Goal: Task Accomplishment & Management: Use online tool/utility

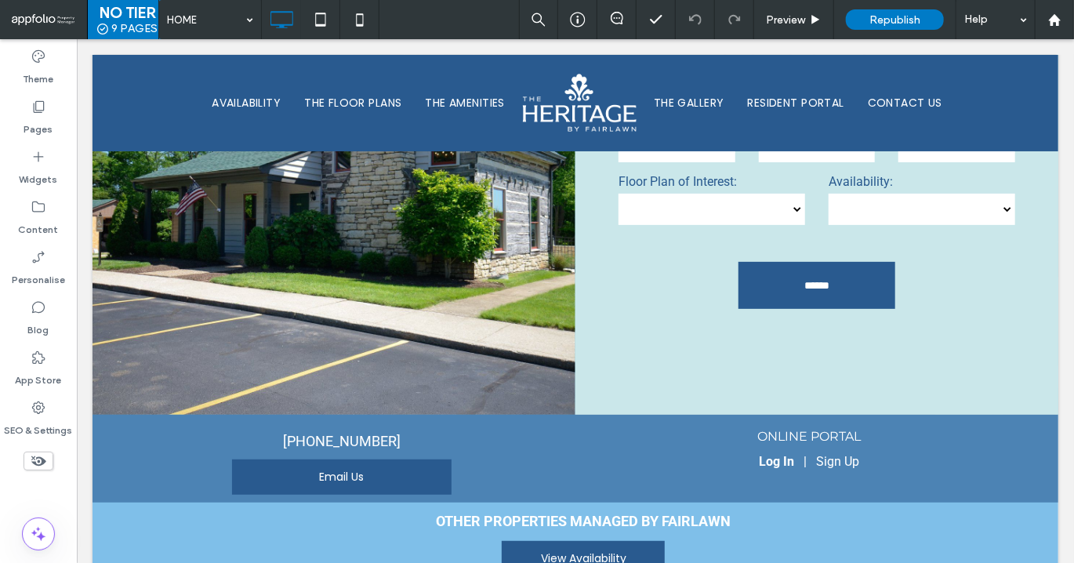
scroll to position [2903, 0]
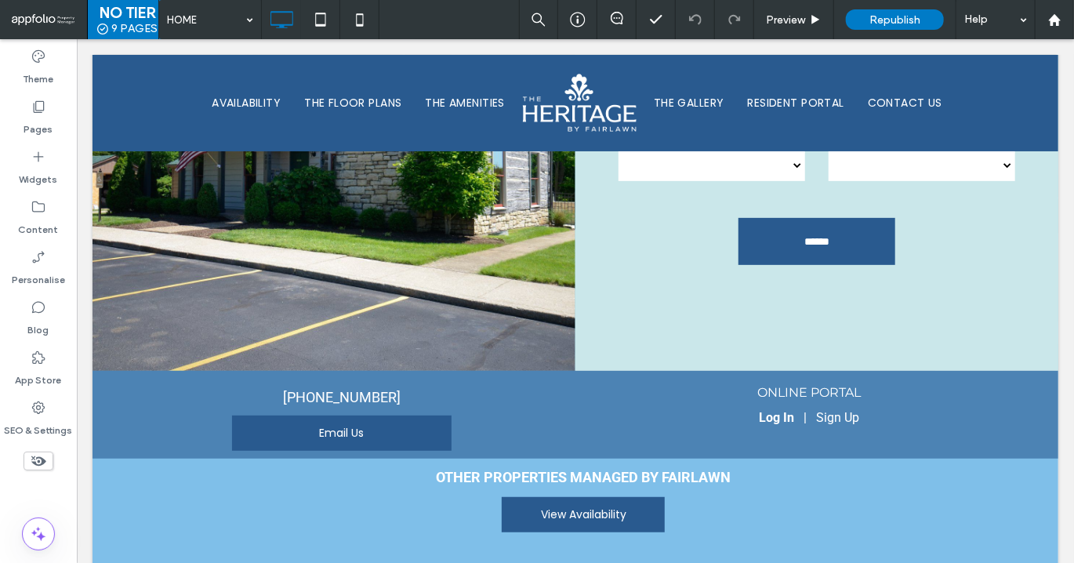
click at [360, 456] on div "Click To Paste Schedule a Tour Contact Us Name: Email: Phone: Floor Plan of Int…" at bounding box center [575, 288] width 966 height 726
click at [799, 24] on span "Preview" at bounding box center [785, 19] width 39 height 13
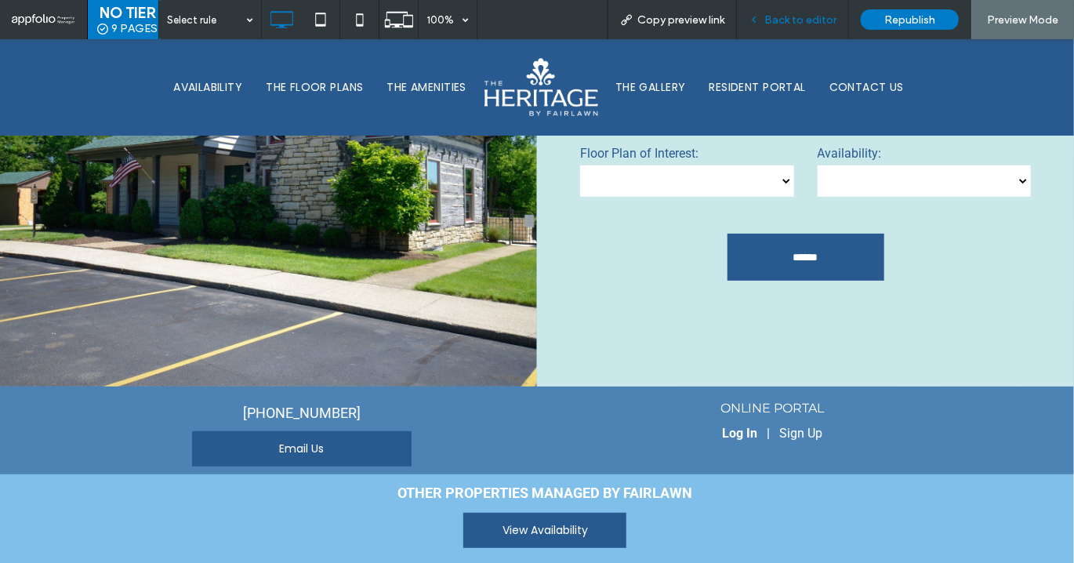
click at [799, 24] on span "Back to editor" at bounding box center [801, 19] width 72 height 13
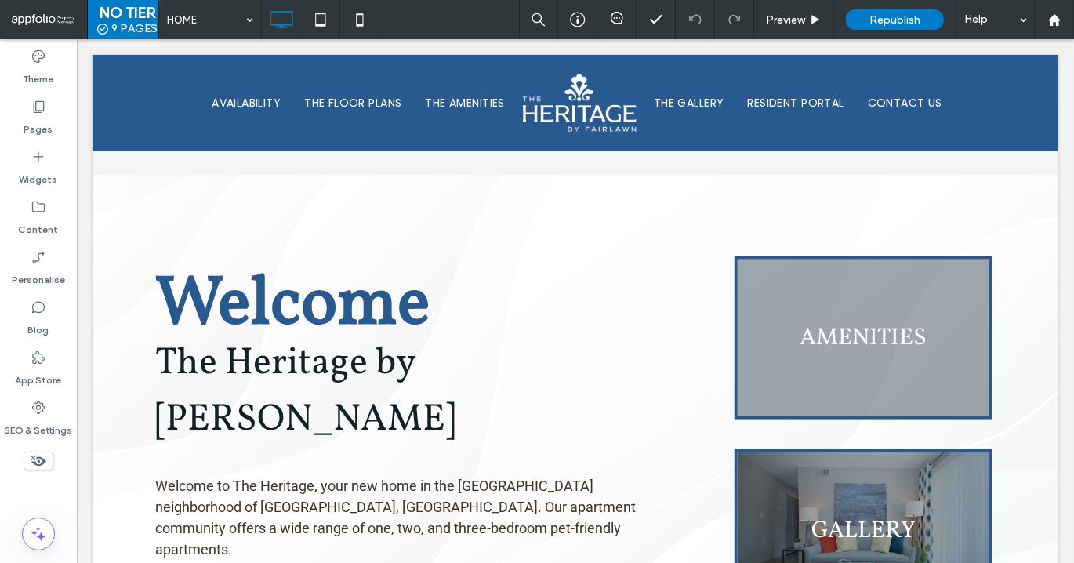
scroll to position [536, 0]
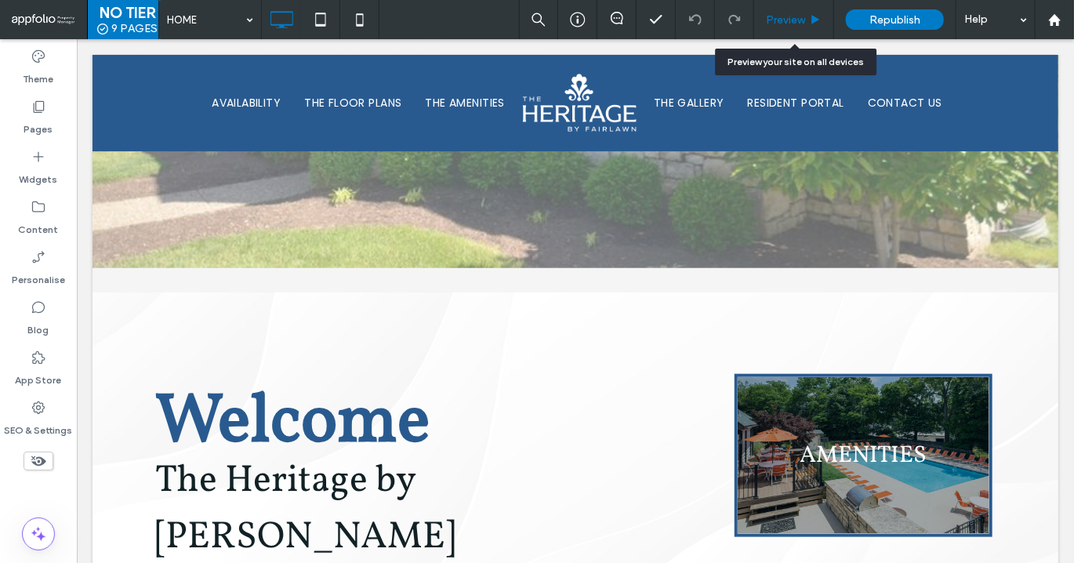
click at [765, 20] on div "Preview" at bounding box center [793, 19] width 79 height 13
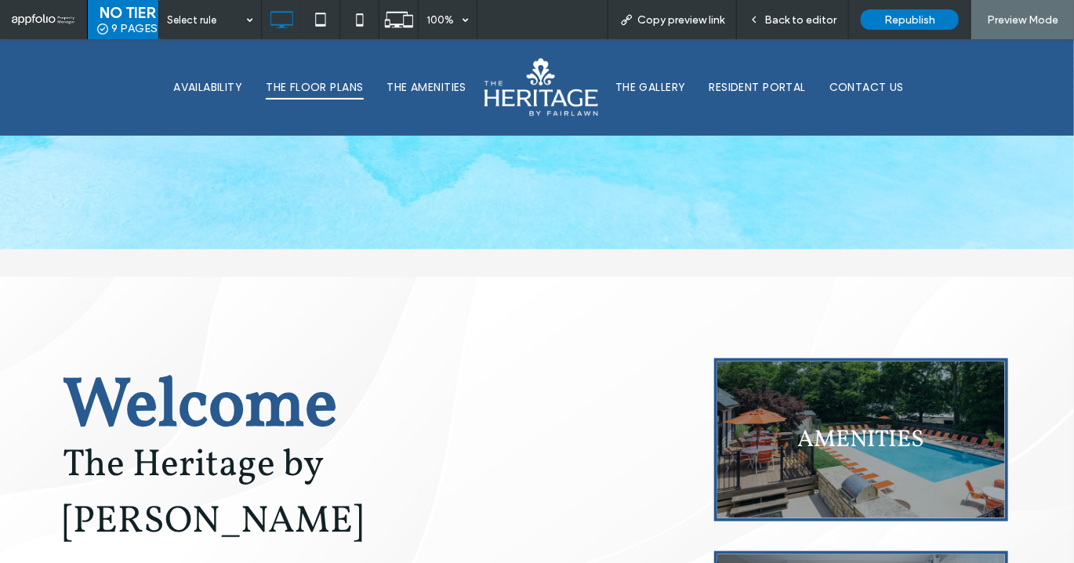
click at [336, 83] on span "THE FLOOR PLANS" at bounding box center [314, 86] width 97 height 24
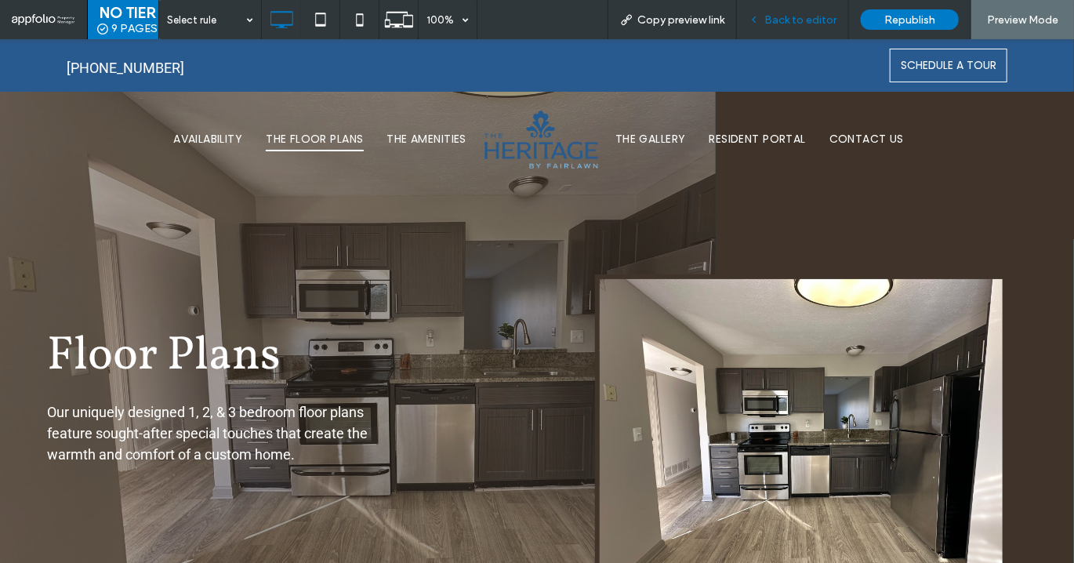
click at [755, 24] on icon at bounding box center [754, 19] width 11 height 11
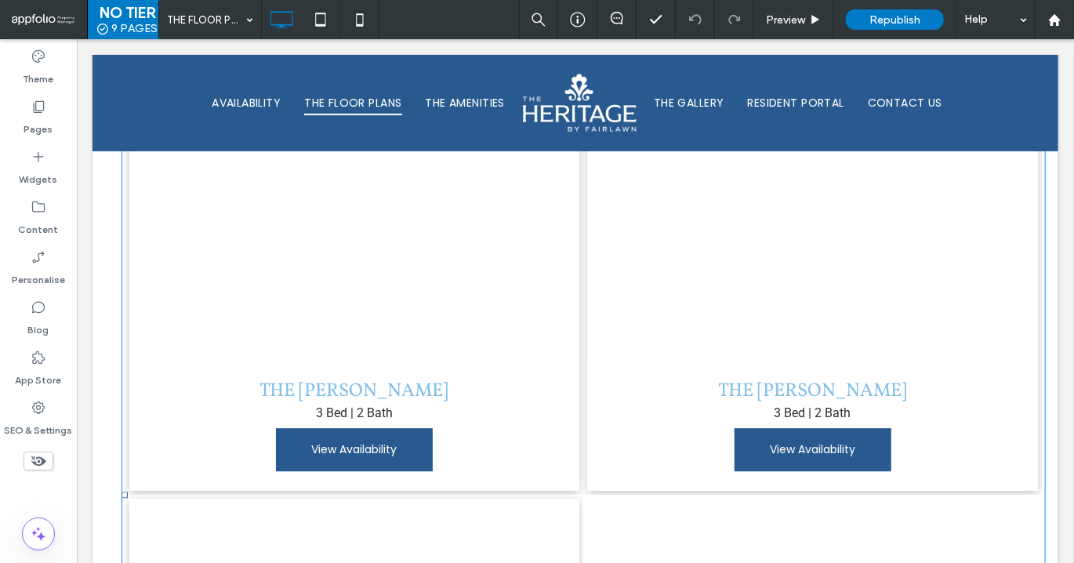
scroll to position [4551, 0]
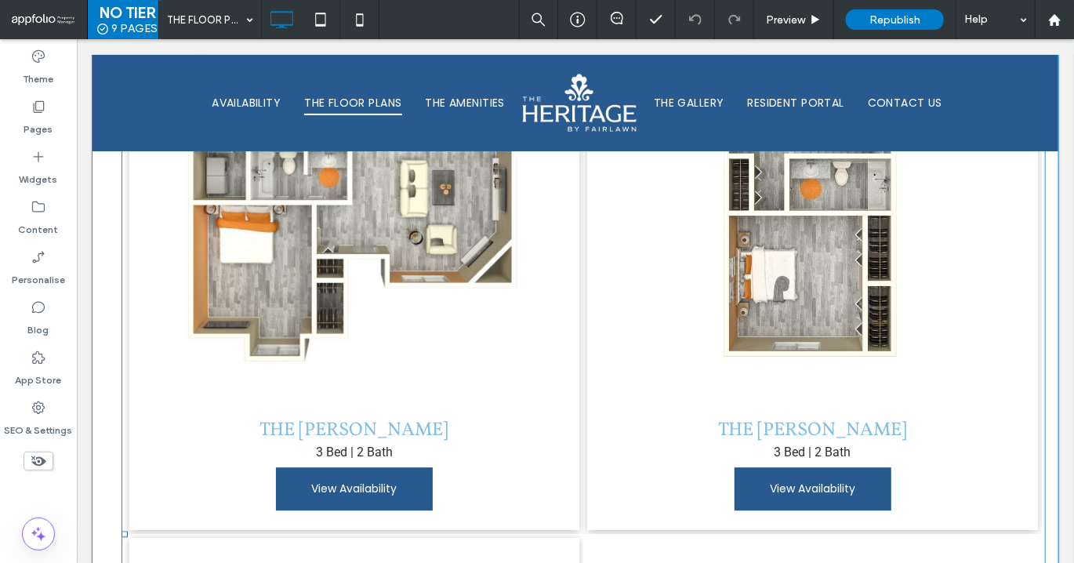
click at [514, 359] on link at bounding box center [354, 179] width 451 height 451
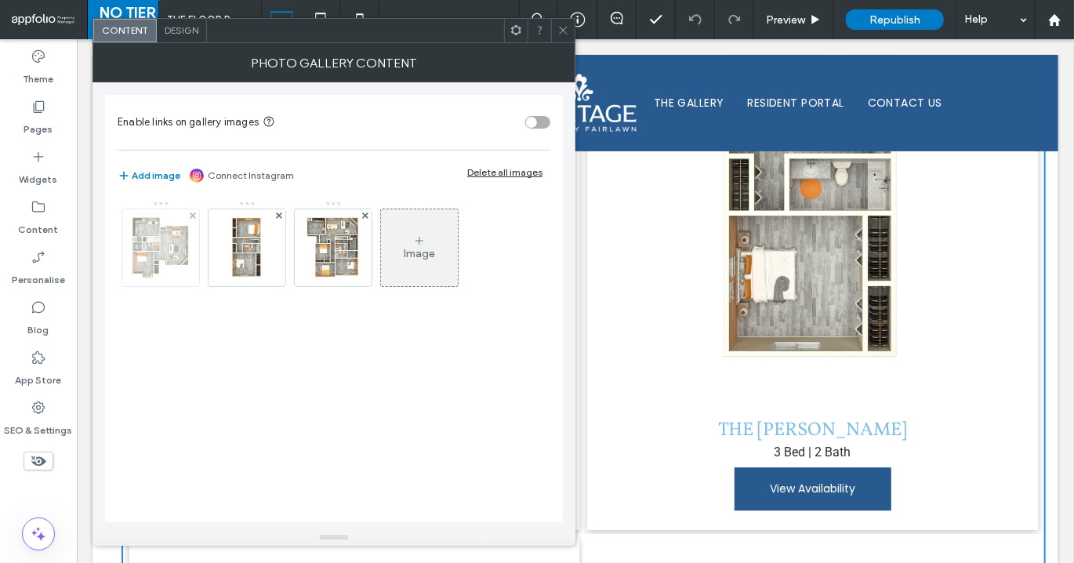
click at [181, 260] on img at bounding box center [161, 247] width 78 height 77
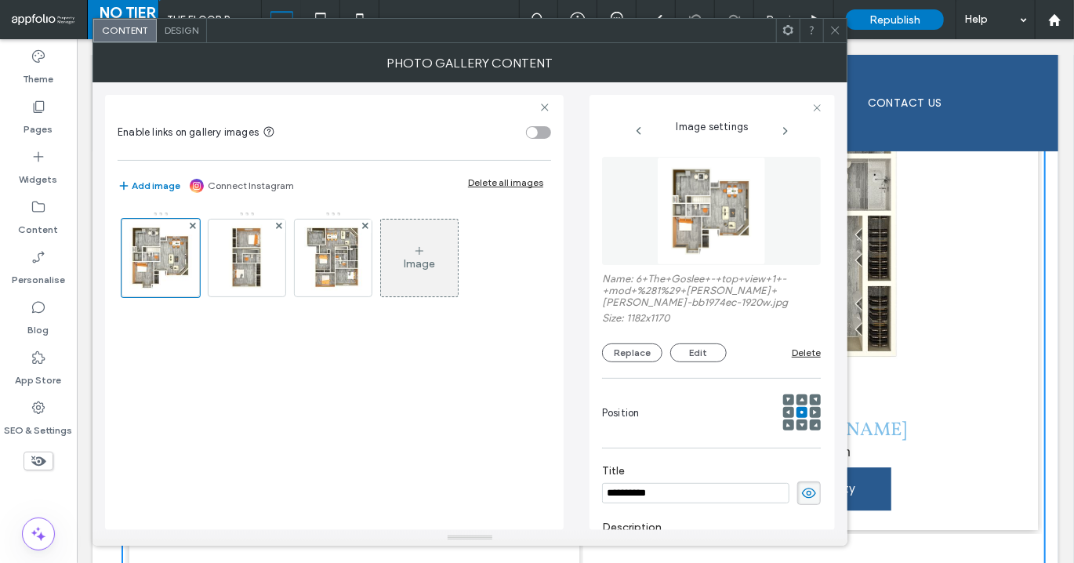
scroll to position [0, 0]
click at [629, 355] on button "Replace" at bounding box center [632, 352] width 60 height 19
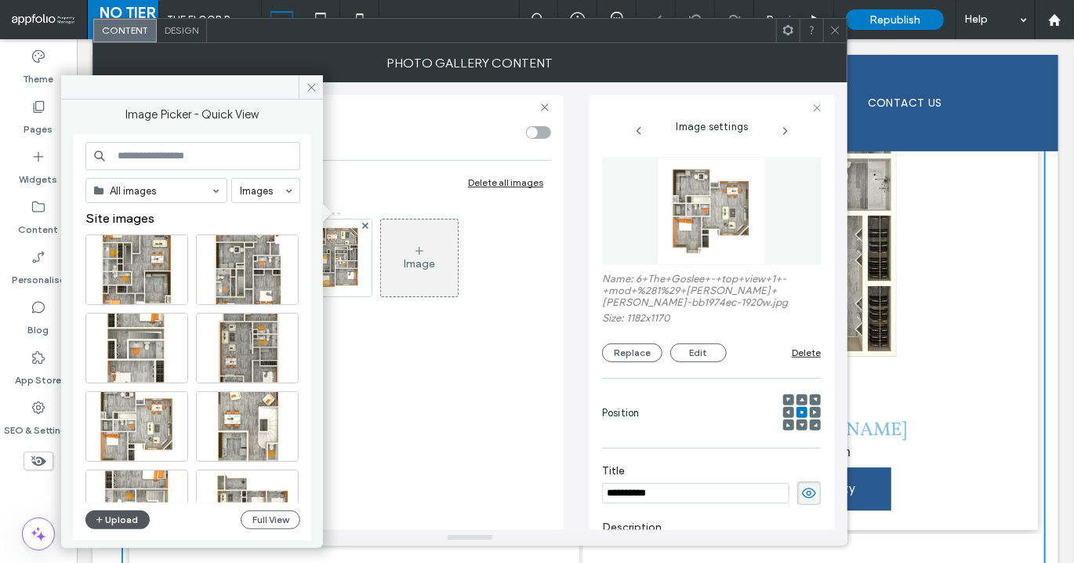
click at [95, 524] on icon "button" at bounding box center [99, 520] width 9 height 13
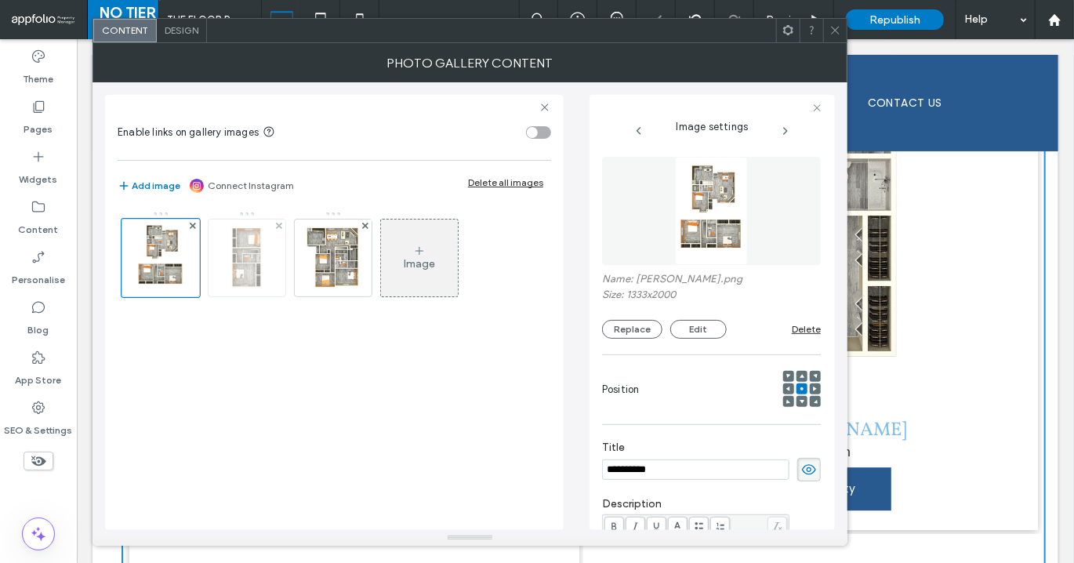
click at [254, 255] on img at bounding box center [246, 258] width 49 height 77
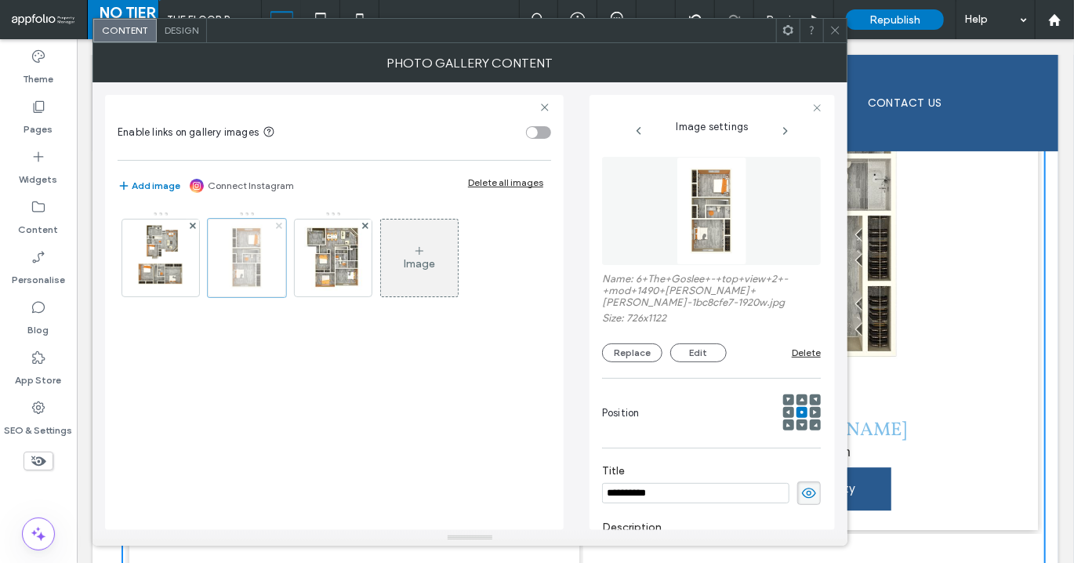
click at [277, 224] on use at bounding box center [278, 226] width 6 height 6
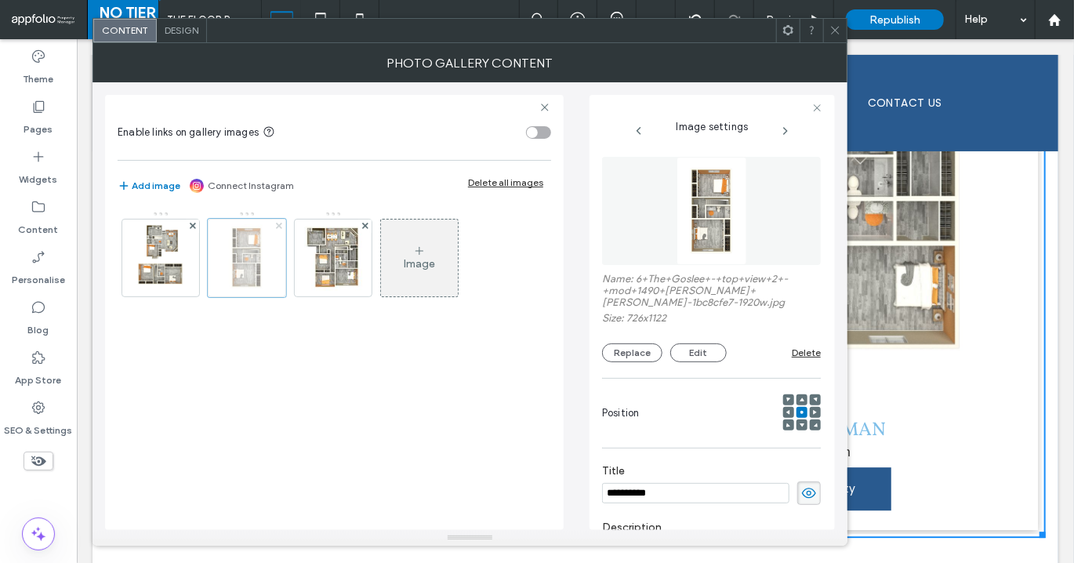
scroll to position [4259, 0]
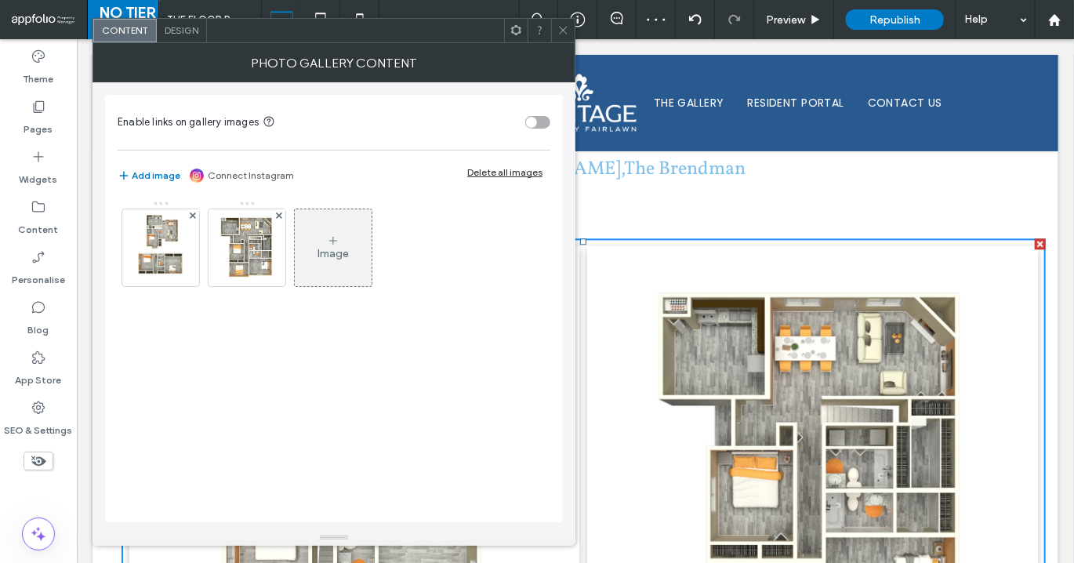
click at [560, 26] on icon at bounding box center [564, 30] width 12 height 12
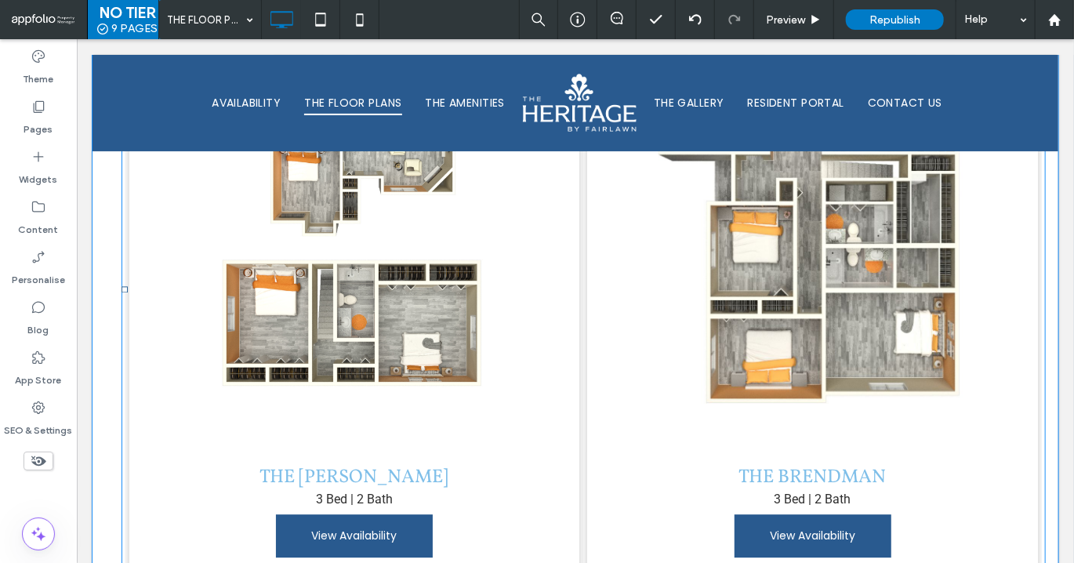
scroll to position [4529, 0]
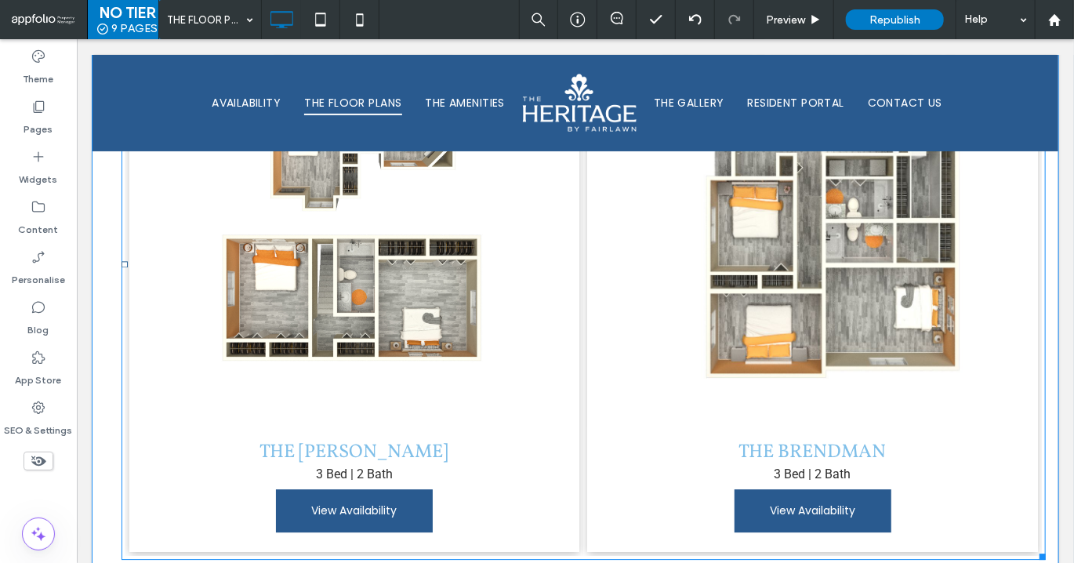
click at [790, 333] on link at bounding box center [812, 201] width 451 height 451
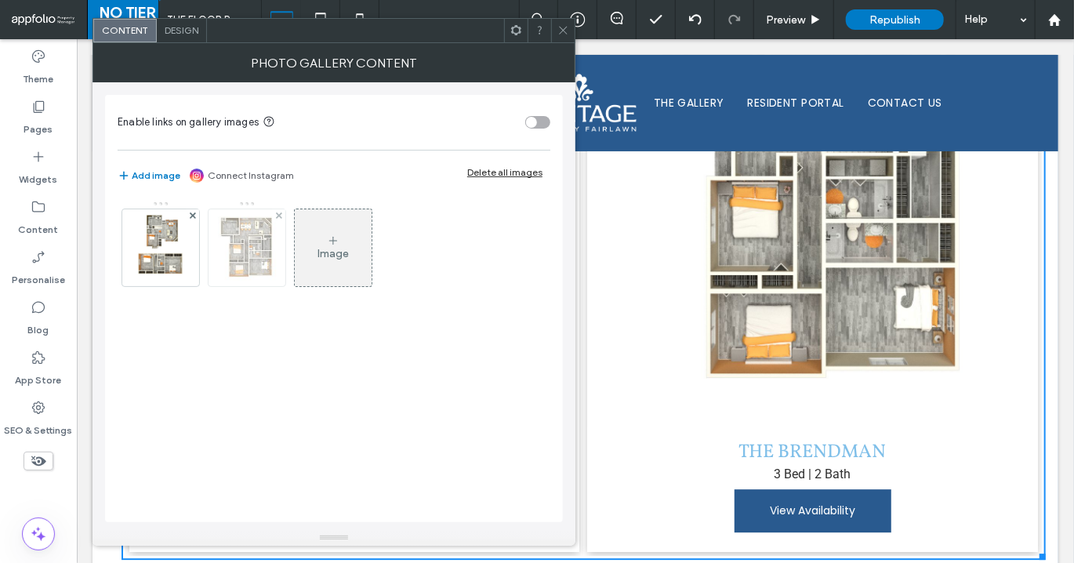
click at [277, 251] on img at bounding box center [246, 247] width 71 height 77
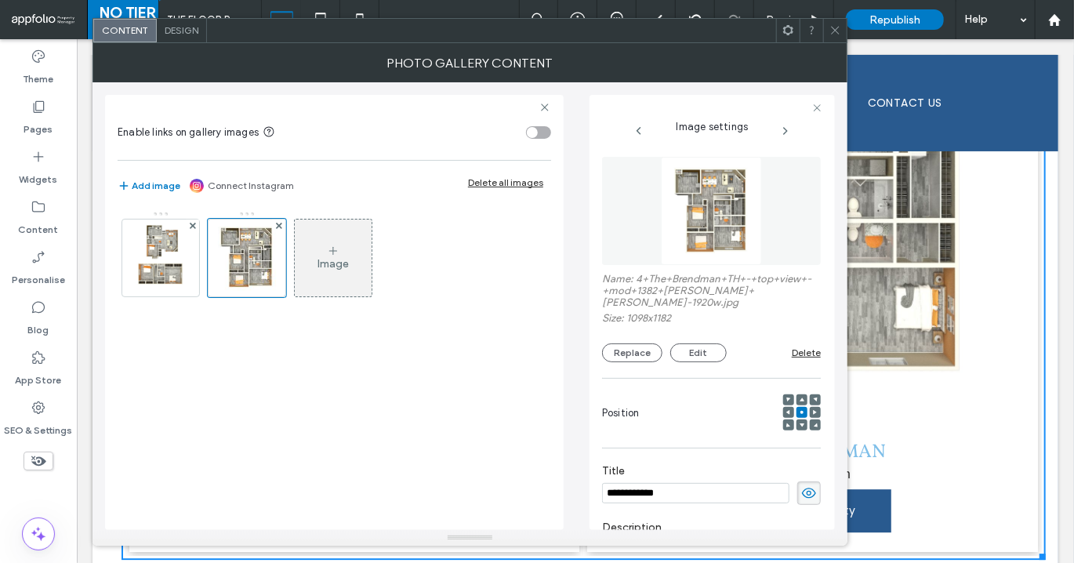
scroll to position [0, 0]
click at [620, 357] on button "Replace" at bounding box center [632, 352] width 60 height 19
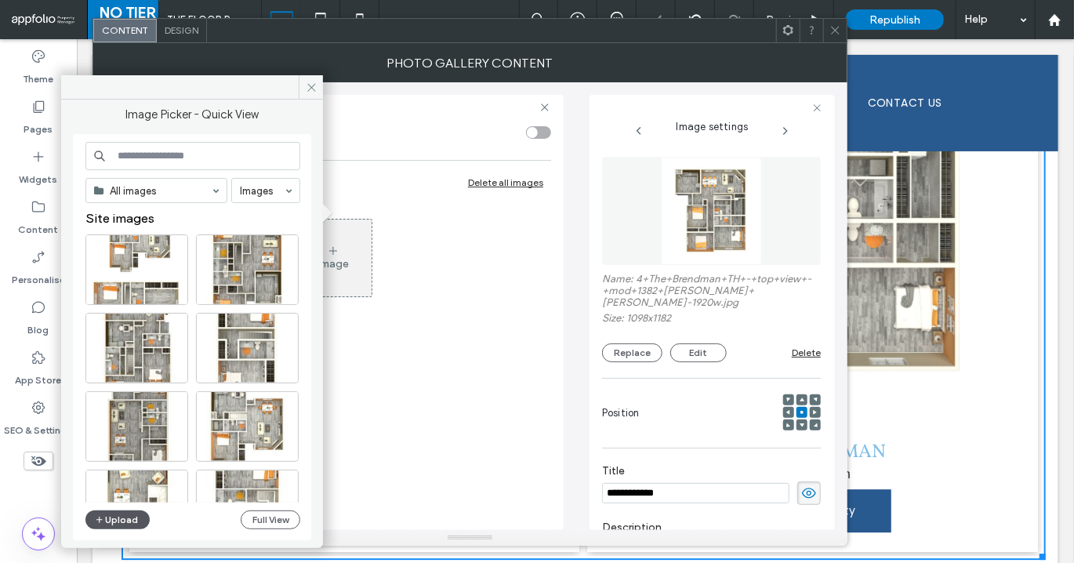
click at [122, 522] on button "Upload" at bounding box center [117, 519] width 64 height 19
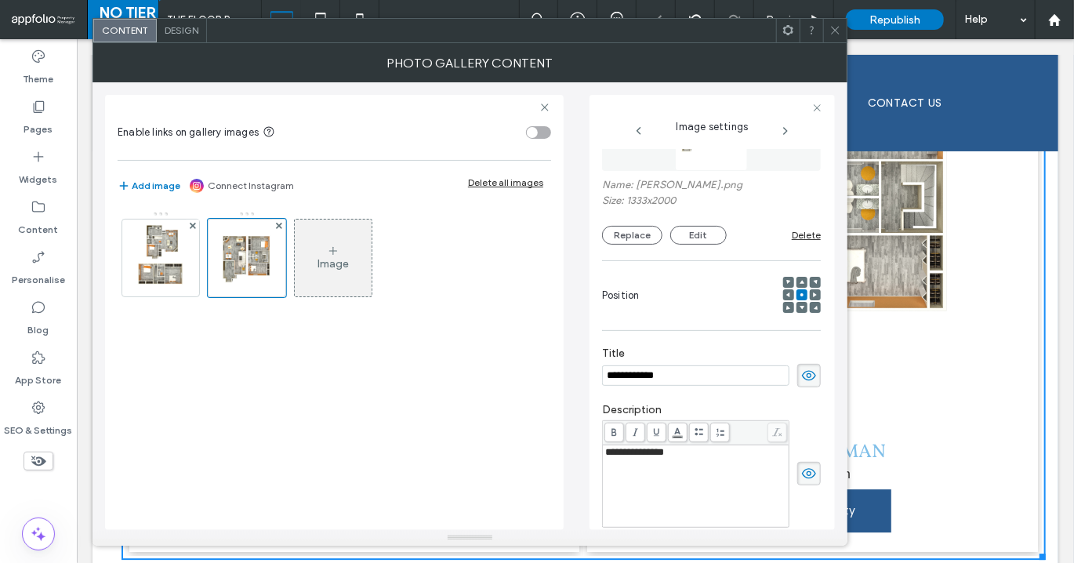
scroll to position [241, 0]
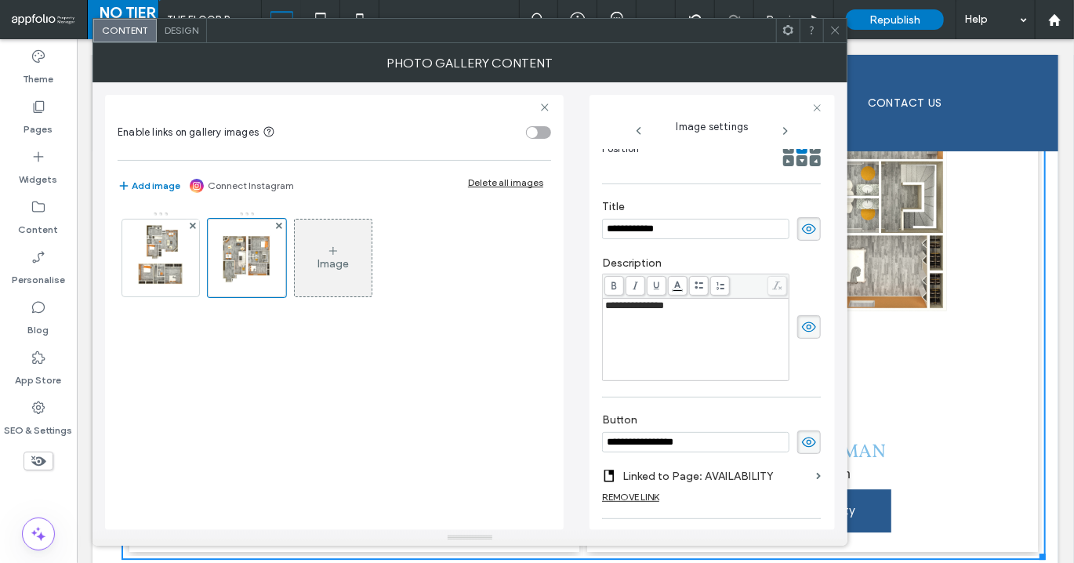
click at [834, 31] on icon at bounding box center [836, 30] width 12 height 12
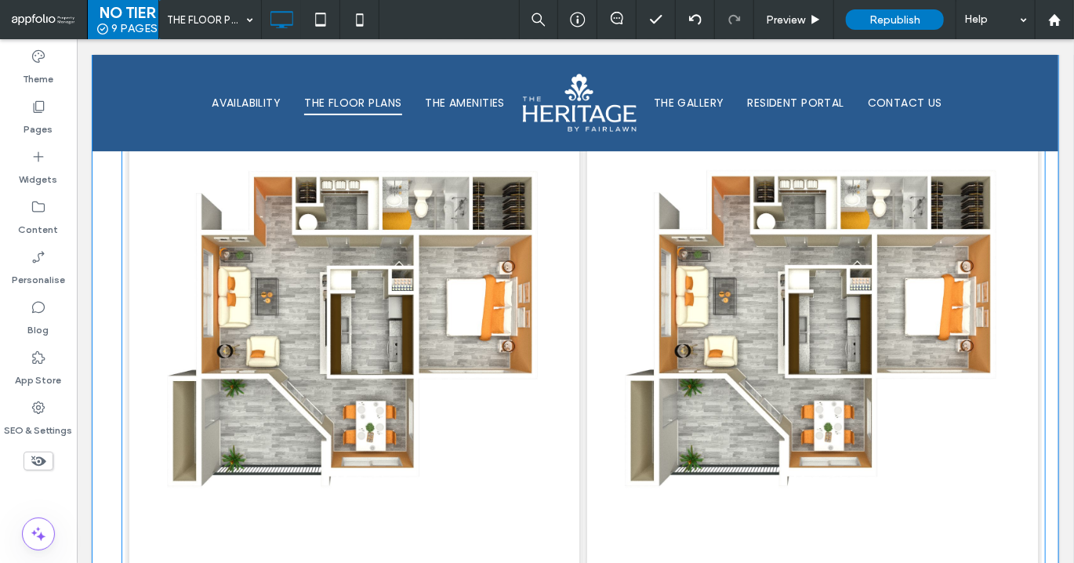
scroll to position [979, 0]
click at [547, 329] on link at bounding box center [354, 332] width 451 height 451
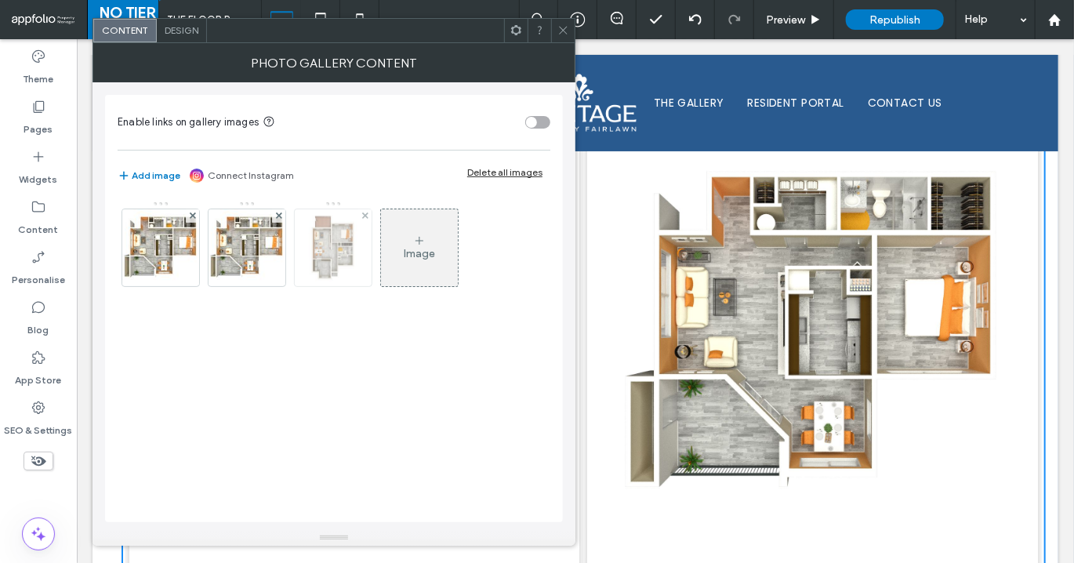
click at [342, 256] on img at bounding box center [333, 247] width 60 height 77
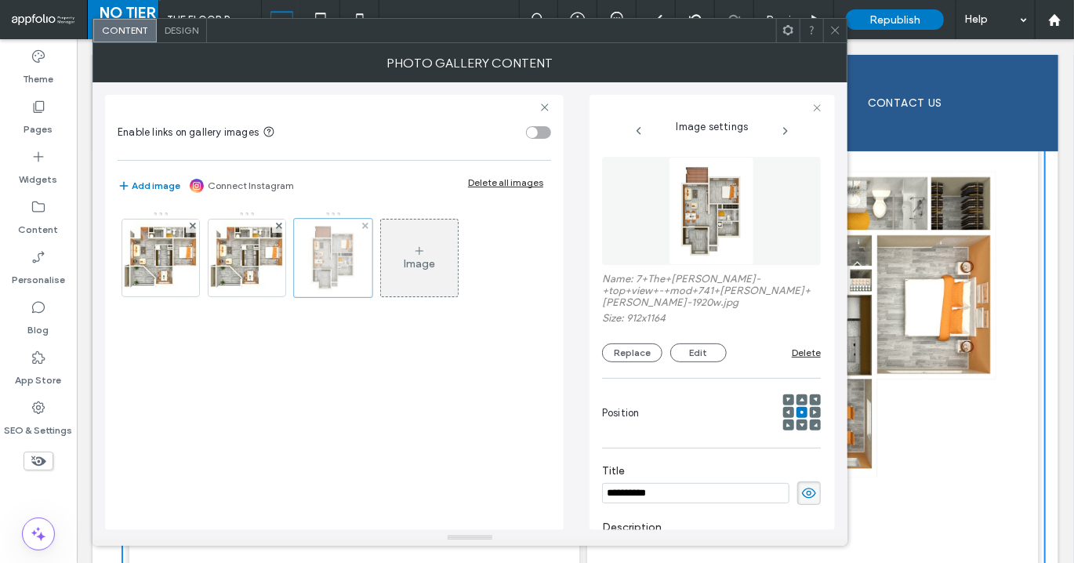
scroll to position [0, 0]
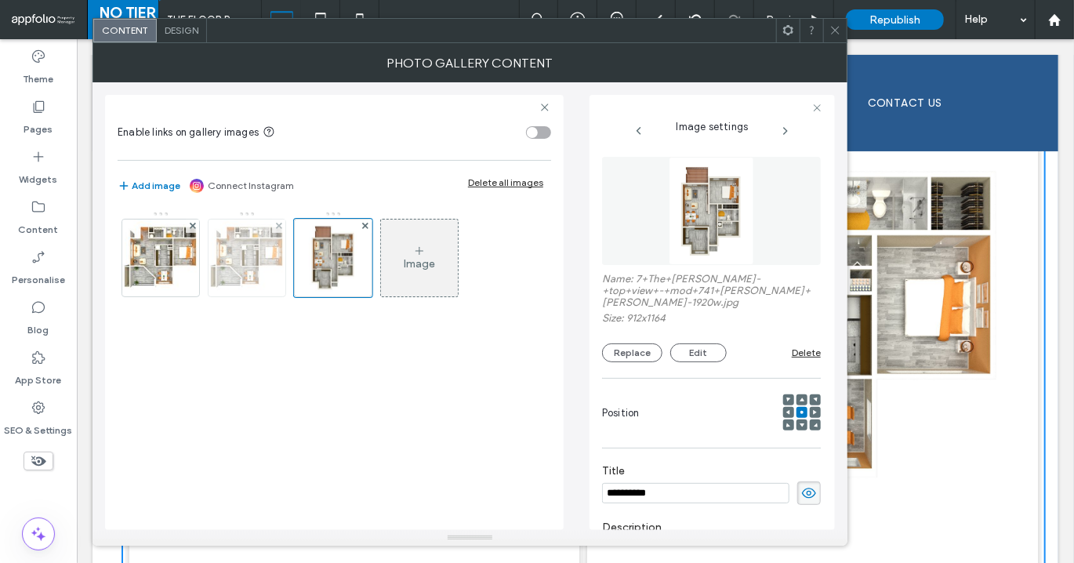
click at [246, 269] on img at bounding box center [246, 258] width 89 height 77
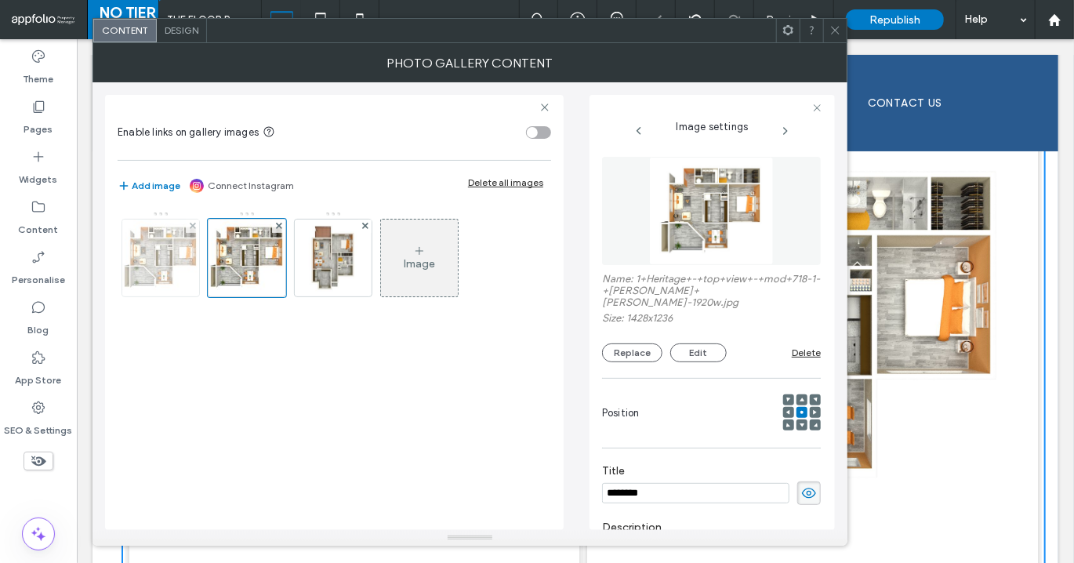
click at [177, 264] on img at bounding box center [160, 258] width 89 height 77
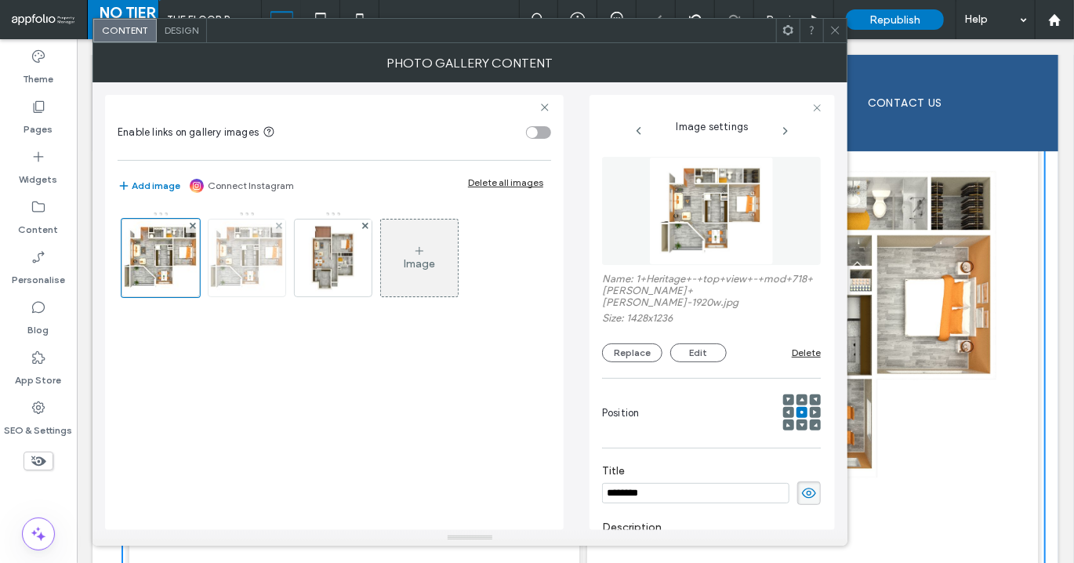
click at [223, 267] on img at bounding box center [246, 258] width 89 height 77
click at [277, 223] on use at bounding box center [278, 226] width 6 height 6
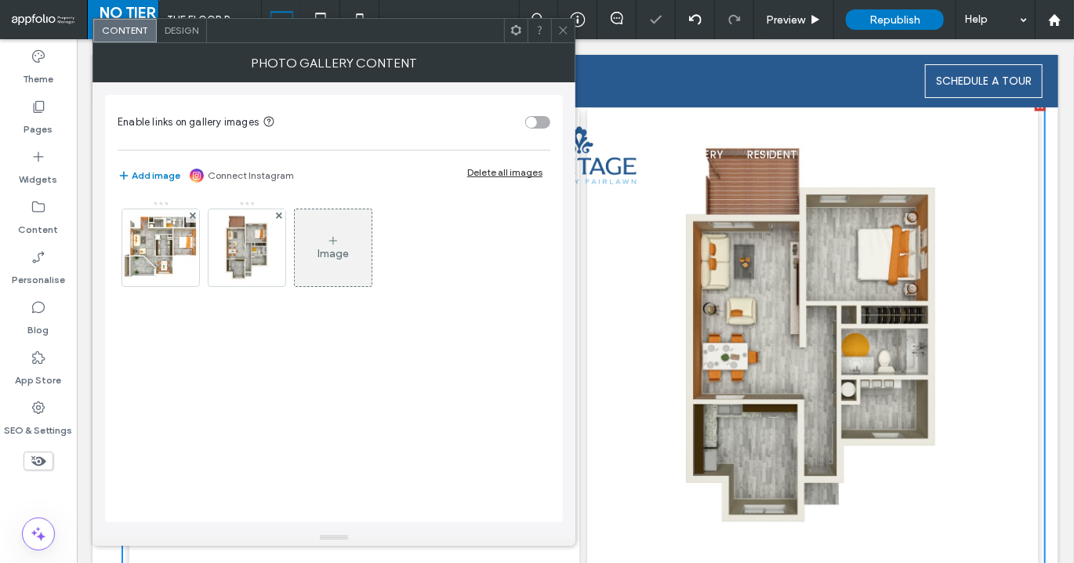
click at [563, 31] on icon at bounding box center [564, 30] width 12 height 12
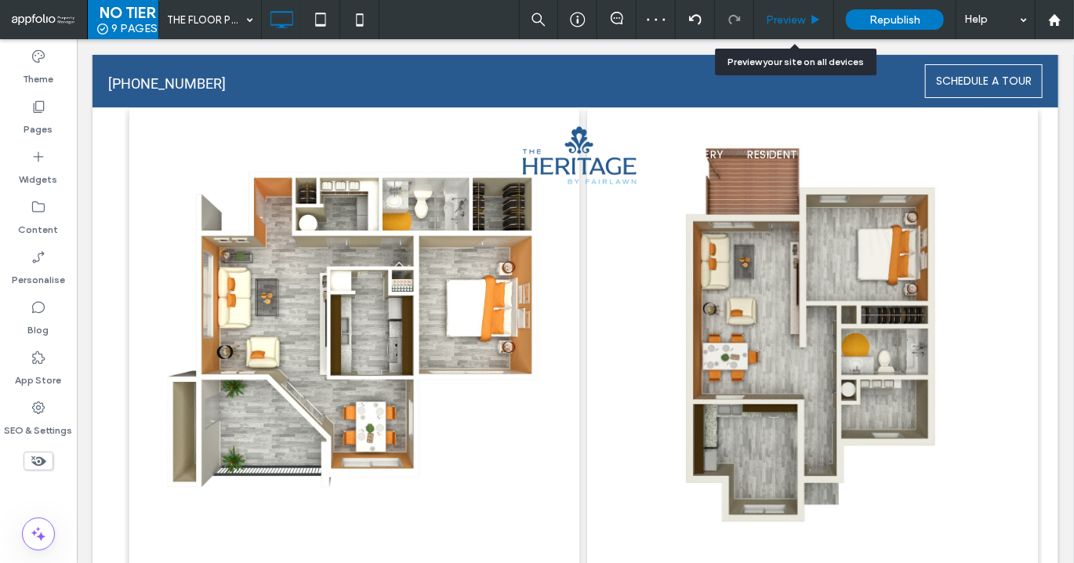
click at [796, 14] on span "Preview" at bounding box center [785, 19] width 39 height 13
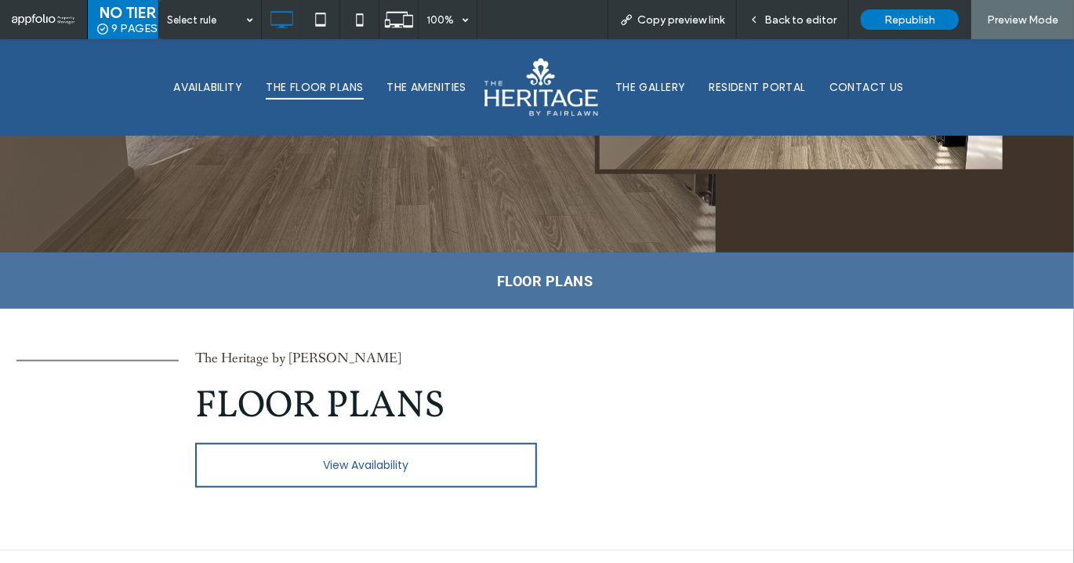
scroll to position [354, 0]
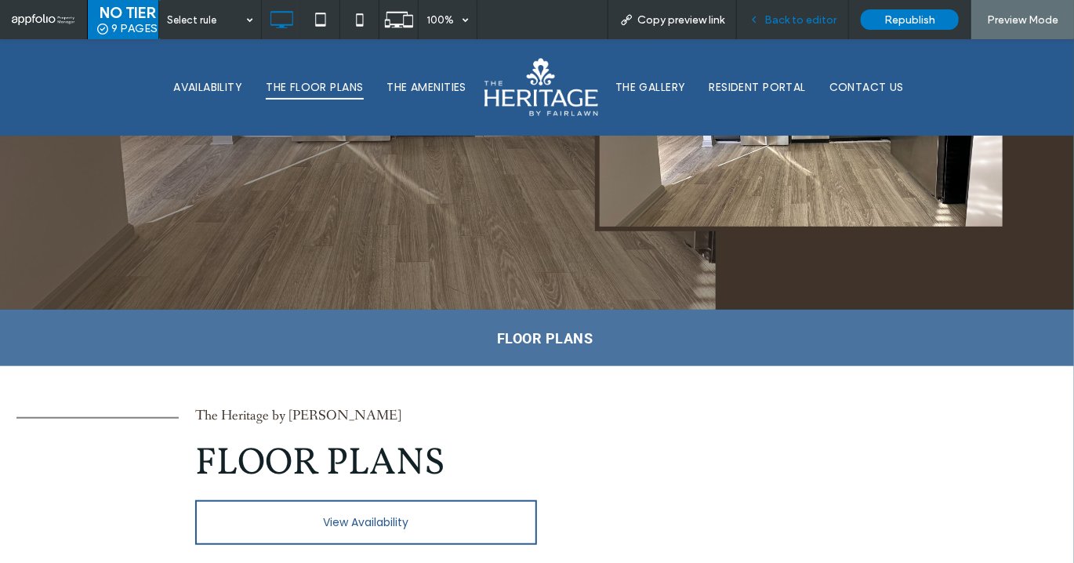
click at [808, 20] on span "Back to editor" at bounding box center [801, 19] width 72 height 13
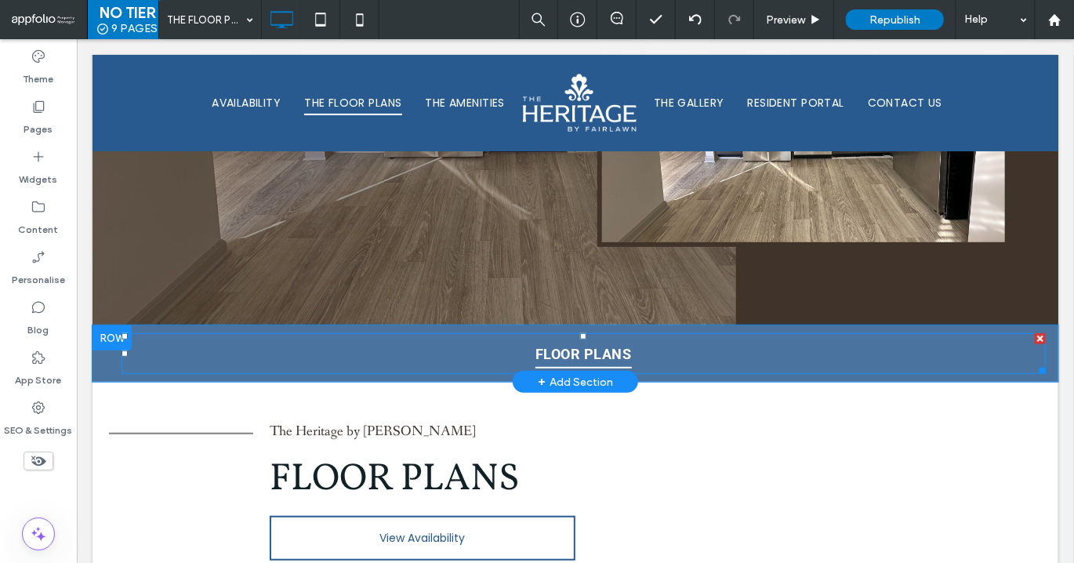
click at [576, 356] on span "FLOOR PLANS" at bounding box center [583, 353] width 96 height 30
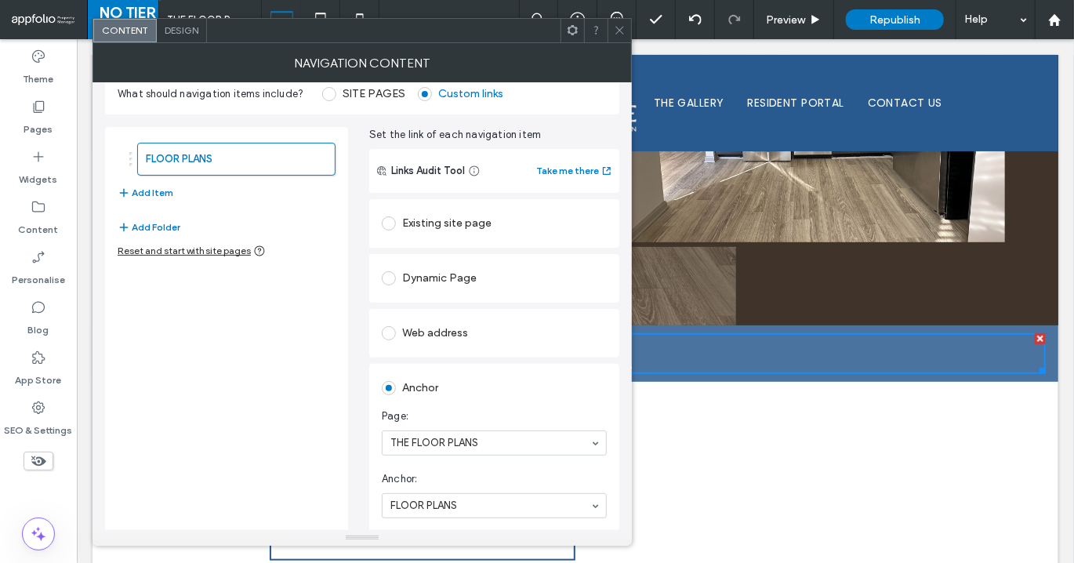
scroll to position [24, 0]
click at [618, 30] on icon at bounding box center [620, 30] width 12 height 12
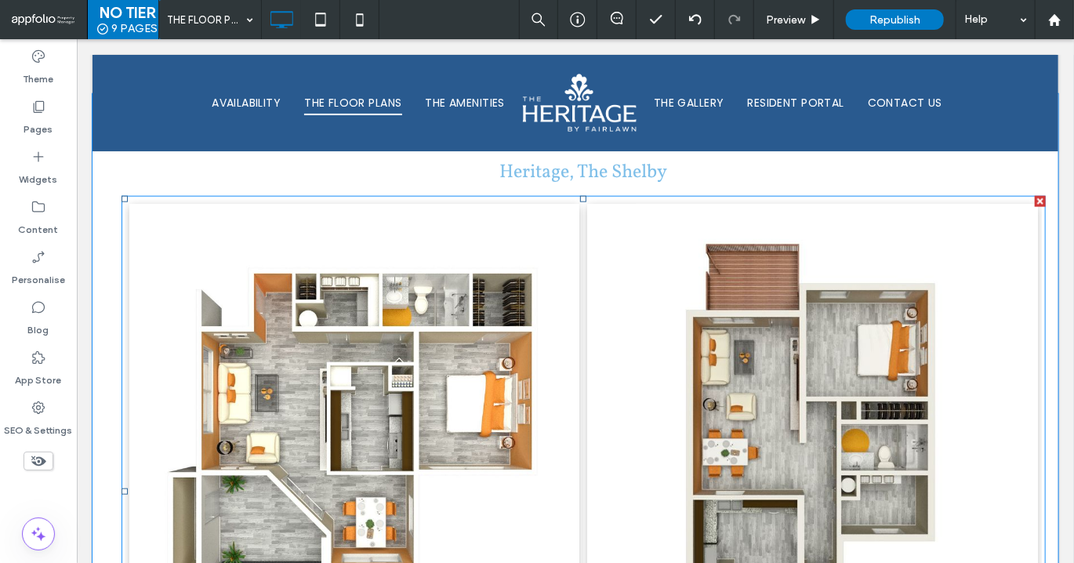
scroll to position [634, 0]
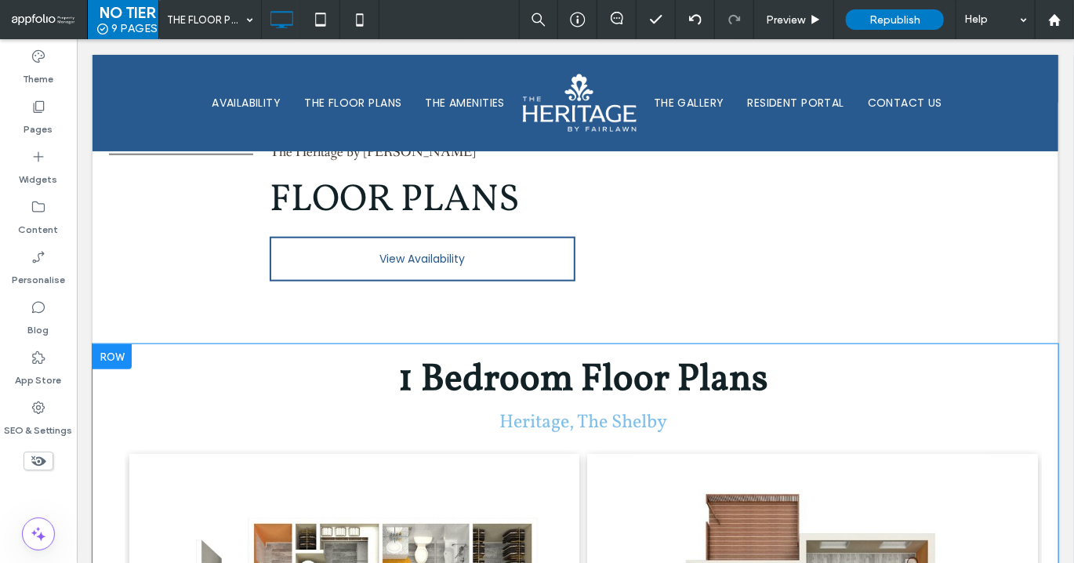
click at [110, 355] on div at bounding box center [111, 355] width 39 height 25
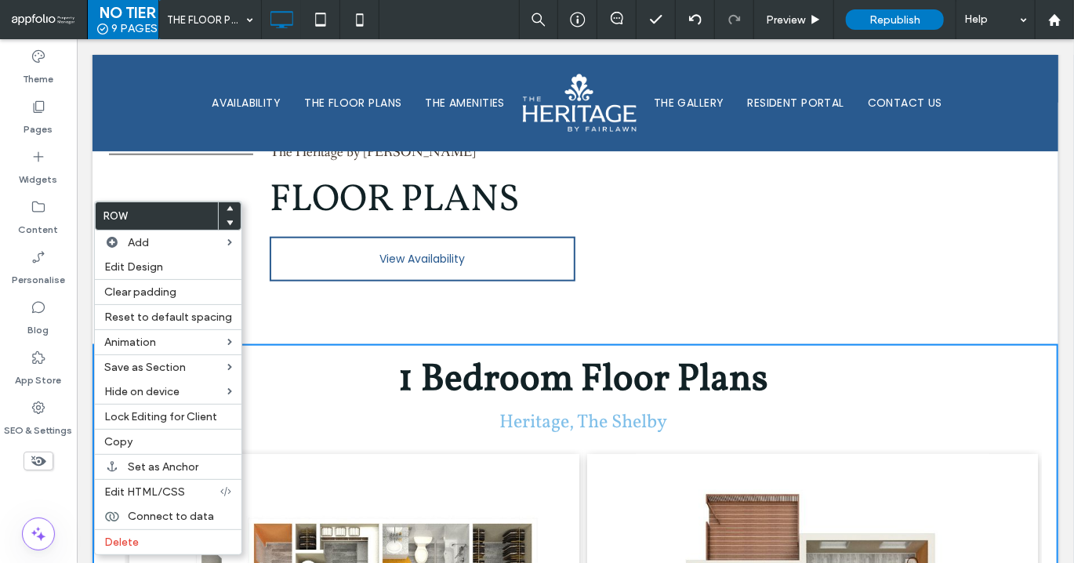
click at [416, 381] on h2 "1 Bedroom Floor Plans" at bounding box center [583, 379] width 924 height 56
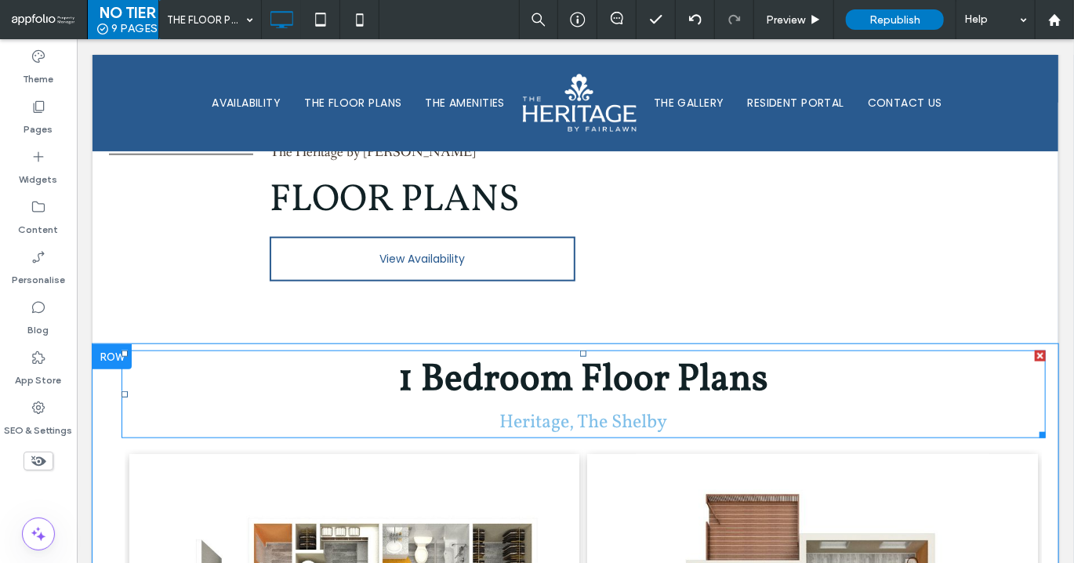
click at [455, 368] on strong "Bedroom Floor Plans" at bounding box center [593, 379] width 347 height 53
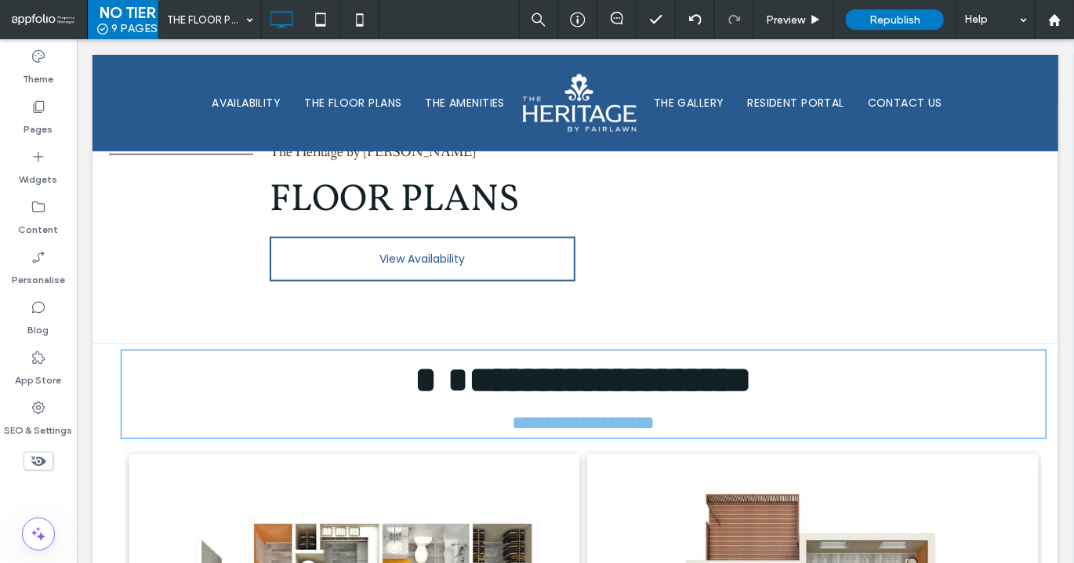
type input "**********"
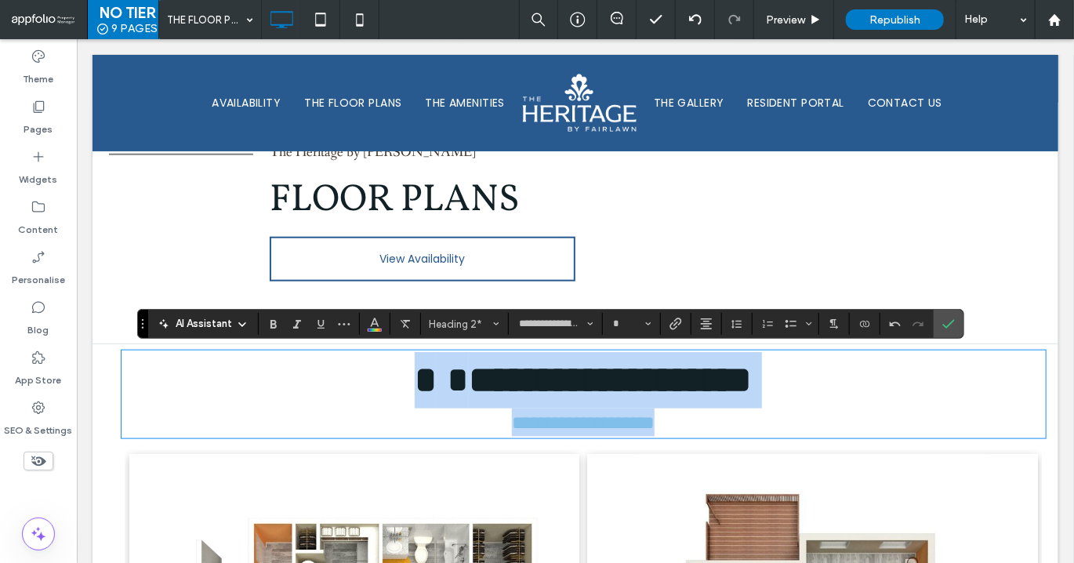
type input "**"
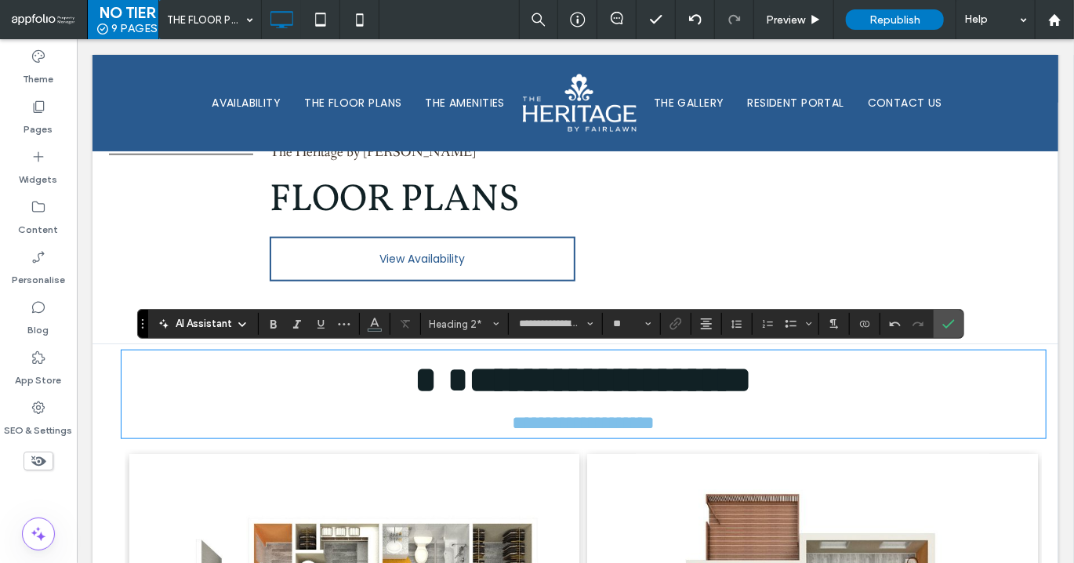
click at [436, 375] on span at bounding box center [452, 379] width 32 height 37
drag, startPoint x: 428, startPoint y: 375, endPoint x: 572, endPoint y: 381, distance: 144.4
click at [572, 381] on strong "**********" at bounding box center [609, 379] width 283 height 37
copy strong "*******"
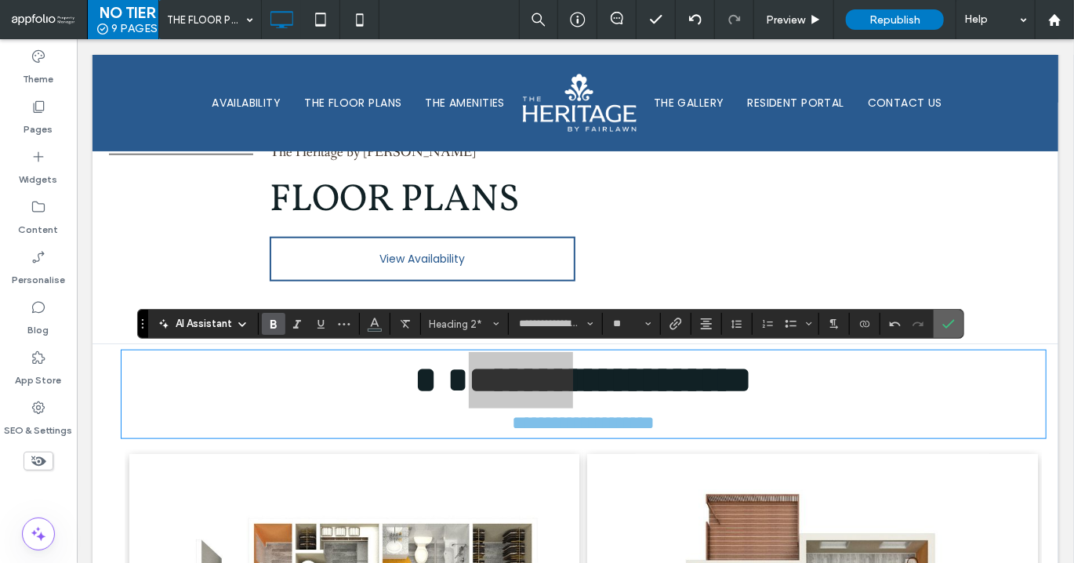
click at [939, 329] on label "Confirm" at bounding box center [949, 324] width 24 height 28
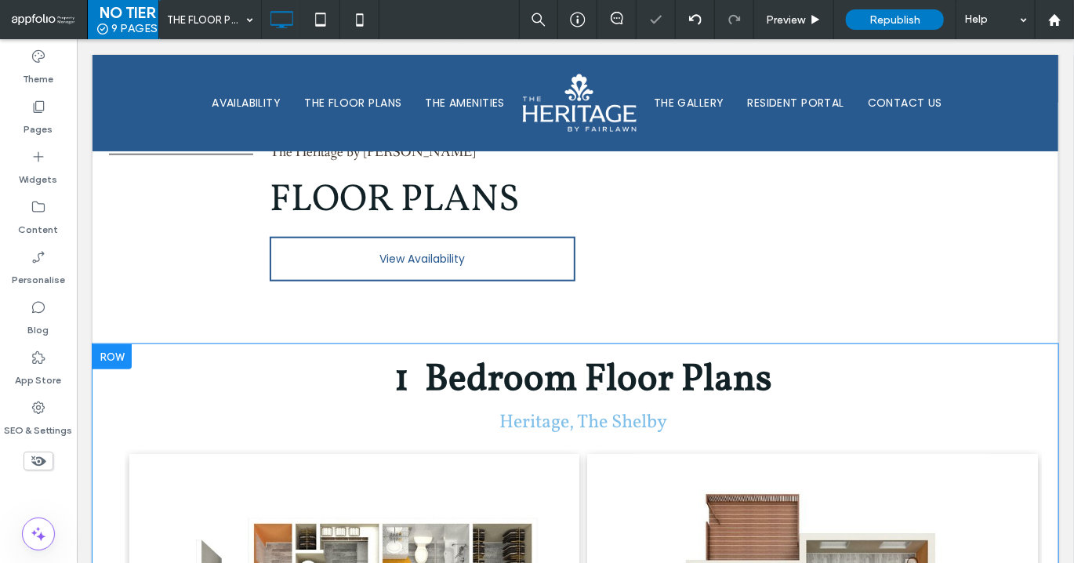
click at [104, 354] on div at bounding box center [111, 355] width 39 height 25
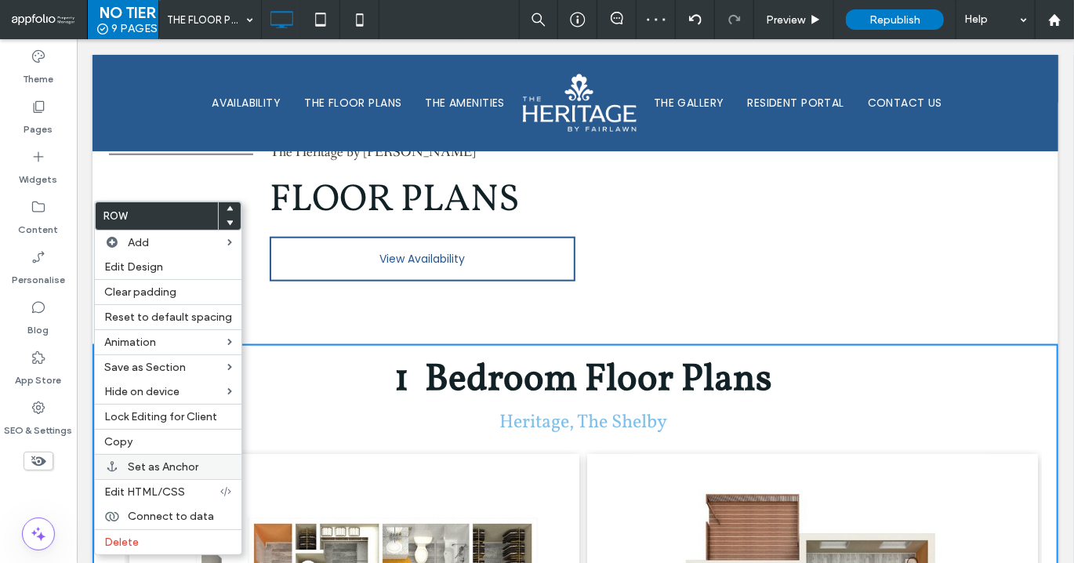
click at [162, 467] on span "Set as Anchor" at bounding box center [163, 466] width 71 height 13
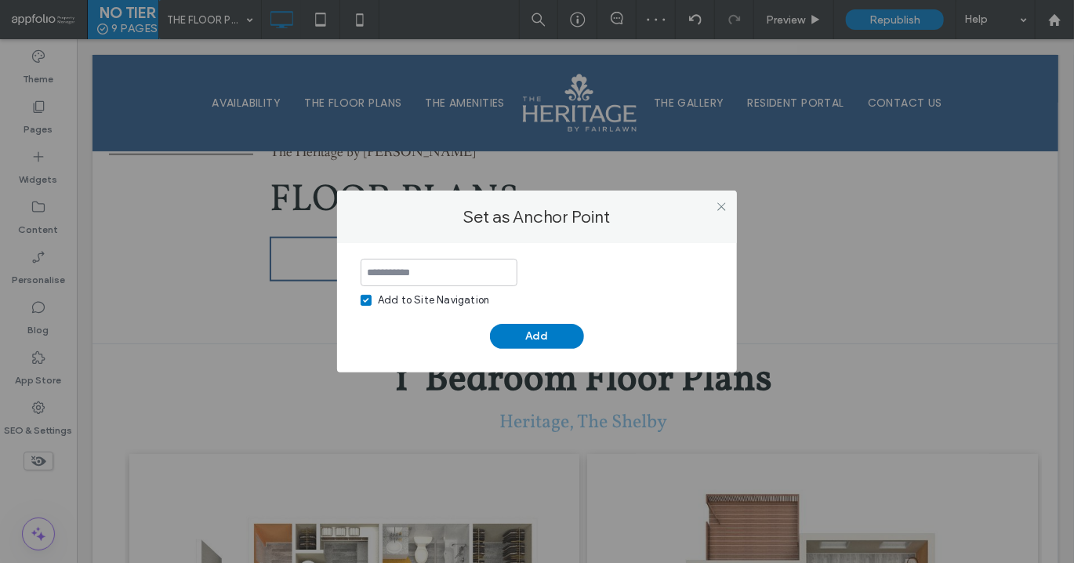
click at [365, 297] on span at bounding box center [366, 300] width 11 height 11
click at [396, 273] on input at bounding box center [439, 272] width 157 height 27
paste input "*******"
click at [362, 273] on input "*******" at bounding box center [439, 272] width 157 height 27
type input "**********"
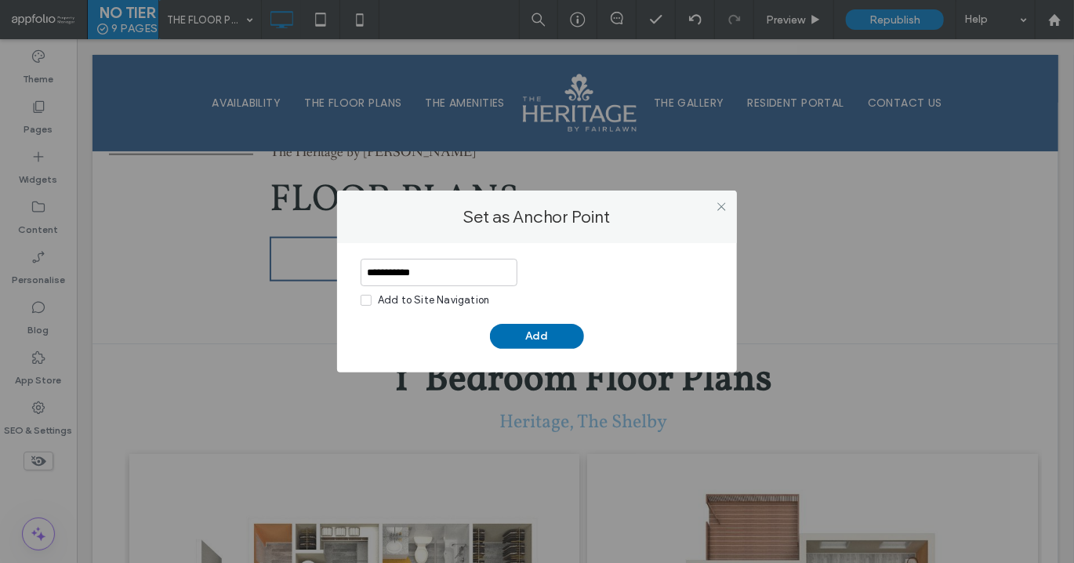
click at [556, 340] on button "Add" at bounding box center [537, 336] width 94 height 25
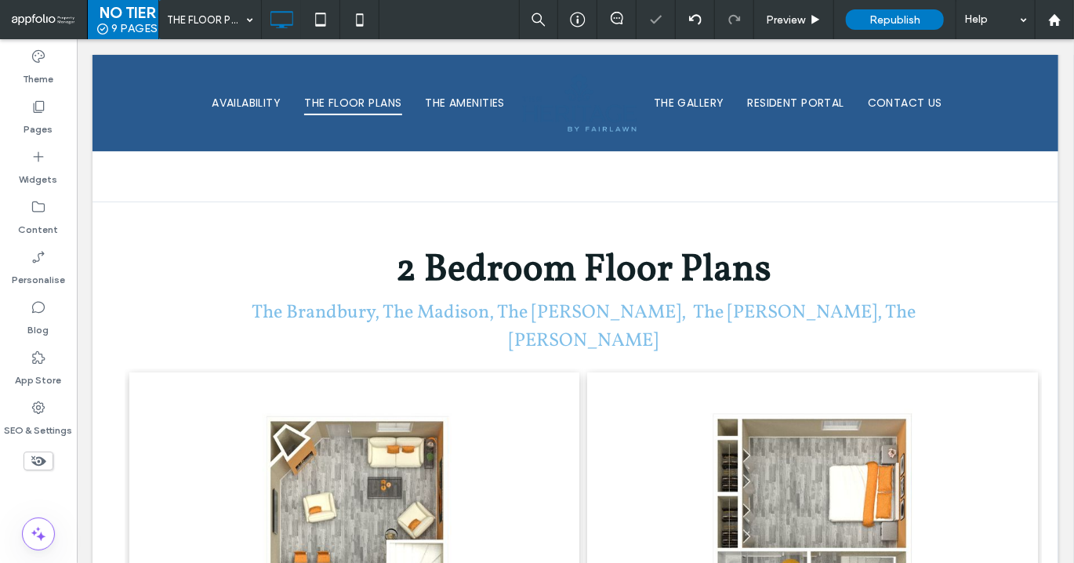
scroll to position [1553, 0]
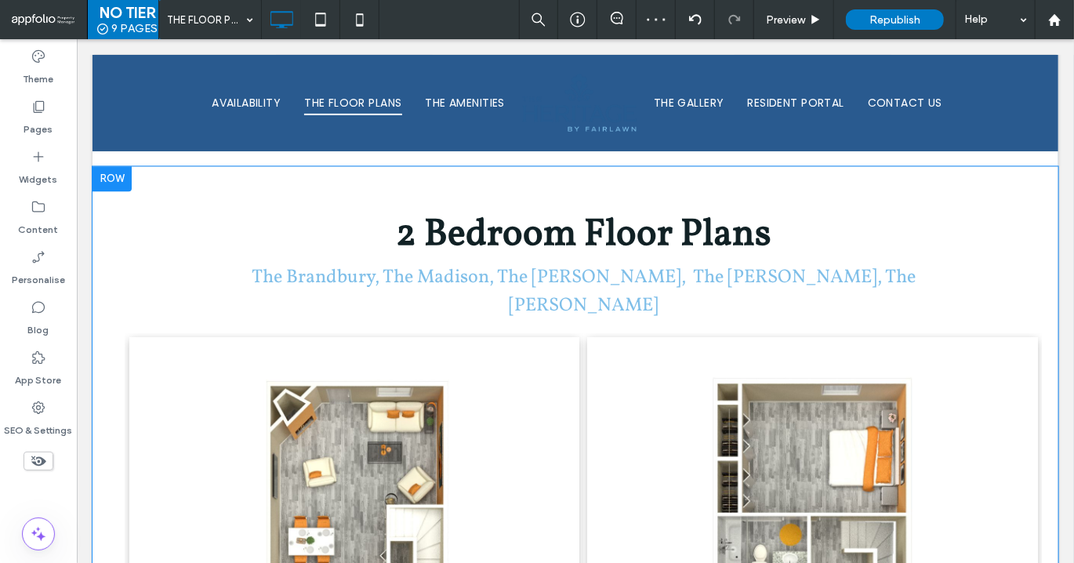
click at [113, 178] on div at bounding box center [111, 177] width 39 height 25
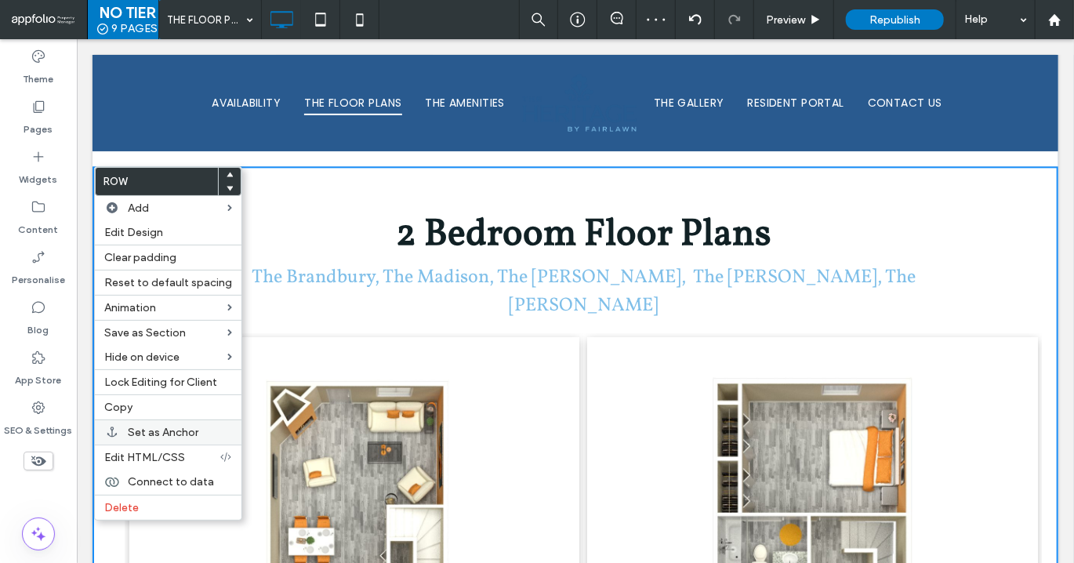
click at [165, 438] on span "Set as Anchor" at bounding box center [163, 432] width 71 height 13
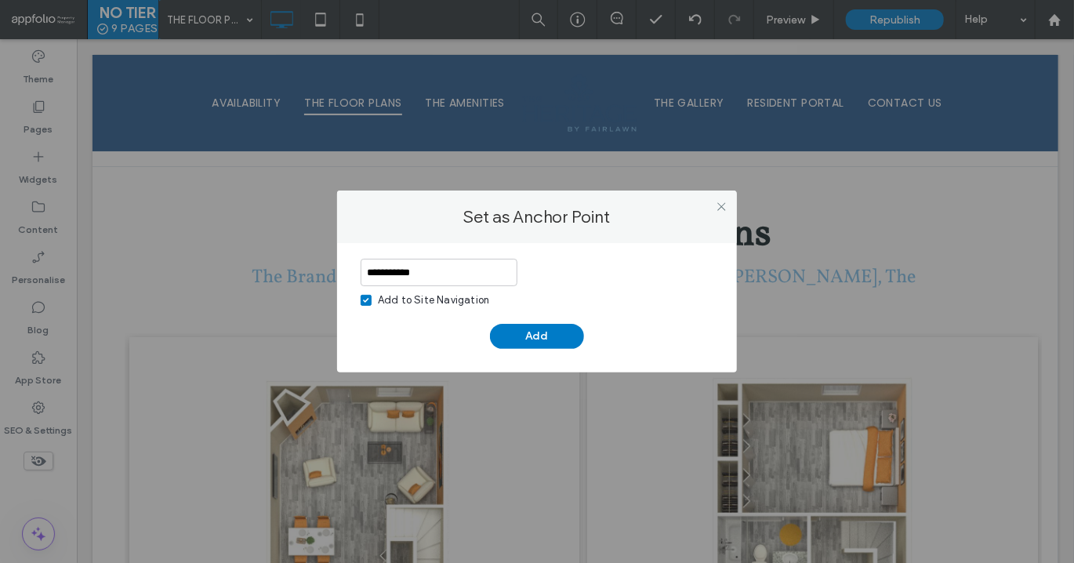
type input "**********"
click at [369, 297] on span at bounding box center [366, 300] width 11 height 11
click at [560, 335] on button "Add" at bounding box center [537, 336] width 94 height 25
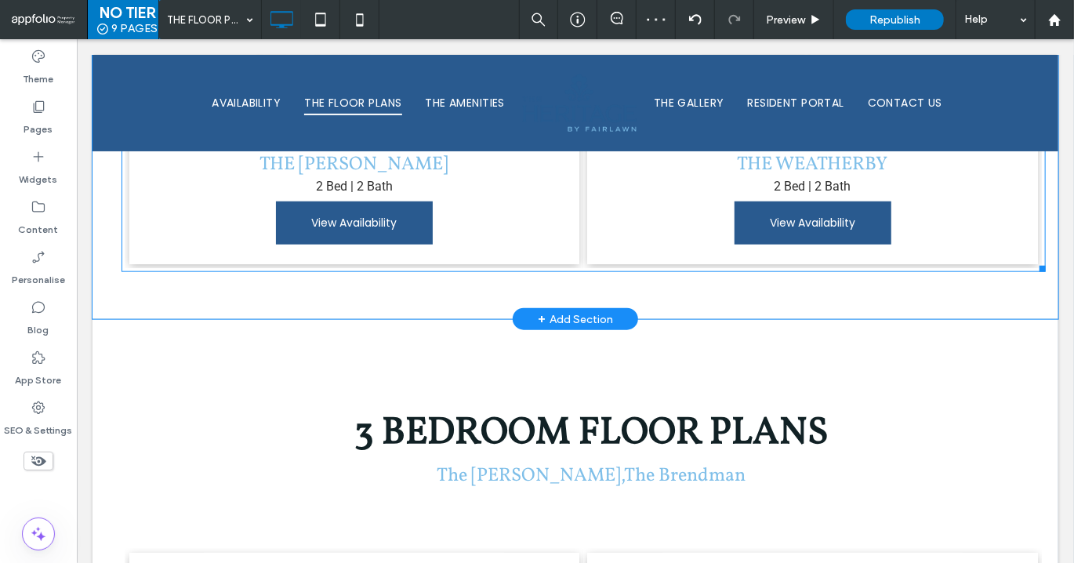
scroll to position [3391, 0]
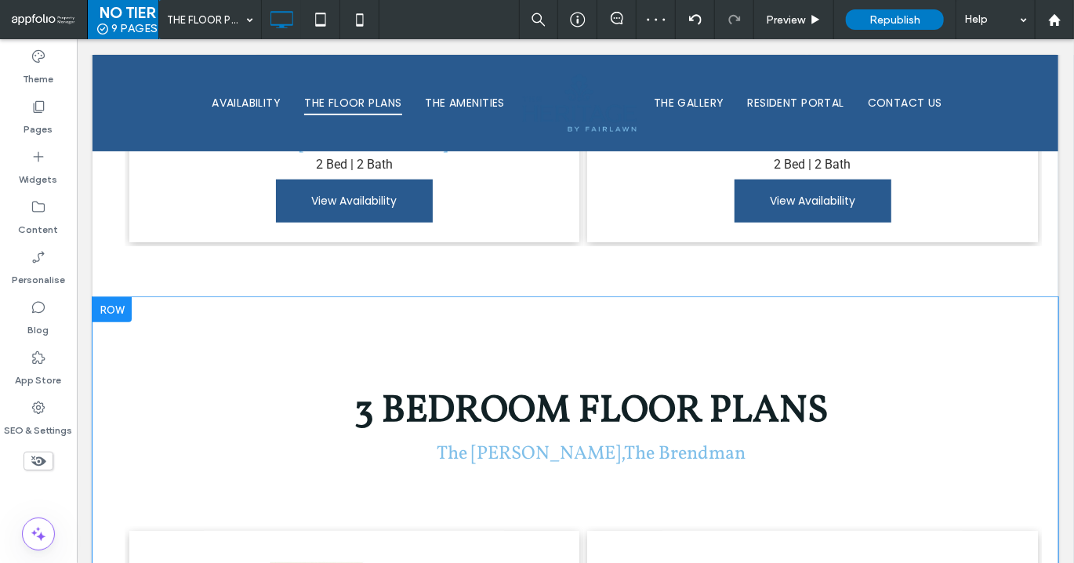
click at [119, 296] on div at bounding box center [111, 308] width 39 height 25
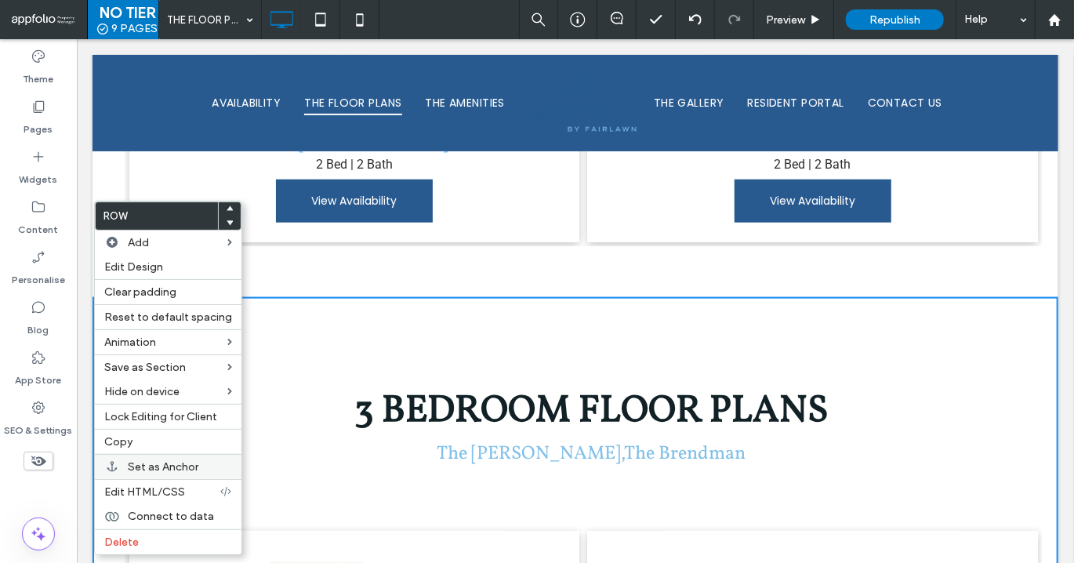
click at [162, 463] on span "Set as Anchor" at bounding box center [163, 466] width 71 height 13
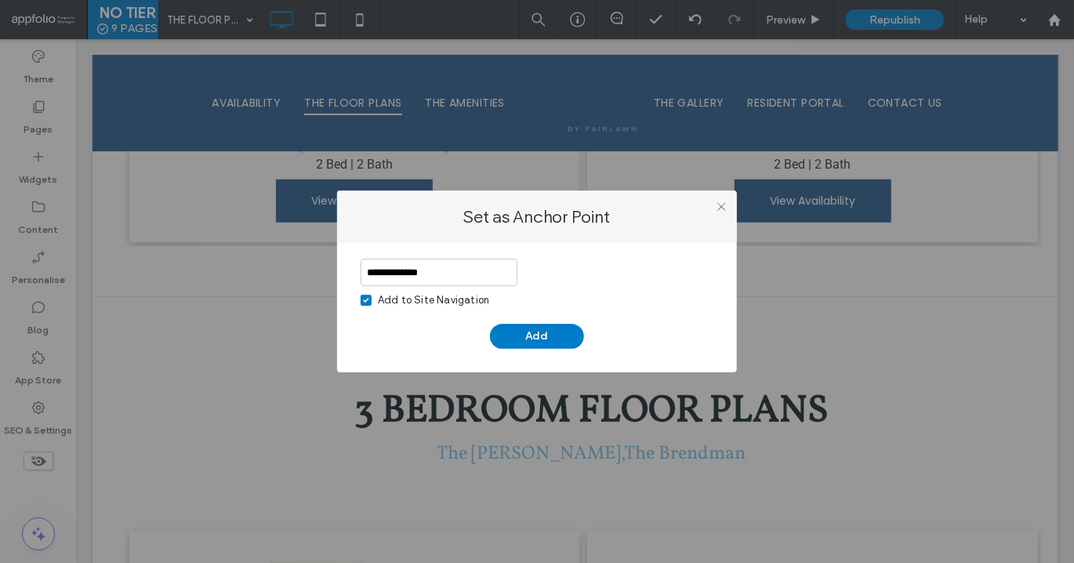
click at [365, 302] on icon at bounding box center [365, 300] width 5 height 5
click at [438, 275] on input "**********" at bounding box center [439, 272] width 157 height 27
paste input
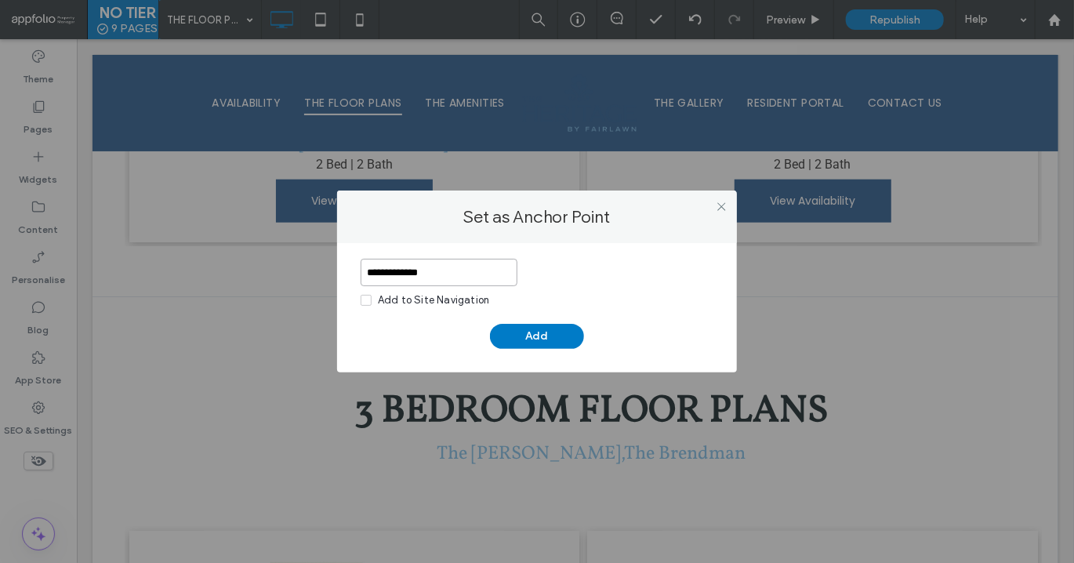
click at [397, 273] on input "**********" at bounding box center [439, 272] width 157 height 27
type input "**********"
click at [514, 340] on button "Add" at bounding box center [537, 336] width 94 height 25
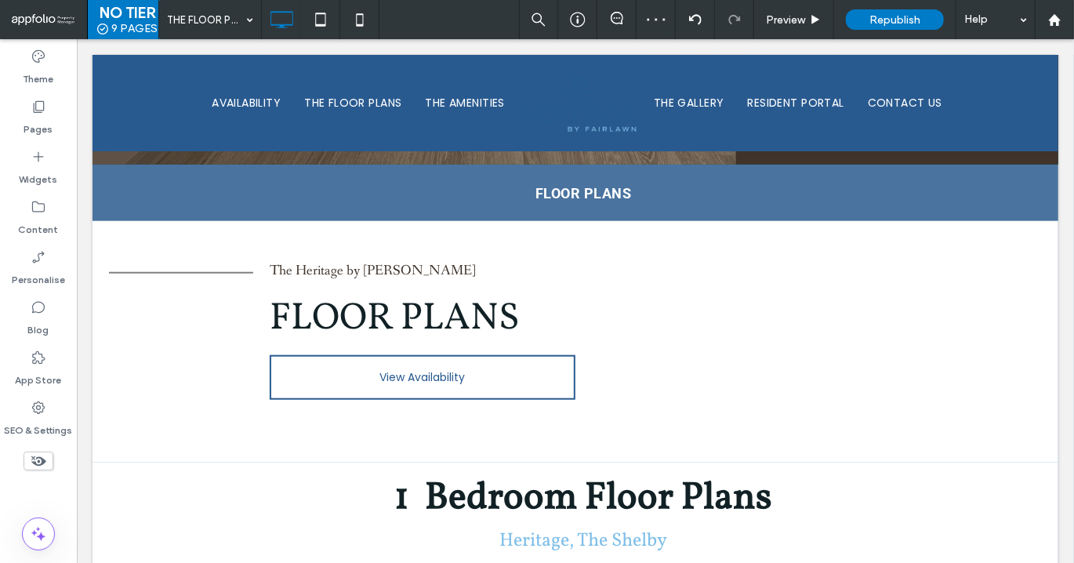
scroll to position [423, 0]
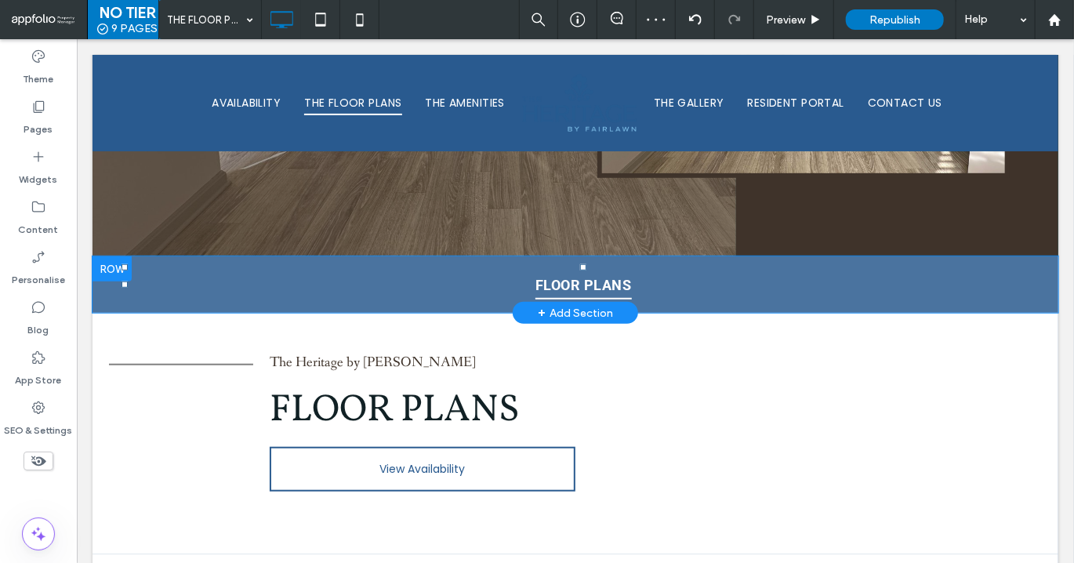
click at [587, 284] on span "FLOOR PLANS" at bounding box center [583, 284] width 96 height 30
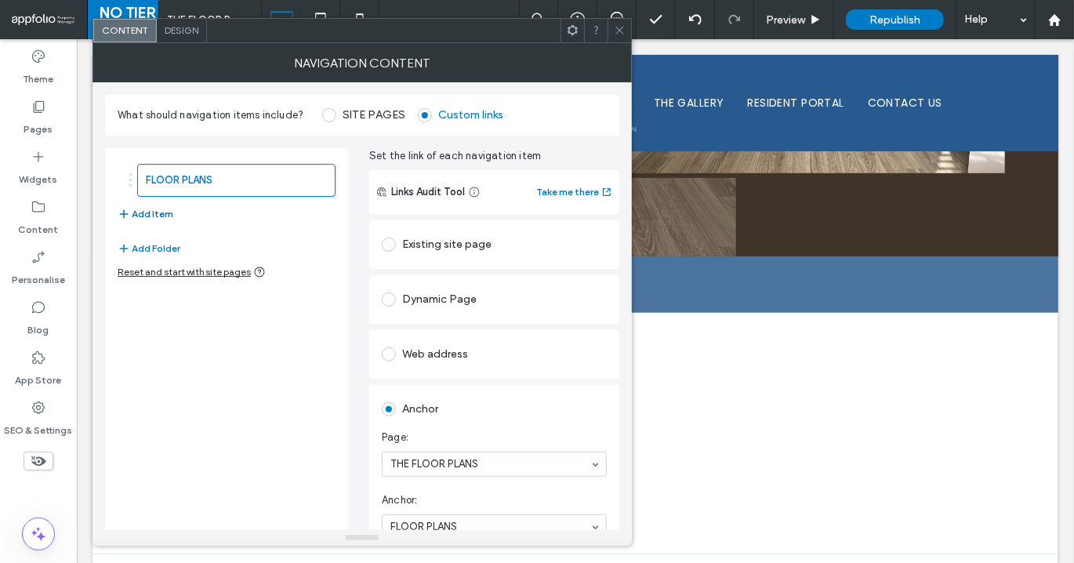
click at [149, 212] on button "Add Item" at bounding box center [146, 214] width 56 height 19
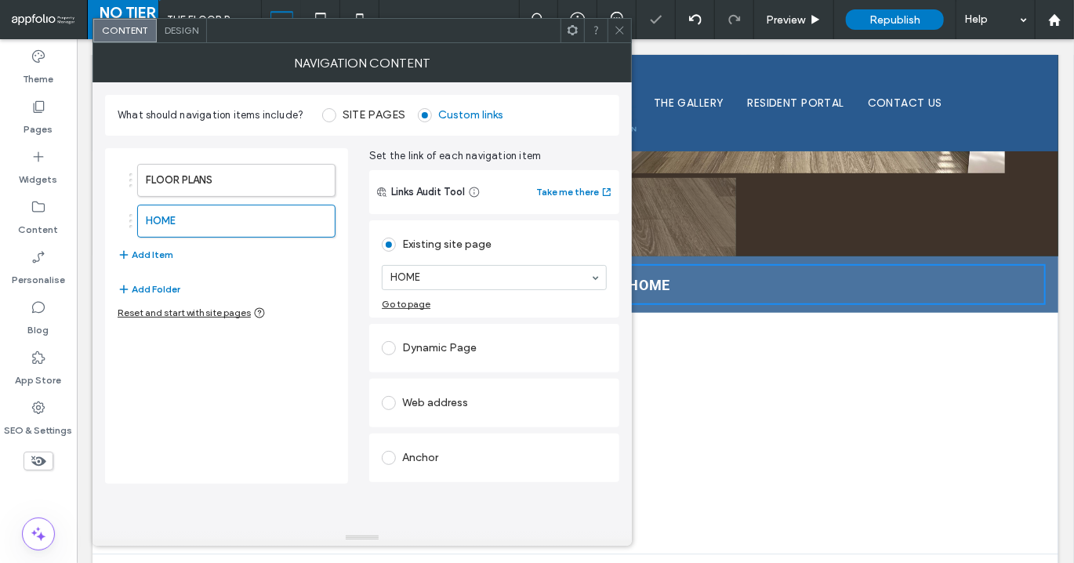
click at [430, 453] on div "Anchor" at bounding box center [494, 457] width 225 height 25
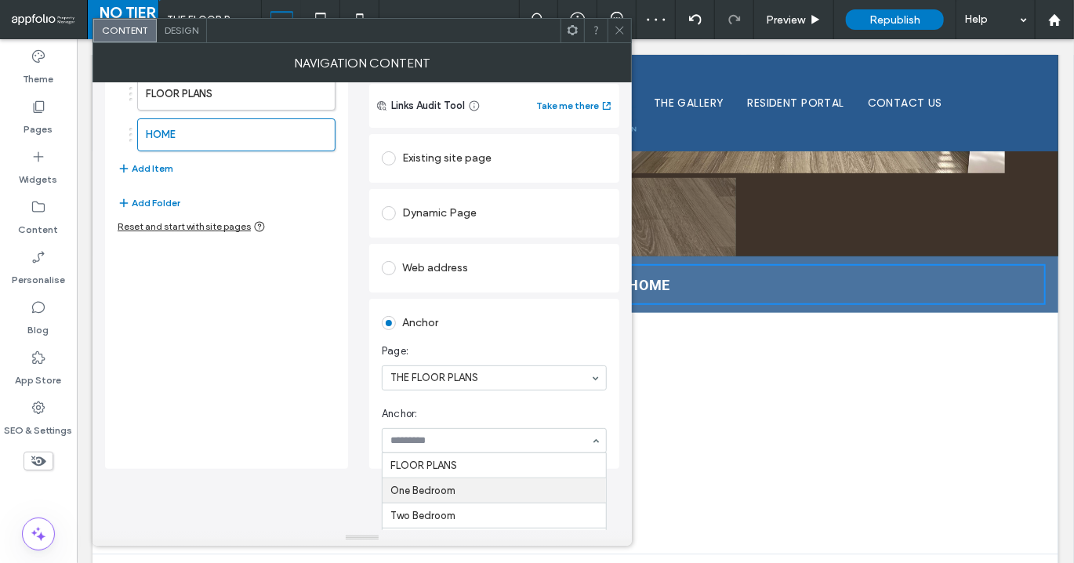
scroll to position [24, 0]
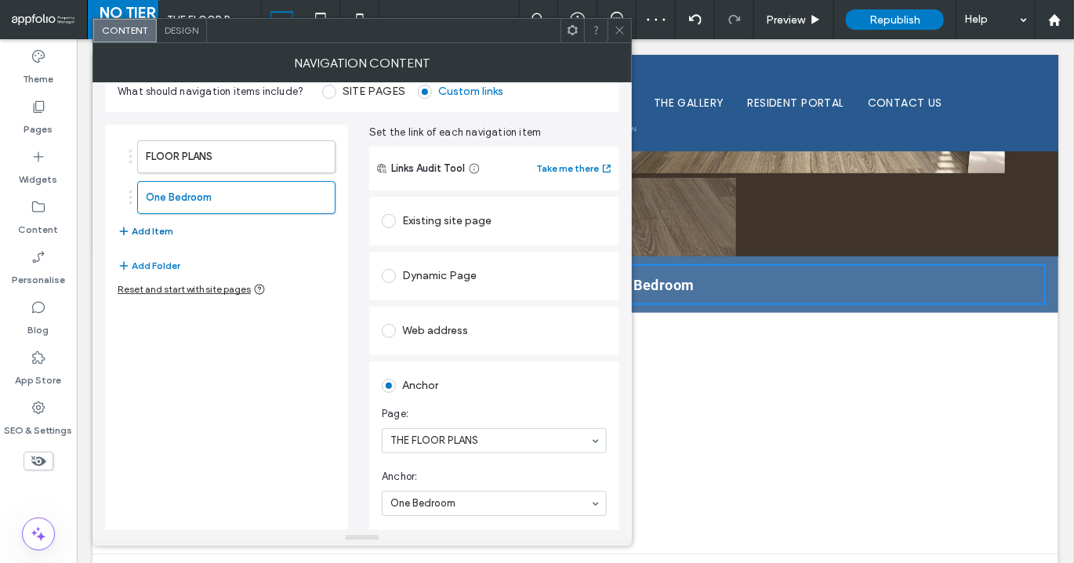
click at [140, 222] on button "Add Item" at bounding box center [146, 231] width 56 height 19
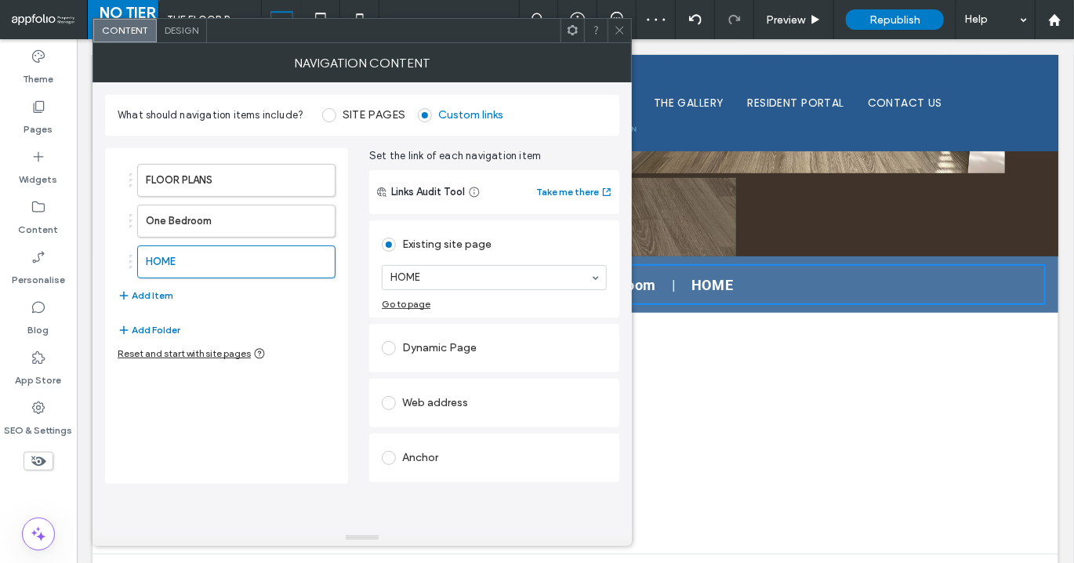
click at [423, 452] on div "Anchor" at bounding box center [494, 457] width 225 height 25
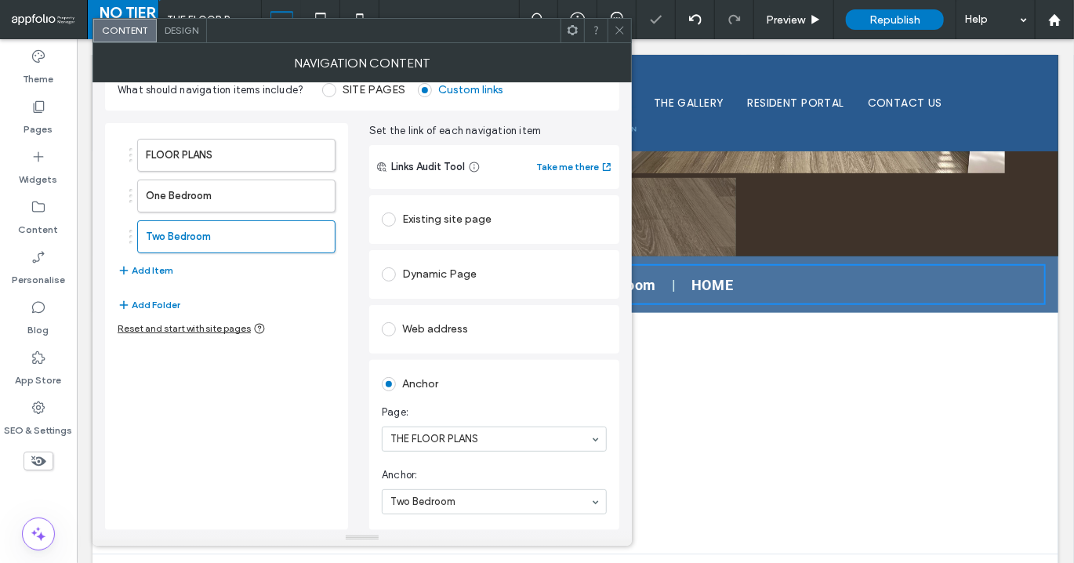
scroll to position [24, 0]
click at [151, 270] on button "Add Item" at bounding box center [146, 272] width 56 height 19
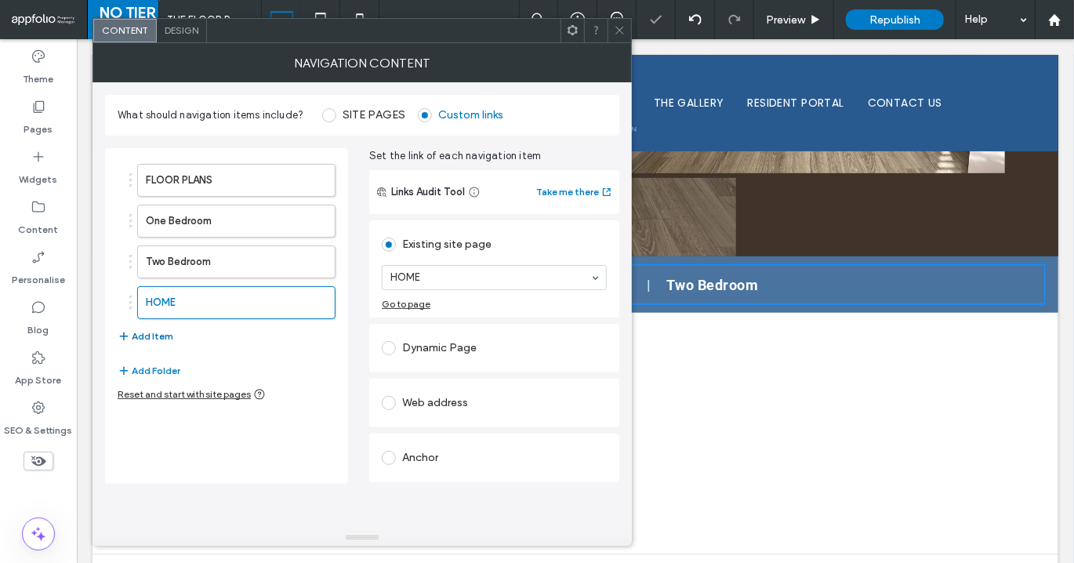
scroll to position [0, 0]
click at [414, 446] on div "Anchor" at bounding box center [494, 457] width 225 height 25
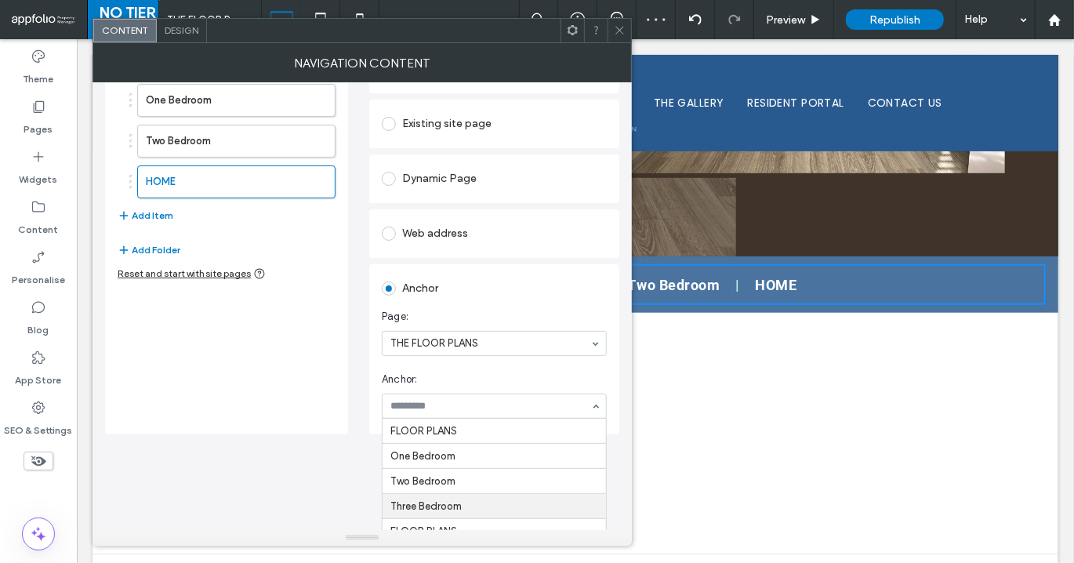
scroll to position [24, 0]
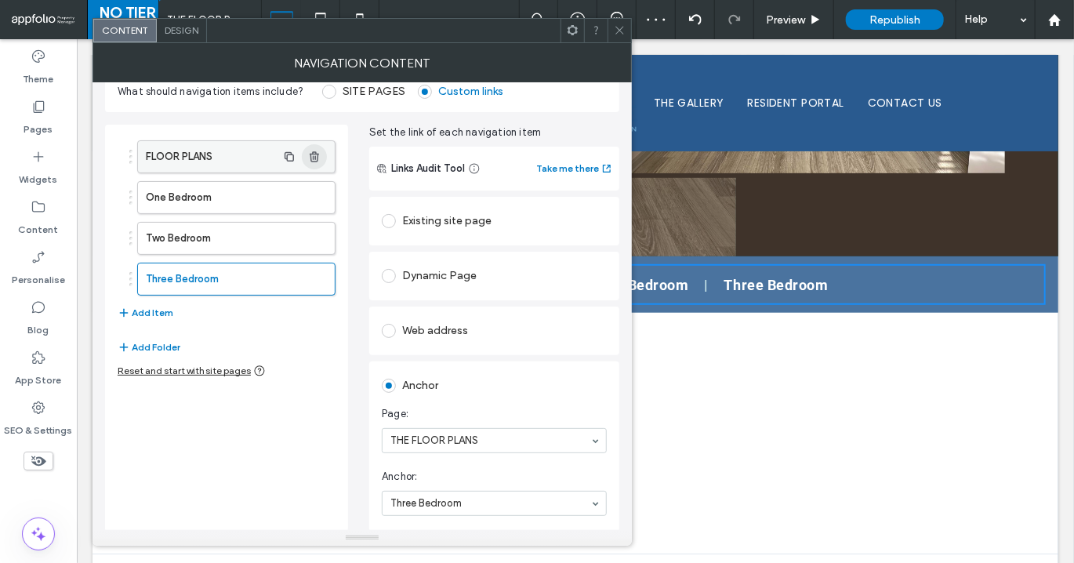
click at [311, 155] on use "button" at bounding box center [314, 156] width 9 height 10
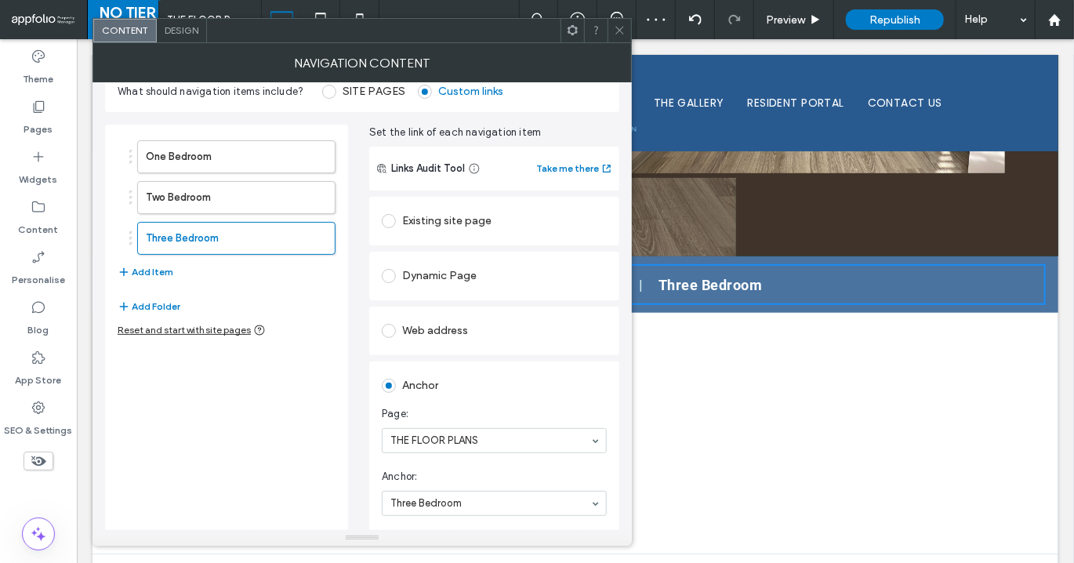
click at [619, 34] on icon at bounding box center [620, 30] width 12 height 12
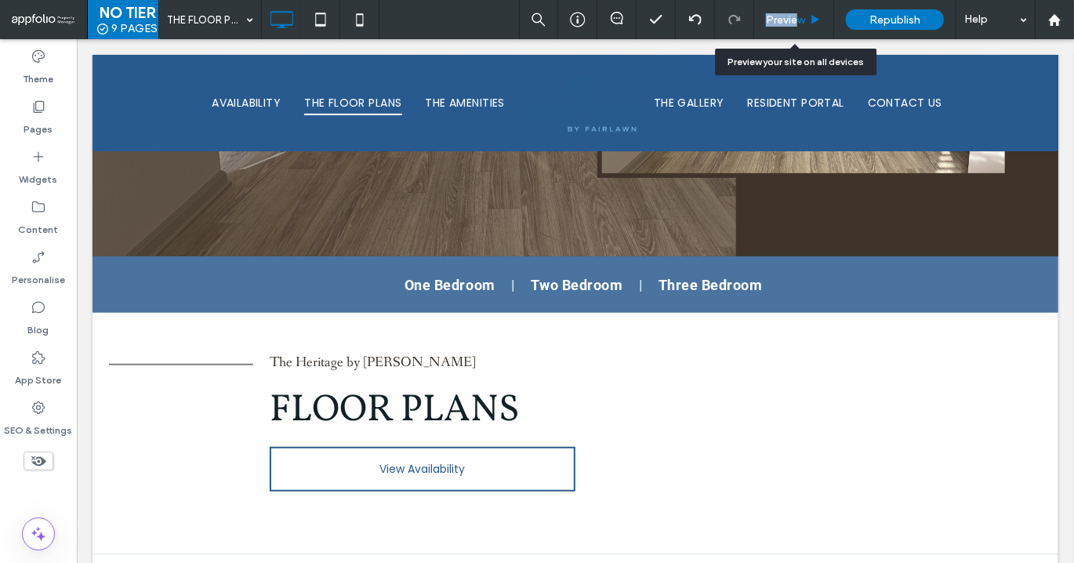
click at [799, 13] on div "Preview" at bounding box center [794, 19] width 80 height 39
click at [807, 16] on div "Preview" at bounding box center [793, 19] width 79 height 13
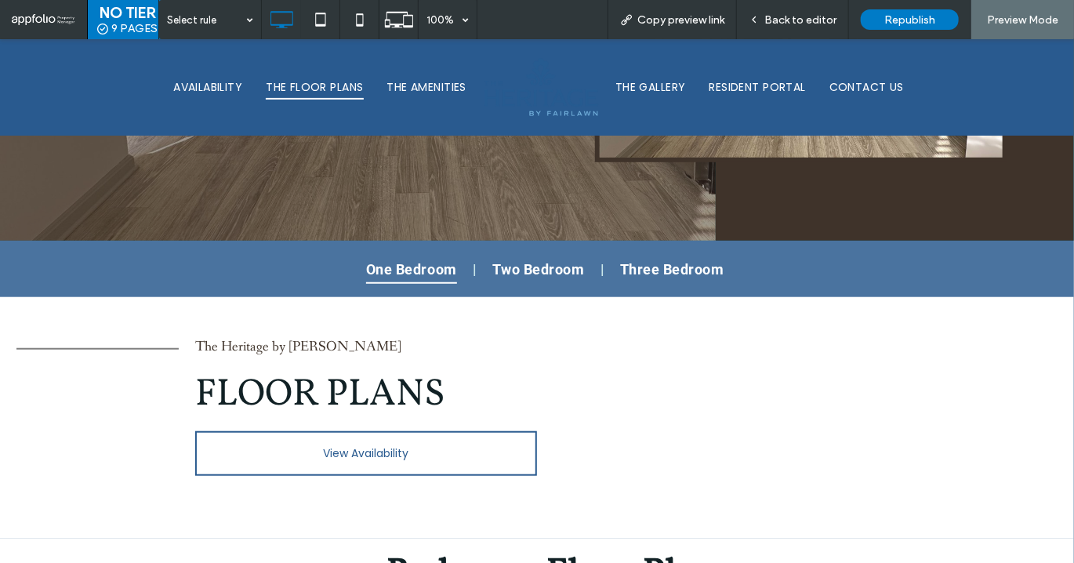
click at [420, 267] on span "One Bedroom" at bounding box center [411, 268] width 91 height 30
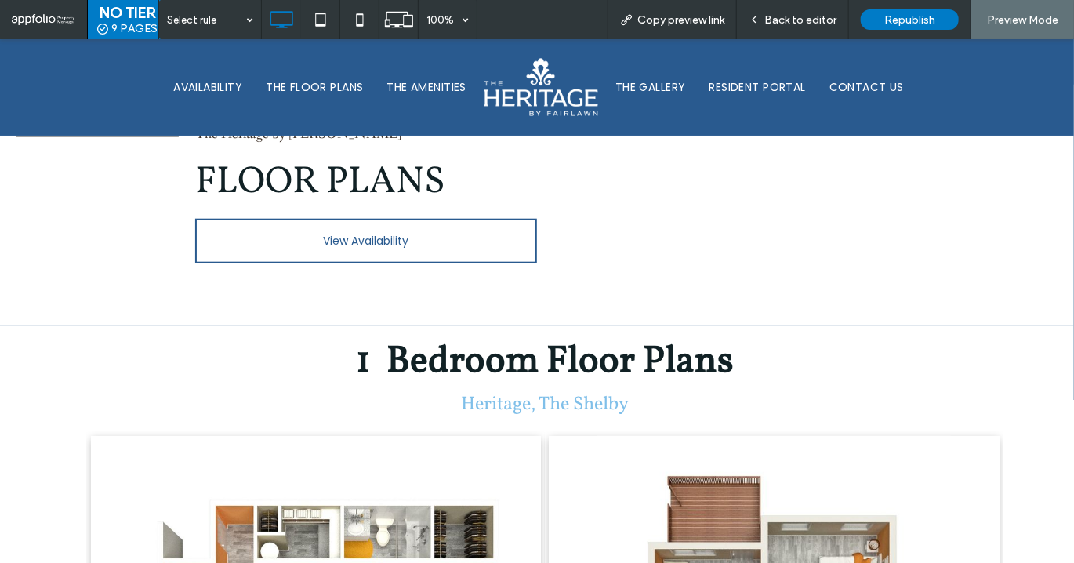
scroll to position [622, 0]
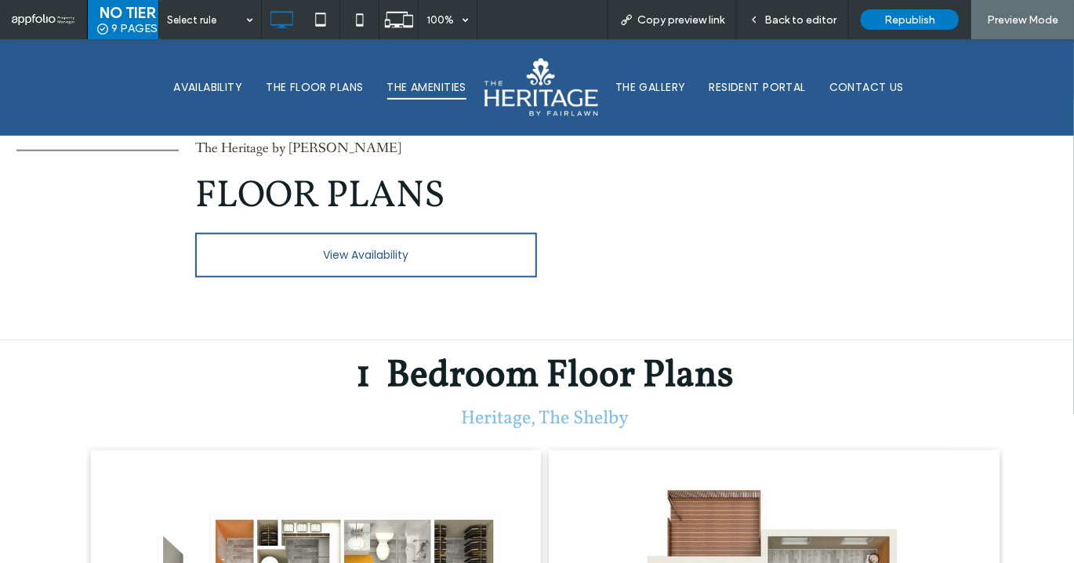
click at [434, 88] on span "THE AMENITIES" at bounding box center [426, 86] width 79 height 24
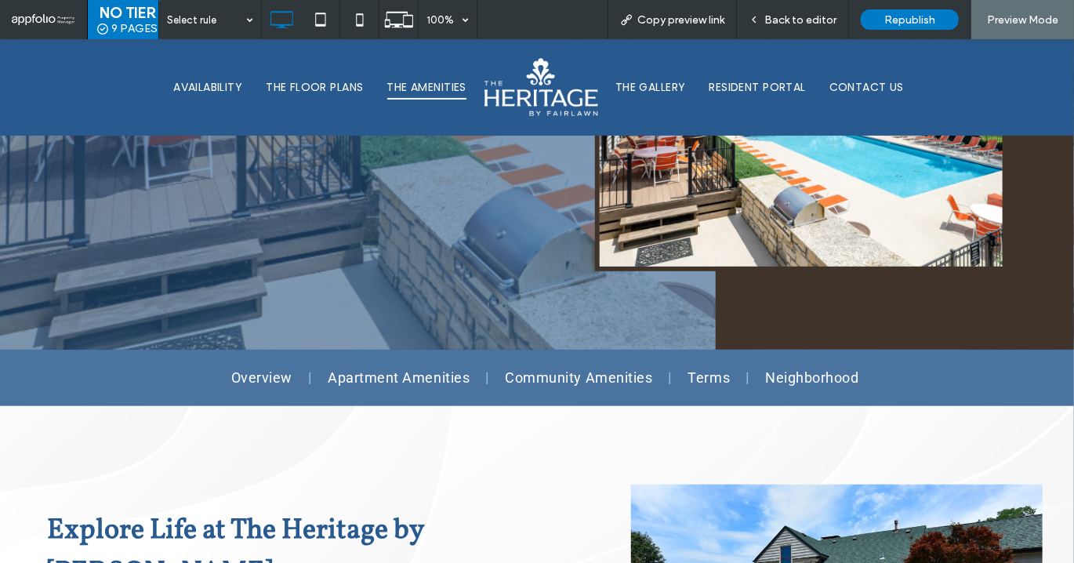
scroll to position [198, 0]
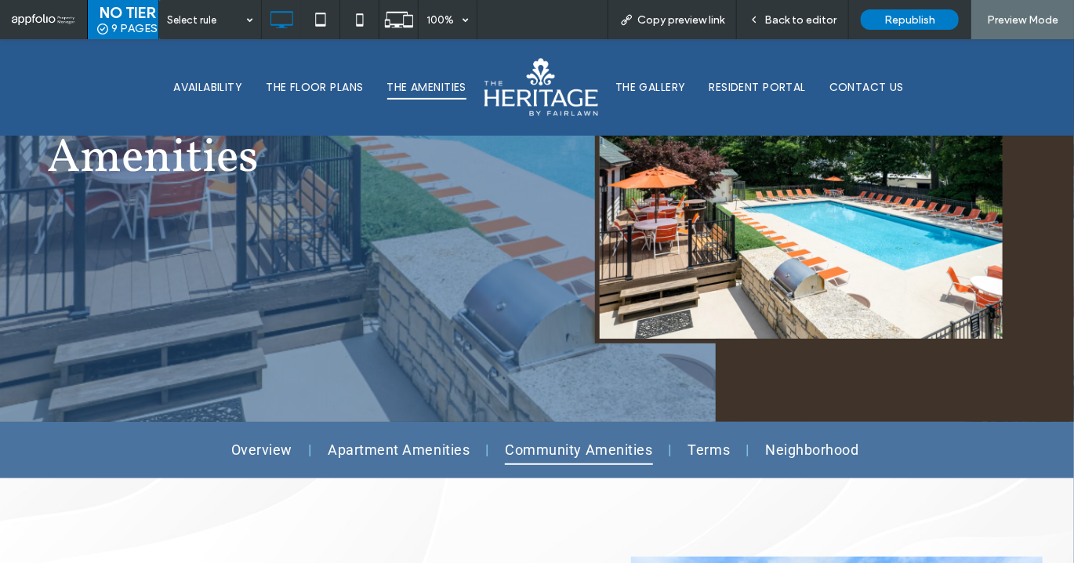
click at [539, 451] on span "Community Amenities" at bounding box center [578, 449] width 147 height 30
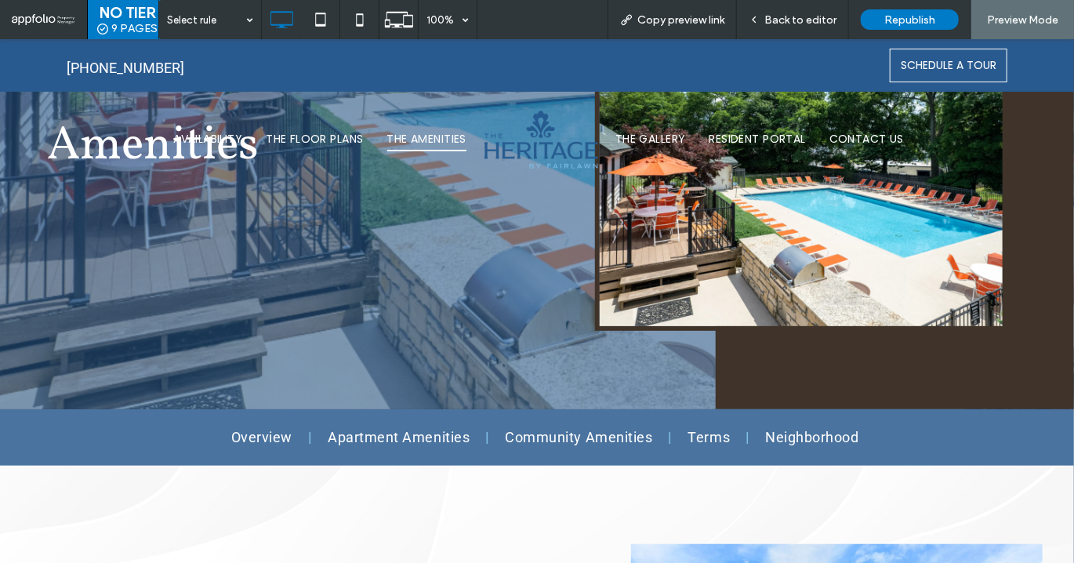
scroll to position [438, 0]
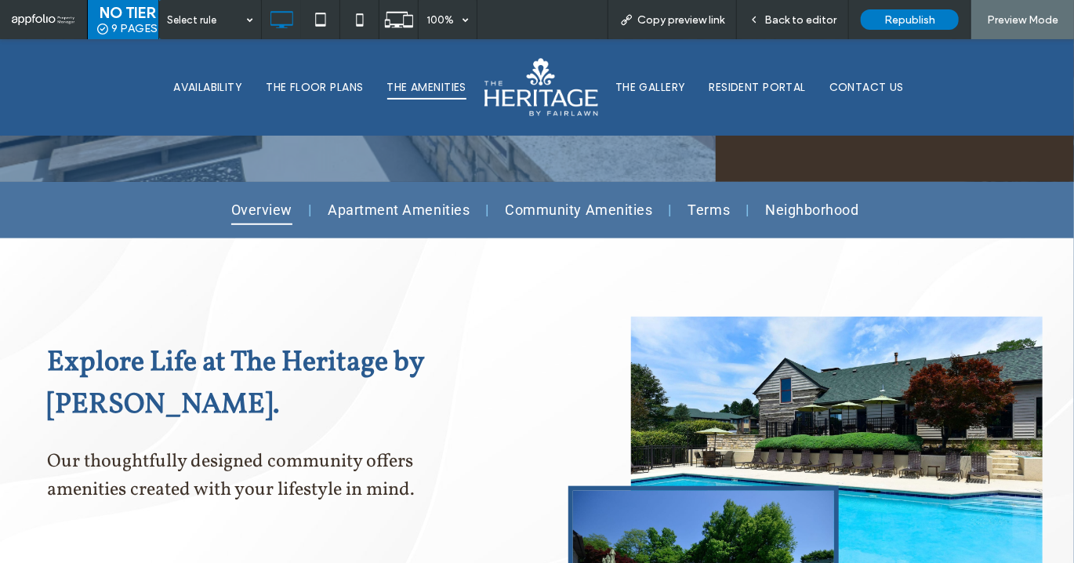
click at [264, 214] on span "Overview" at bounding box center [261, 209] width 61 height 30
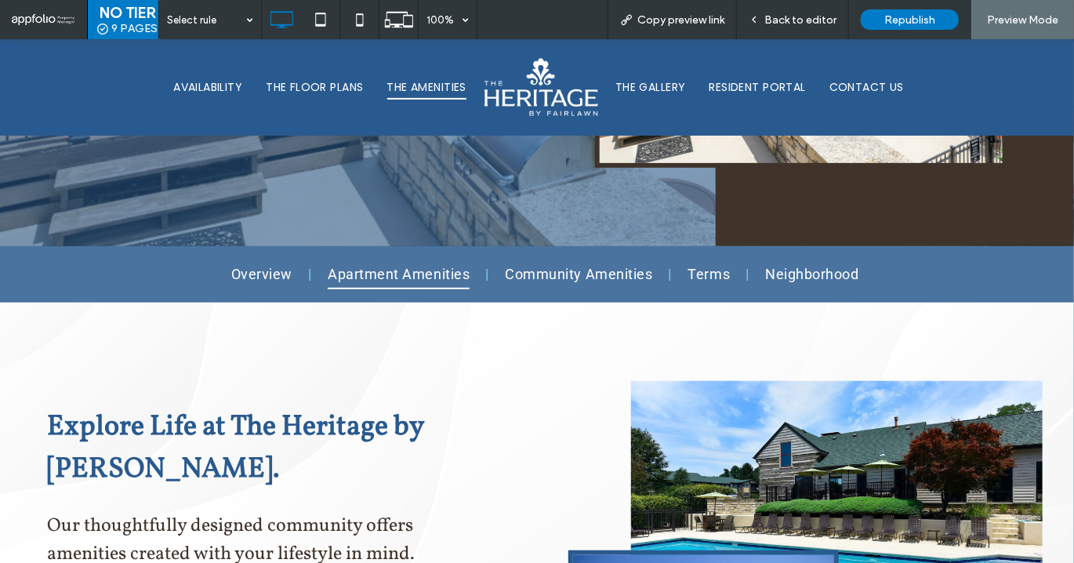
click at [354, 271] on span "Apartment Amenities" at bounding box center [399, 274] width 142 height 30
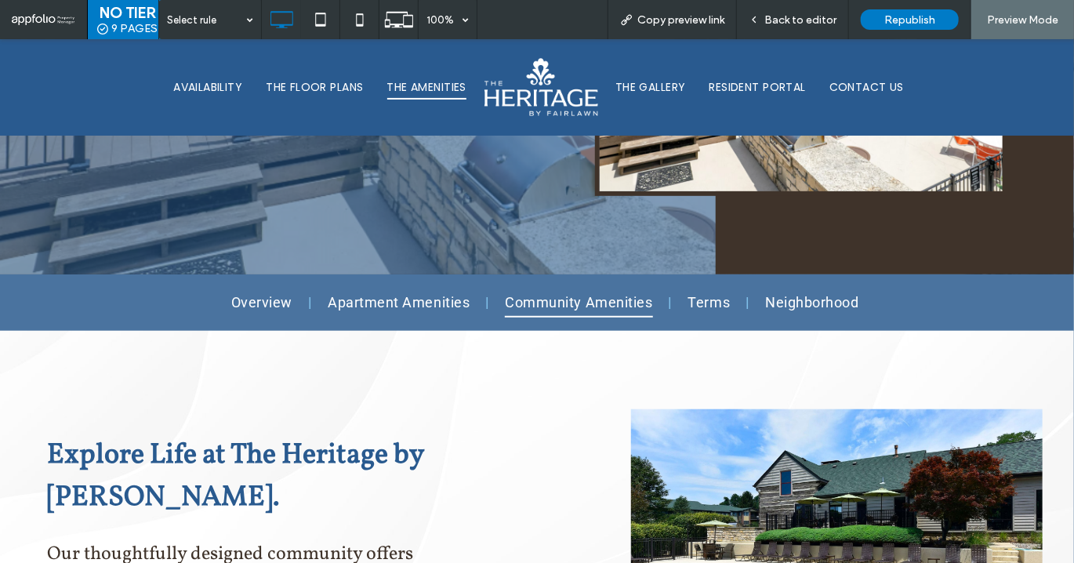
click at [550, 301] on span "Community Amenities" at bounding box center [578, 302] width 147 height 30
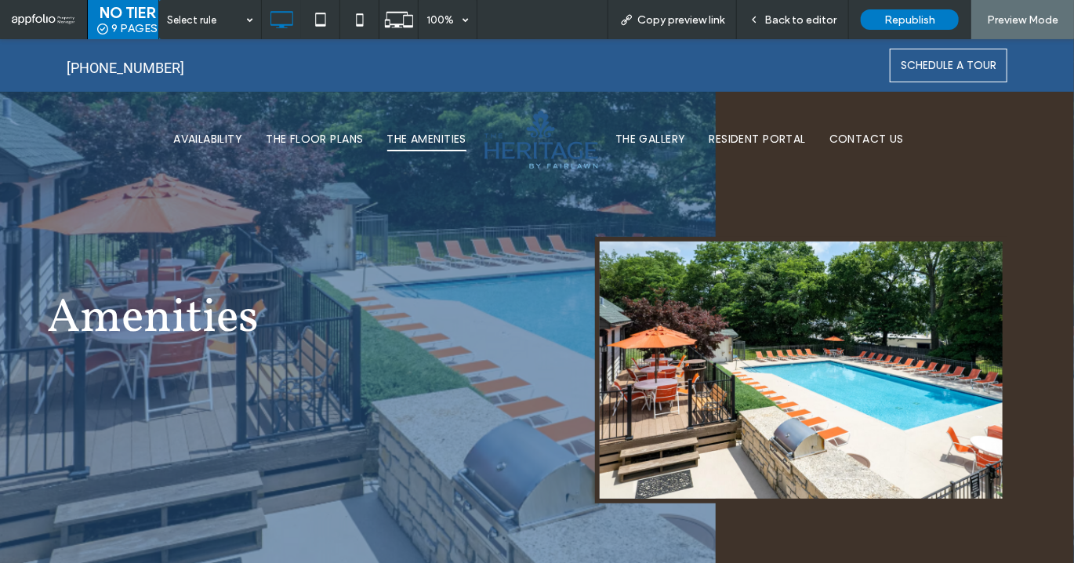
scroll to position [0, 0]
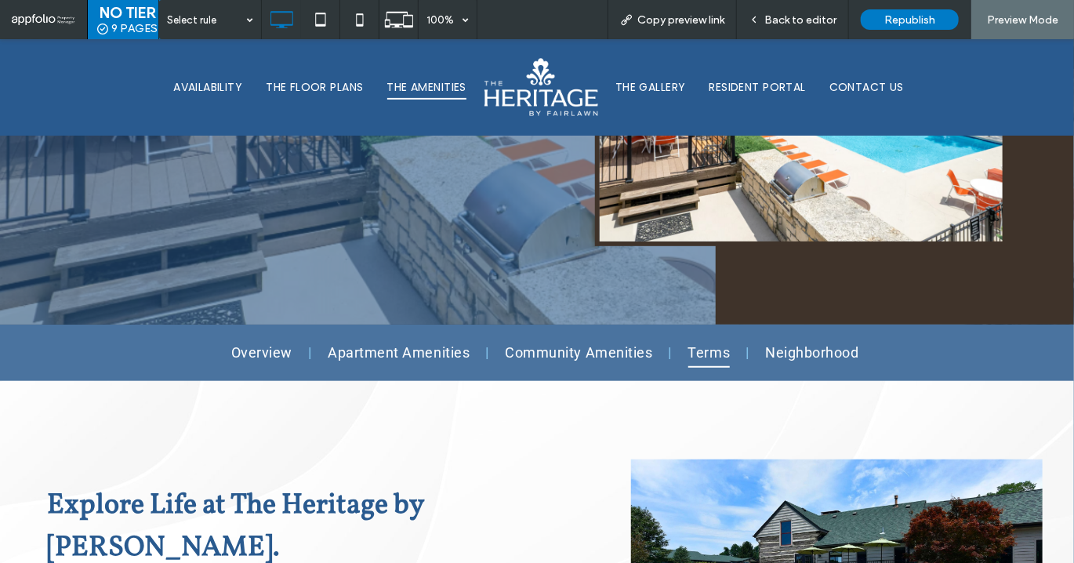
click at [710, 360] on span "Terms" at bounding box center [709, 352] width 42 height 30
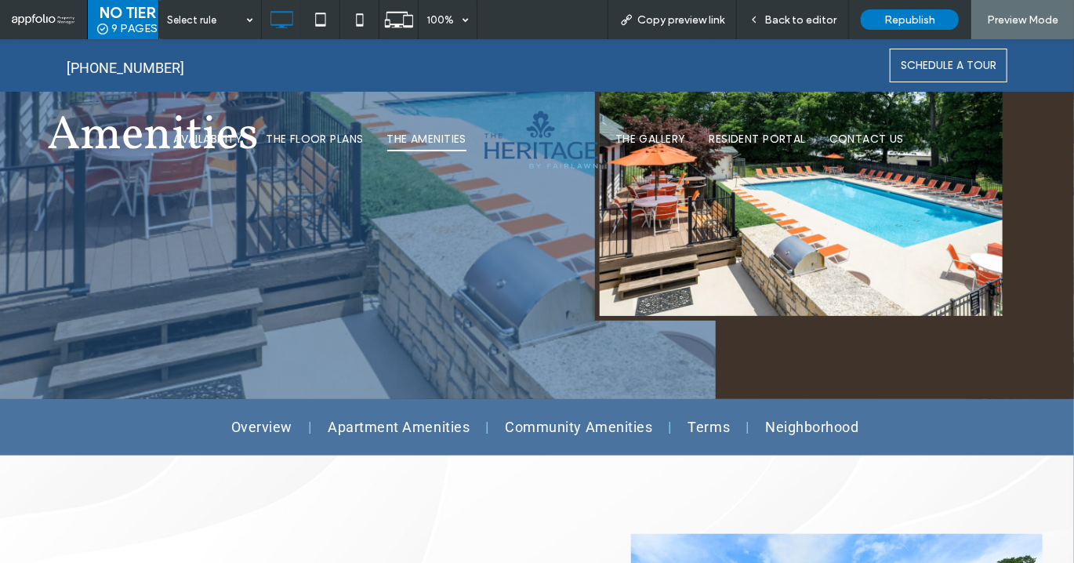
scroll to position [163, 0]
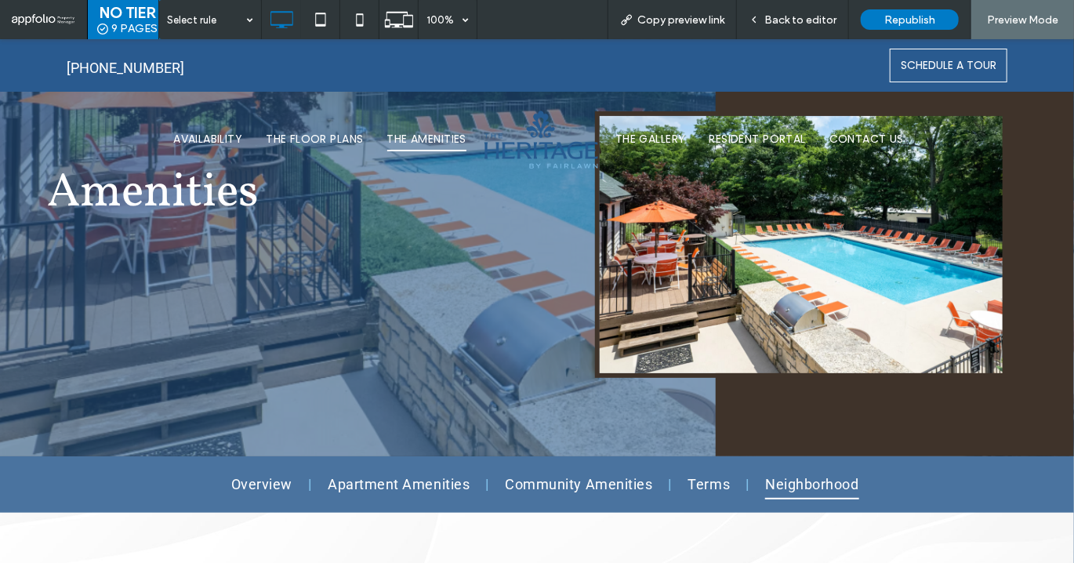
click at [790, 489] on span "Neighborhood" at bounding box center [811, 484] width 93 height 30
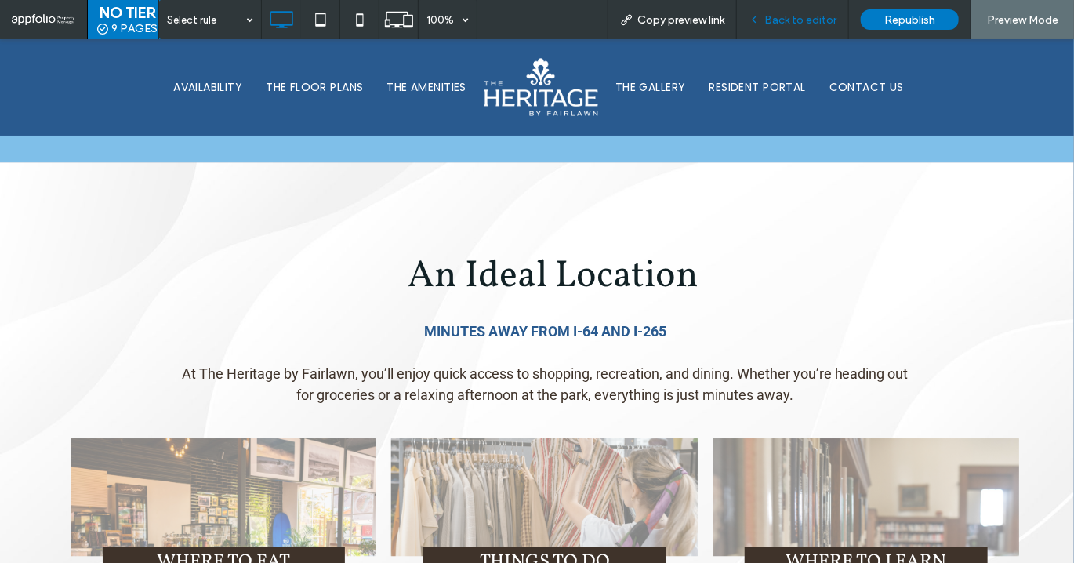
scroll to position [1848, 0]
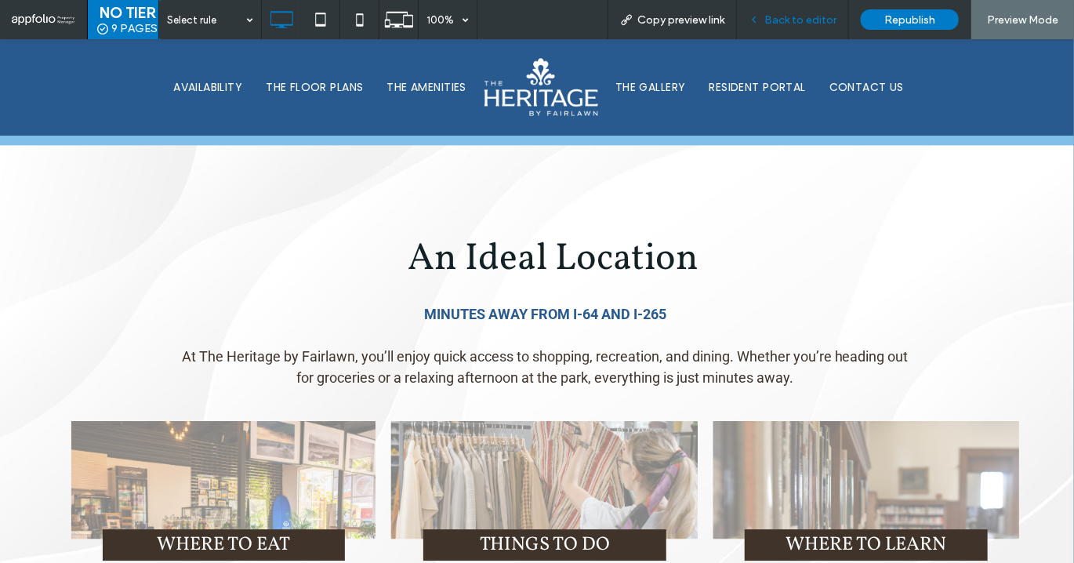
click at [790, 29] on div "Back to editor" at bounding box center [793, 19] width 112 height 39
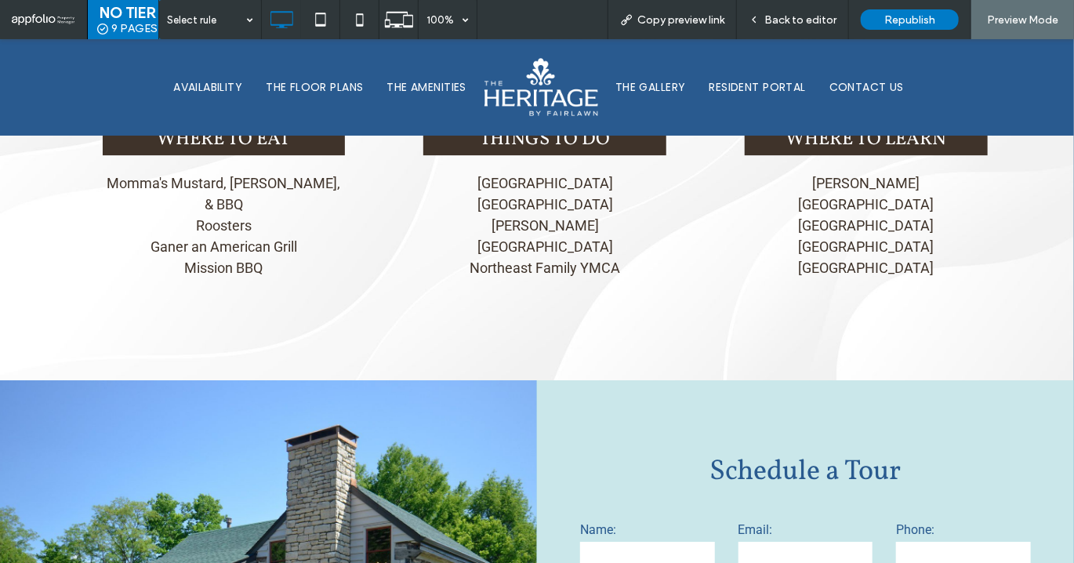
scroll to position [2241, 0]
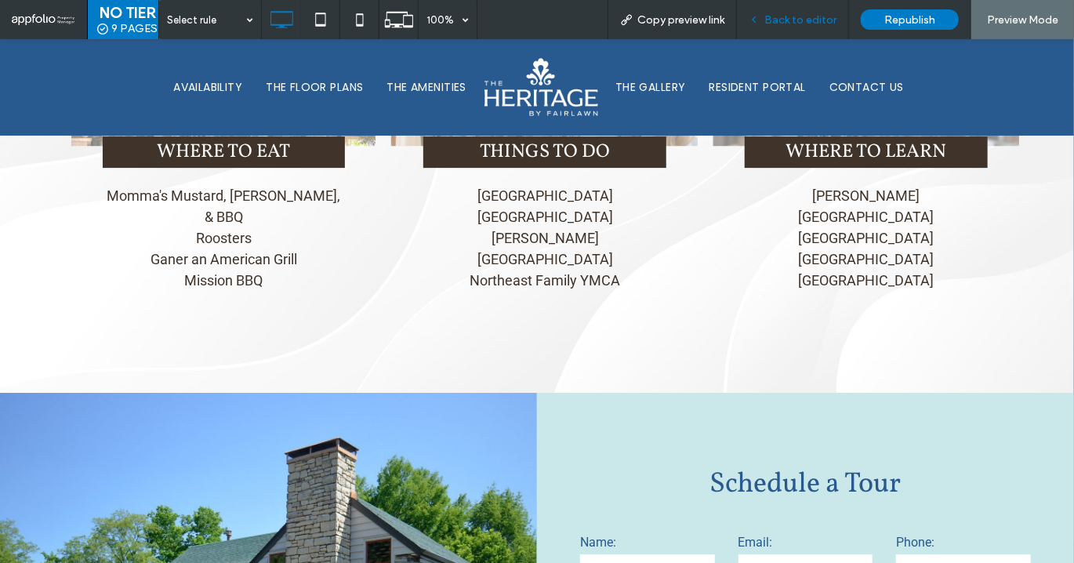
click at [793, 27] on div "Back to editor" at bounding box center [793, 19] width 112 height 39
click at [792, 21] on span "Back to editor" at bounding box center [801, 19] width 72 height 13
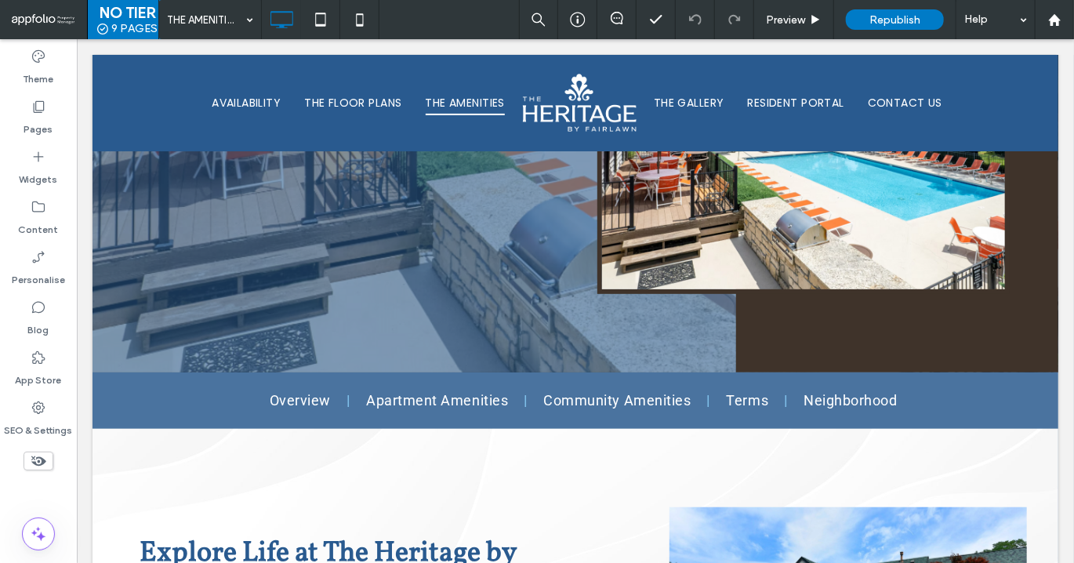
scroll to position [246, 0]
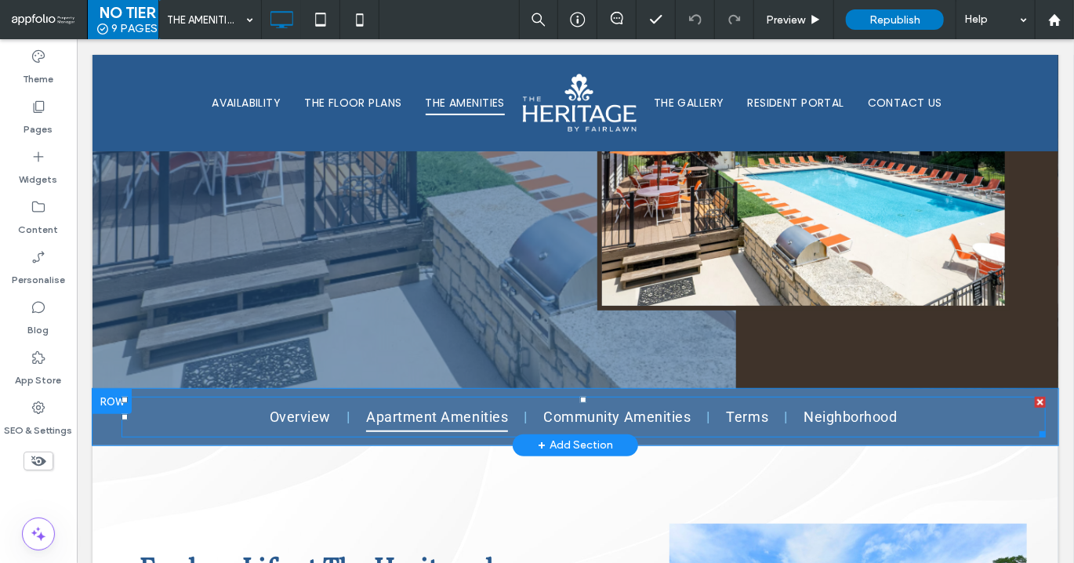
click at [430, 408] on span "Apartment Amenities" at bounding box center [436, 416] width 142 height 30
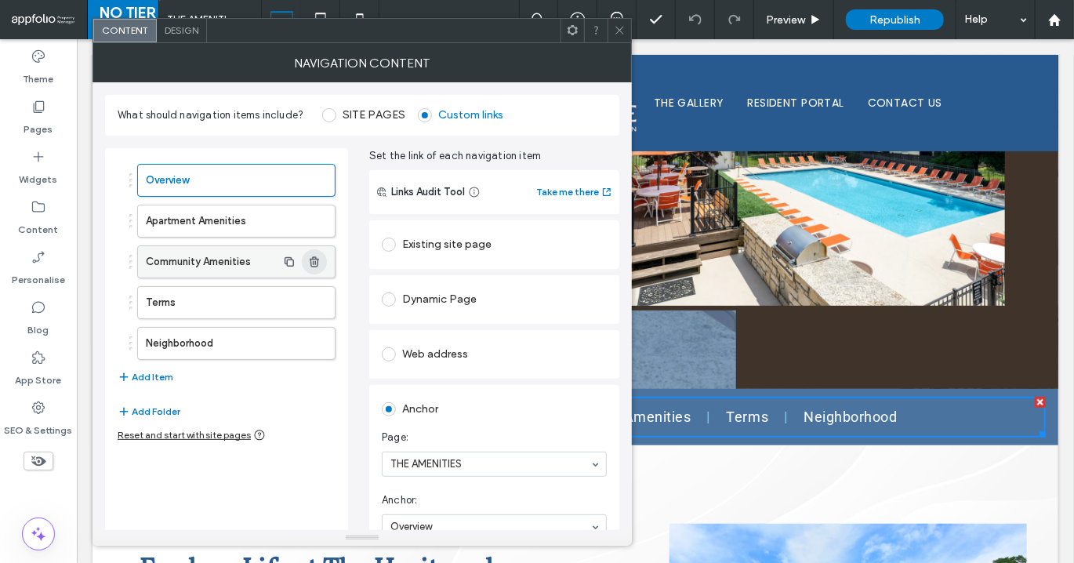
click at [306, 262] on span "button" at bounding box center [314, 261] width 25 height 25
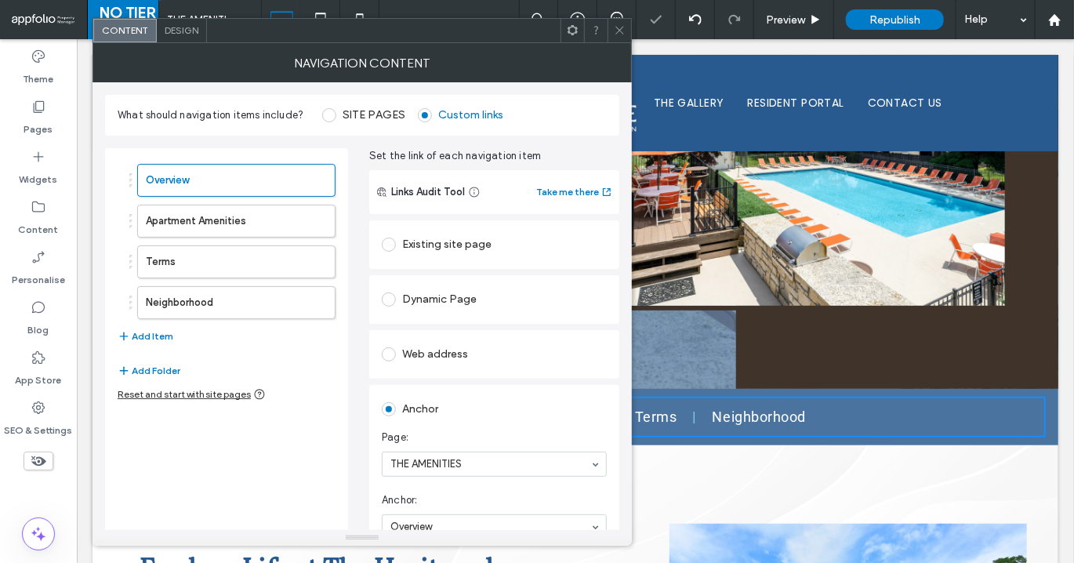
click at [617, 35] on icon at bounding box center [620, 30] width 12 height 12
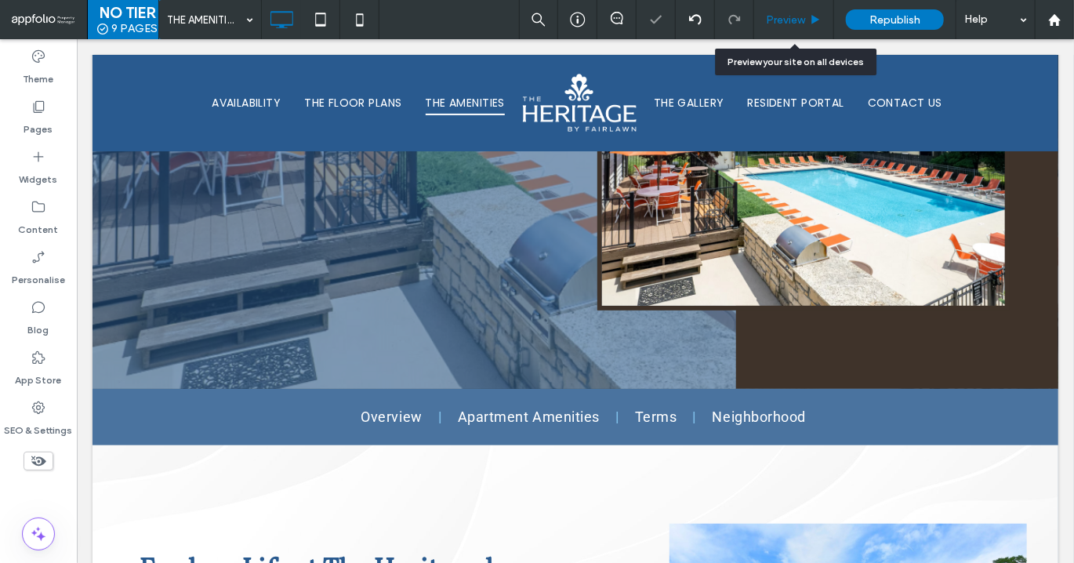
click at [807, 16] on div "Preview" at bounding box center [793, 19] width 79 height 13
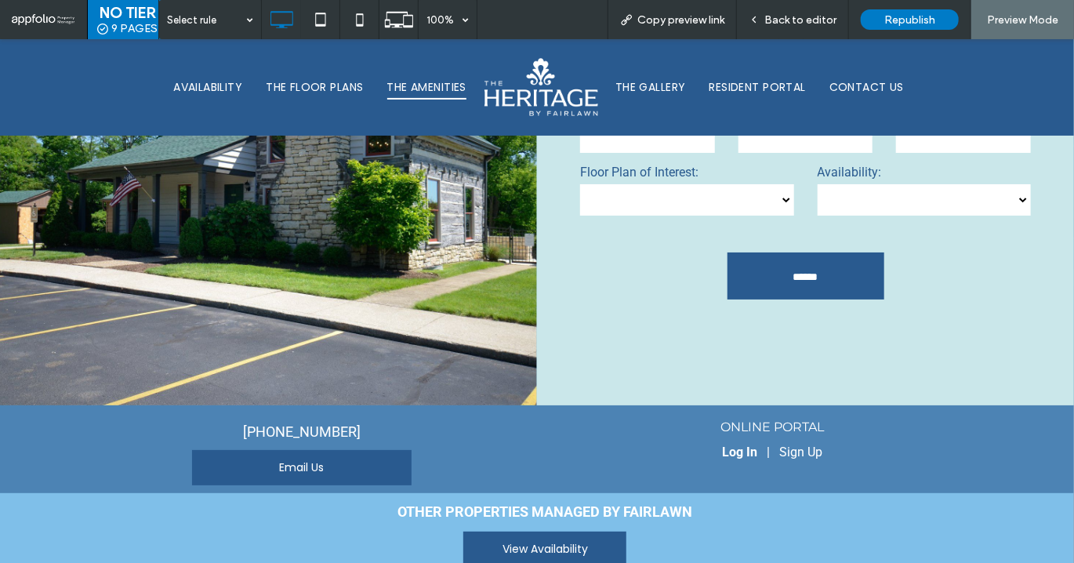
scroll to position [2766, 0]
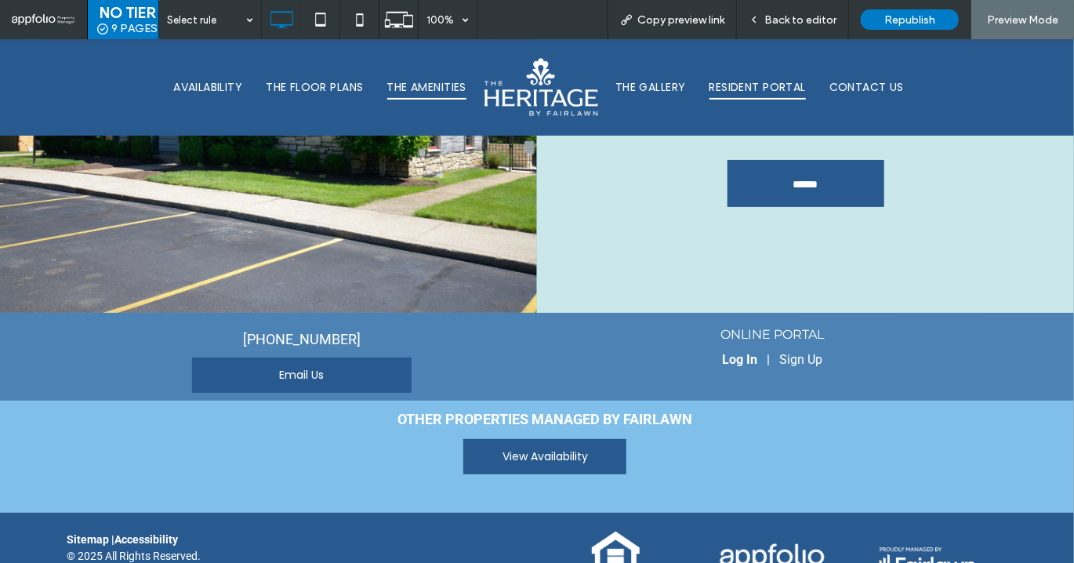
click at [705, 87] on link "RESIDENT PORTAL" at bounding box center [758, 87] width 120 height 26
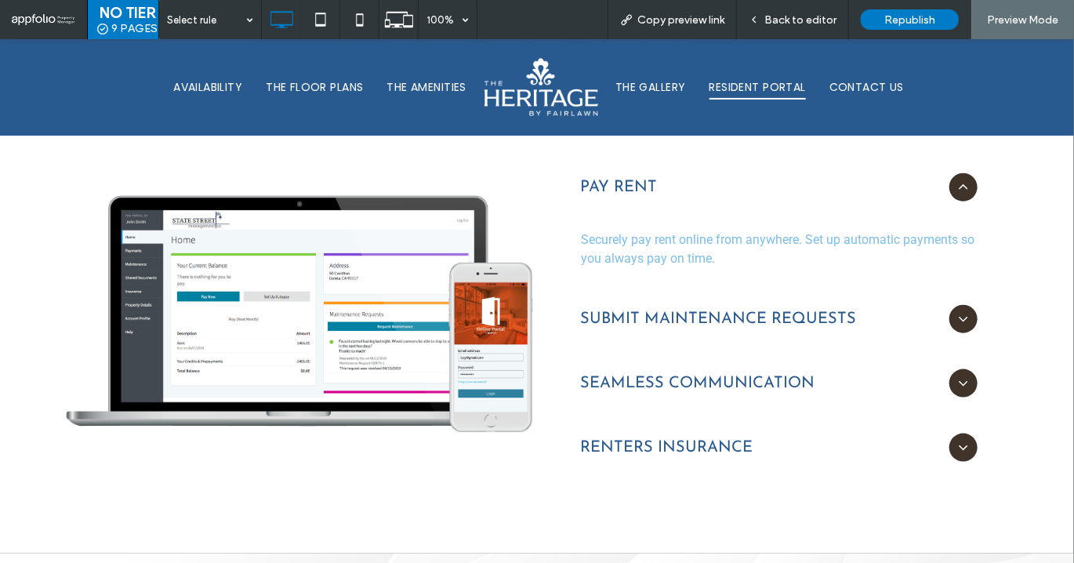
scroll to position [699, 0]
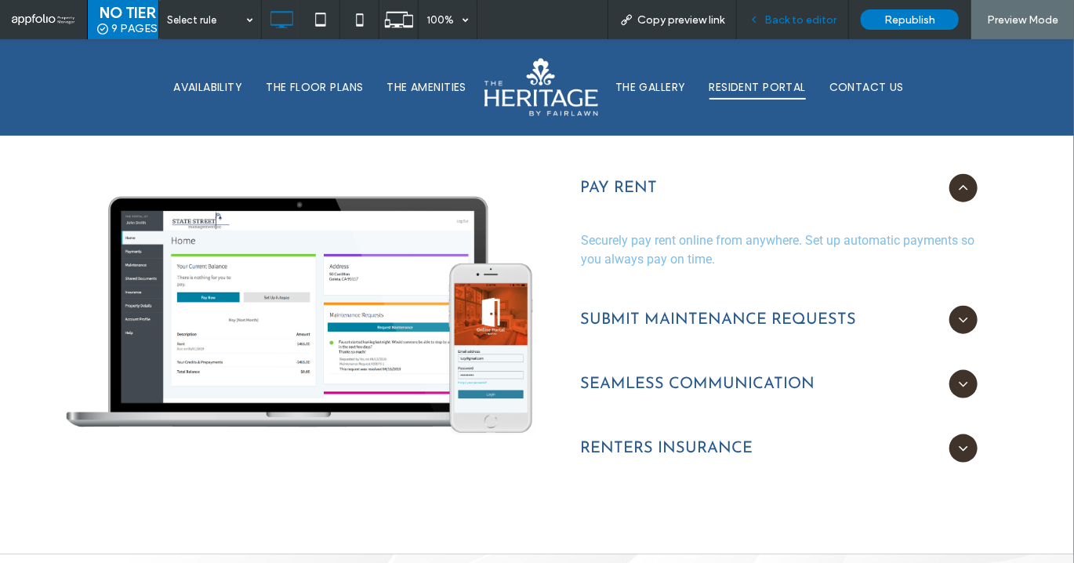
click at [823, 24] on span "Back to editor" at bounding box center [801, 19] width 72 height 13
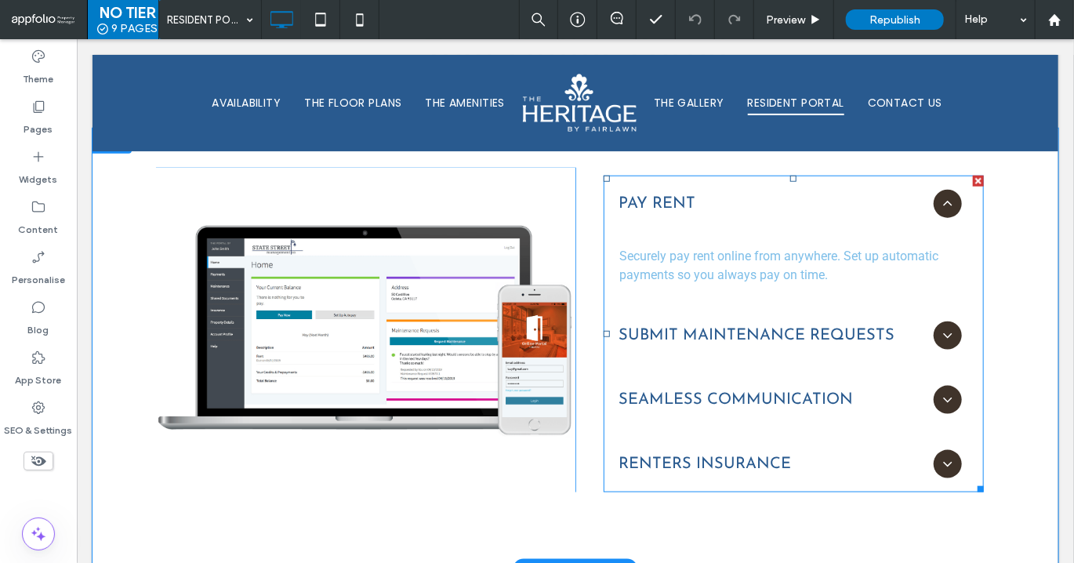
click at [749, 307] on span at bounding box center [793, 333] width 380 height 317
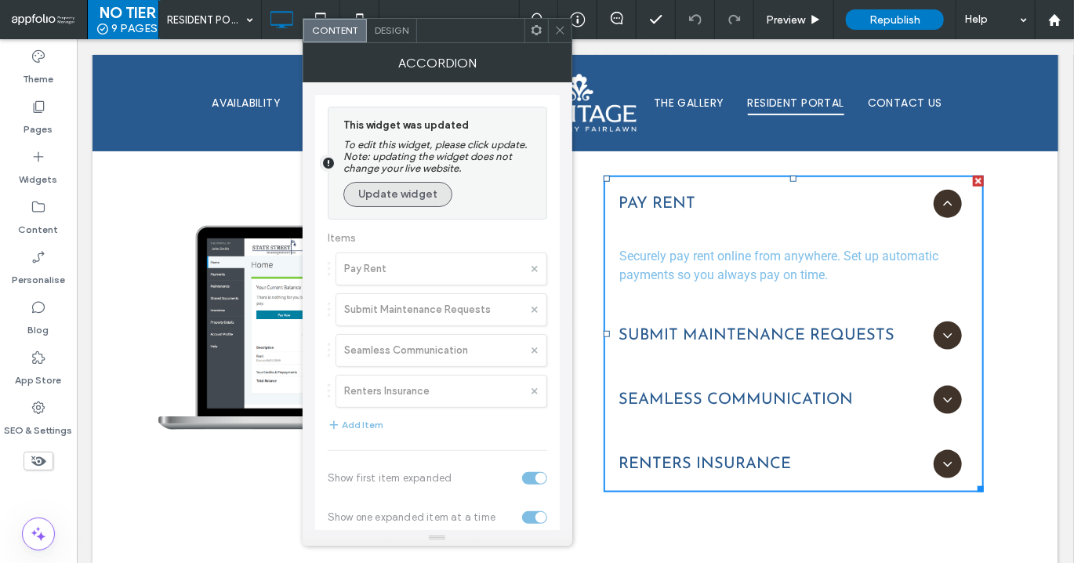
click at [407, 191] on button "Update widget" at bounding box center [397, 194] width 109 height 25
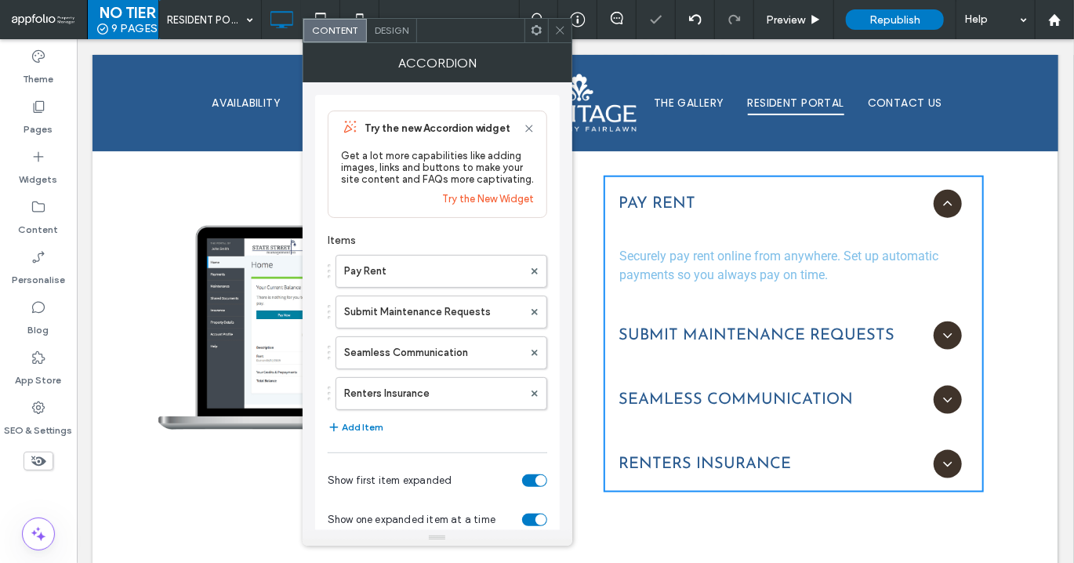
click at [385, 31] on span "Design" at bounding box center [392, 30] width 34 height 12
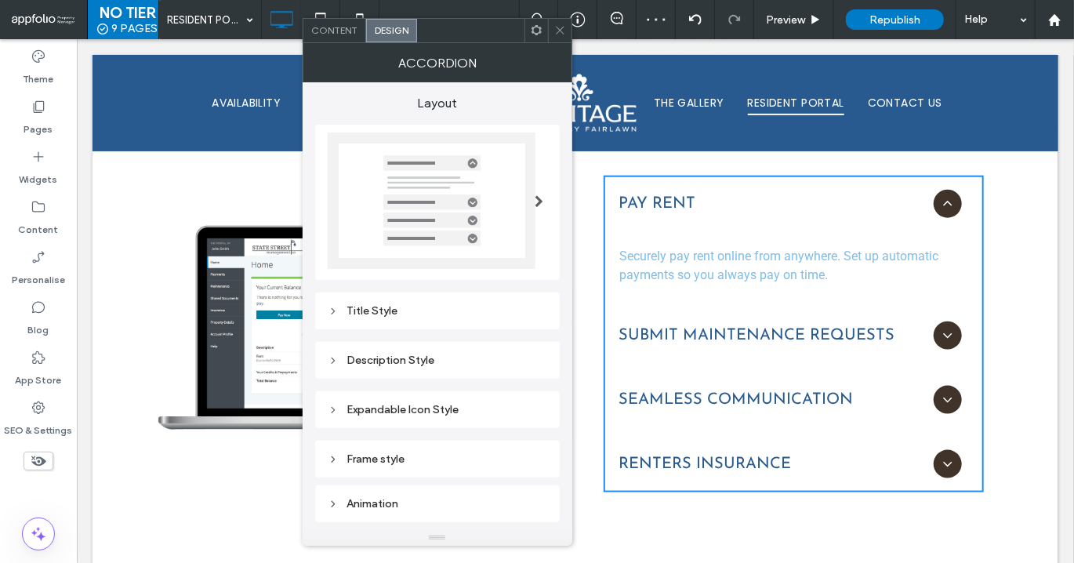
click at [469, 363] on div "Description Style" at bounding box center [438, 360] width 220 height 13
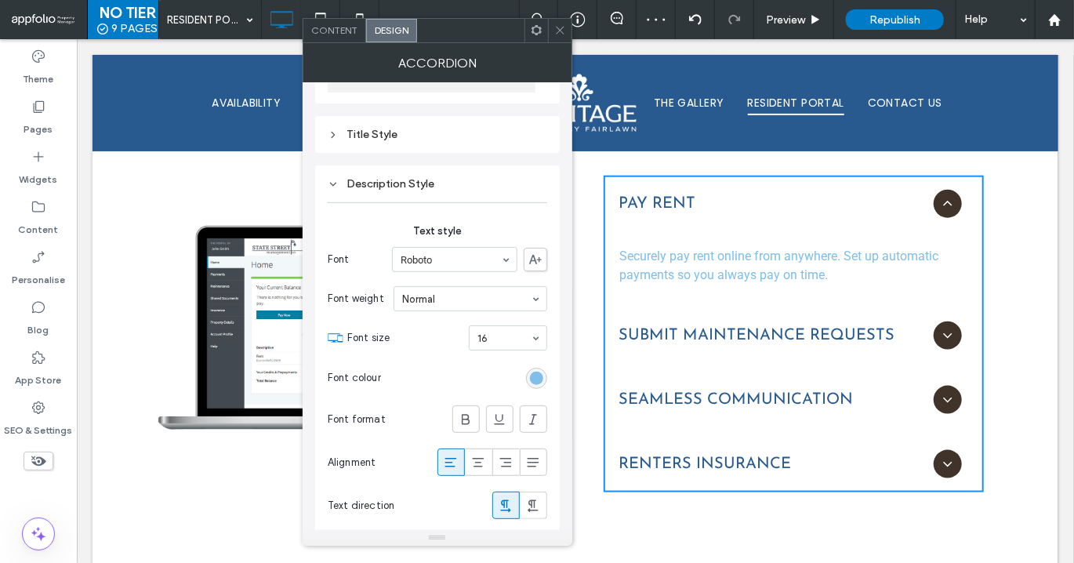
scroll to position [230, 0]
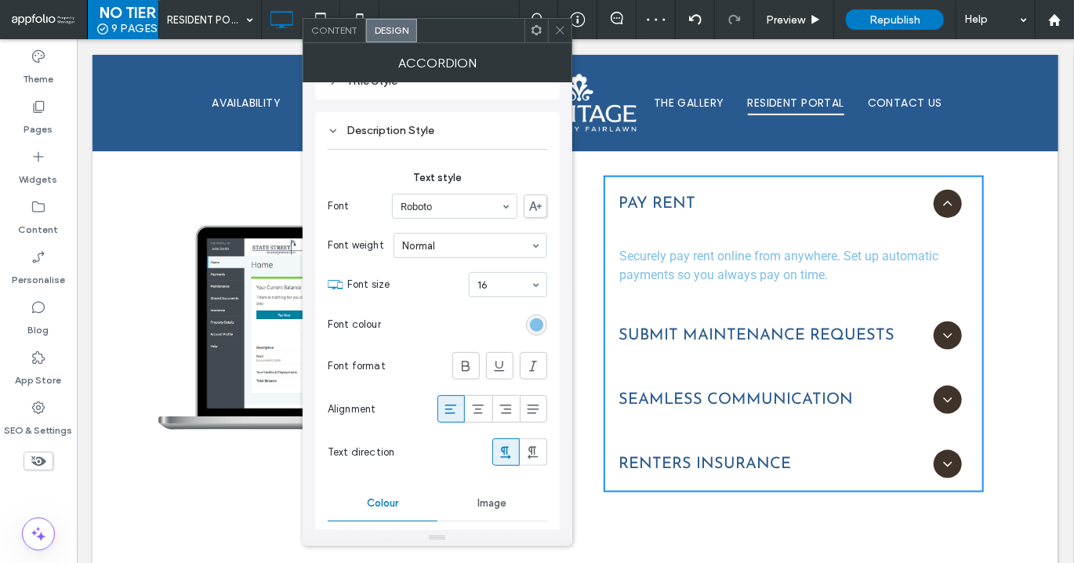
click at [536, 331] on div "rgb(127, 191, 233)" at bounding box center [536, 324] width 21 height 21
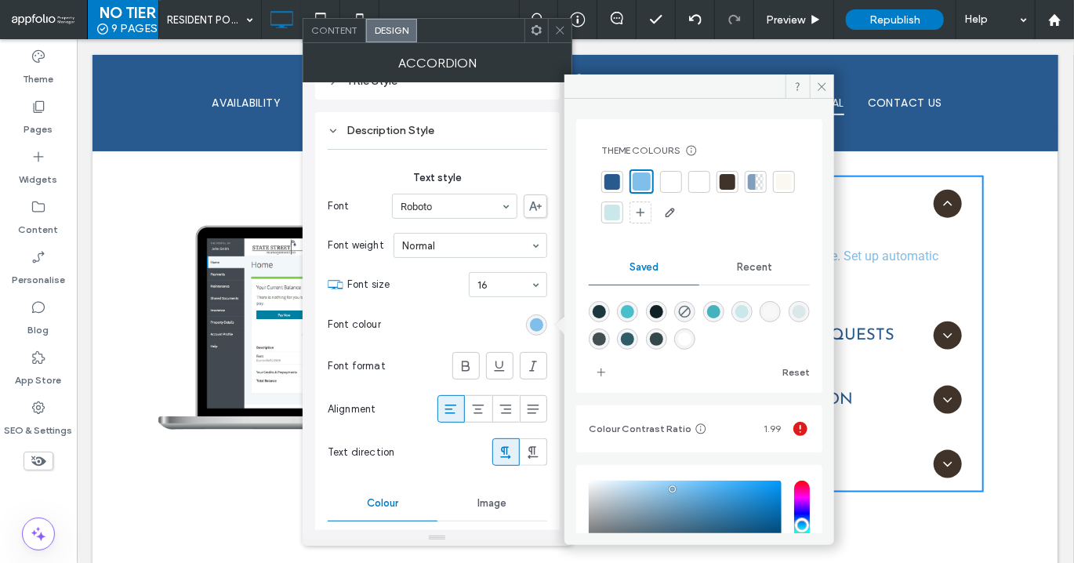
click at [614, 187] on div at bounding box center [613, 182] width 16 height 16
type input "*"
click at [556, 29] on icon at bounding box center [560, 30] width 12 height 12
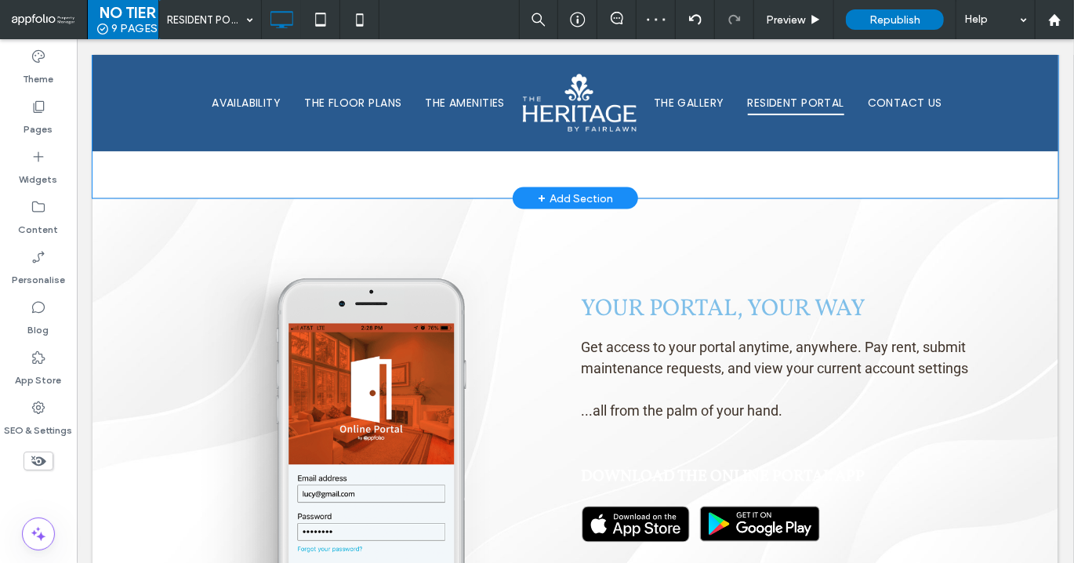
scroll to position [1004, 0]
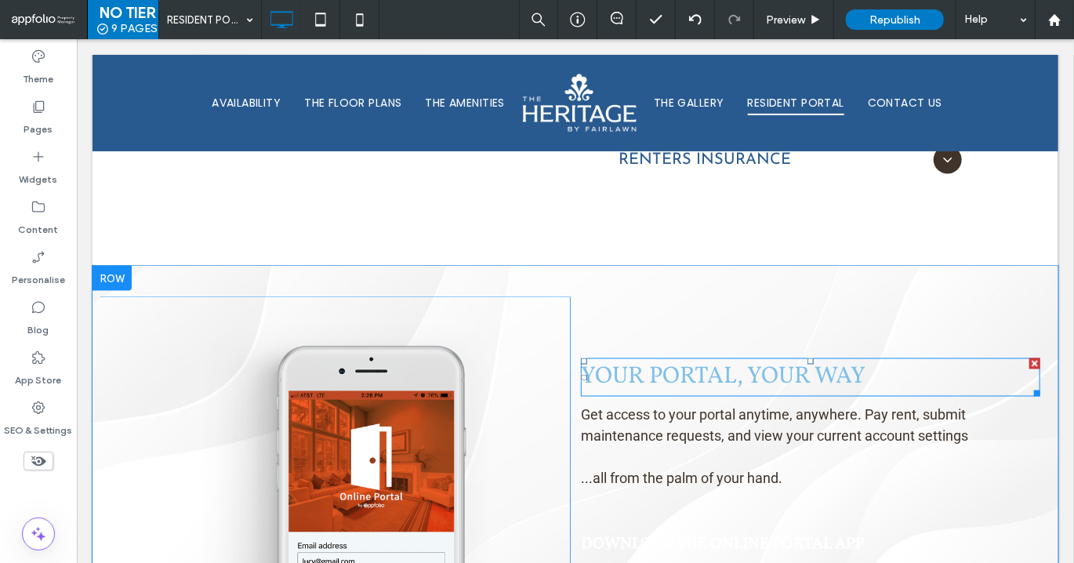
click at [683, 380] on span "your portal, your way" at bounding box center [722, 376] width 285 height 33
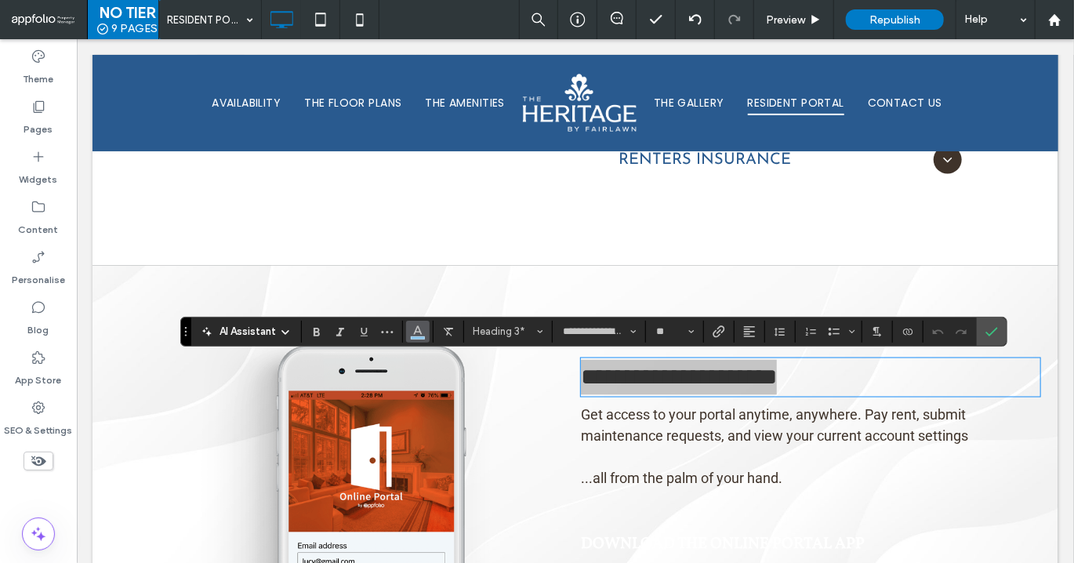
click at [417, 326] on use "Colour" at bounding box center [418, 329] width 9 height 9
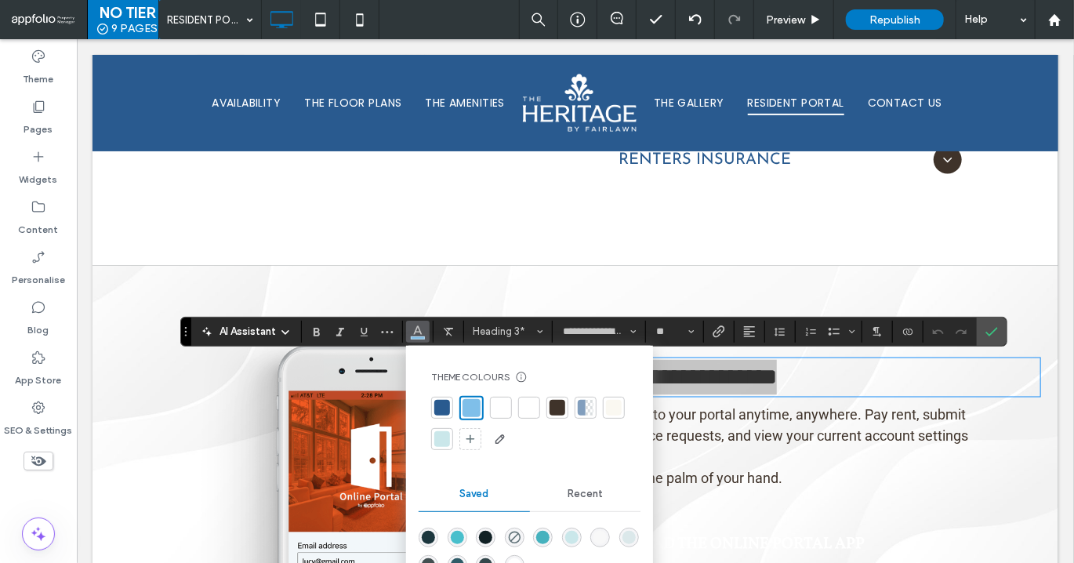
click at [445, 415] on div at bounding box center [442, 408] width 16 height 16
click at [988, 326] on icon "Confirm" at bounding box center [992, 331] width 13 height 13
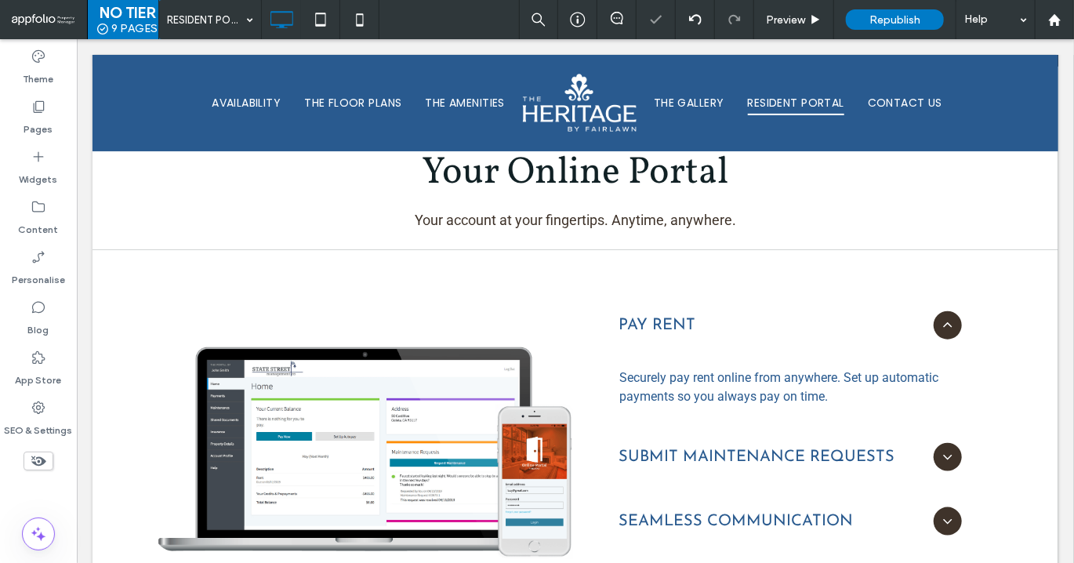
scroll to position [385, 0]
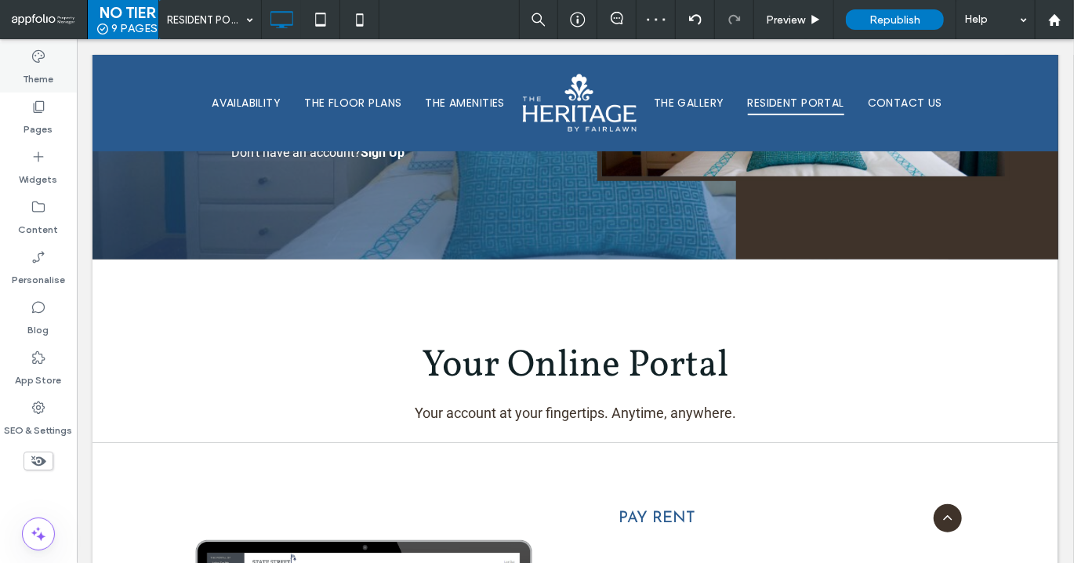
click at [49, 78] on label "Theme" at bounding box center [39, 75] width 31 height 22
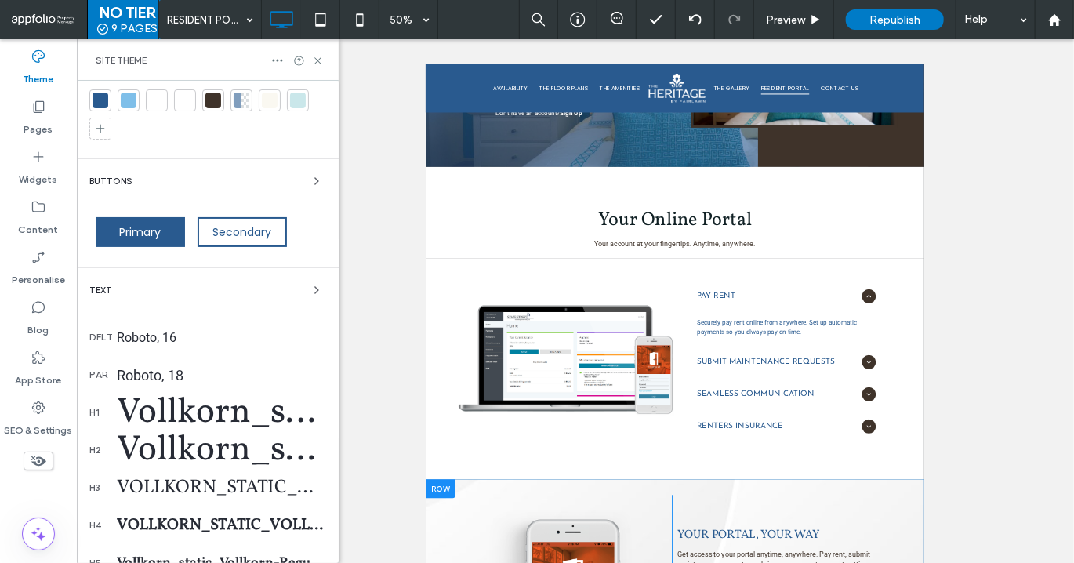
scroll to position [138, 0]
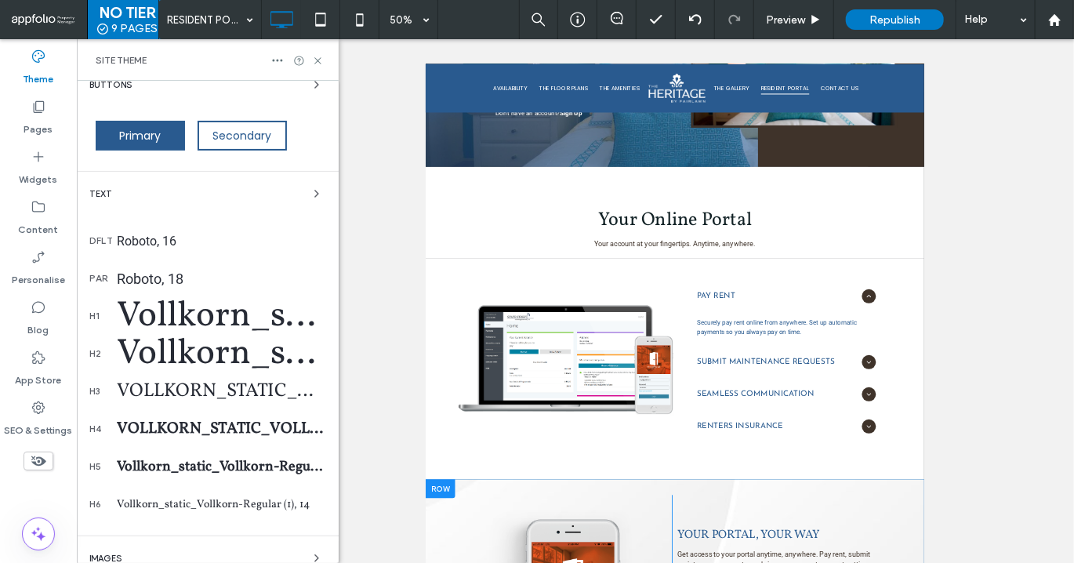
click at [187, 394] on div "Vollkorn_static_Vollkorn-Regular (1), 24" at bounding box center [221, 391] width 209 height 27
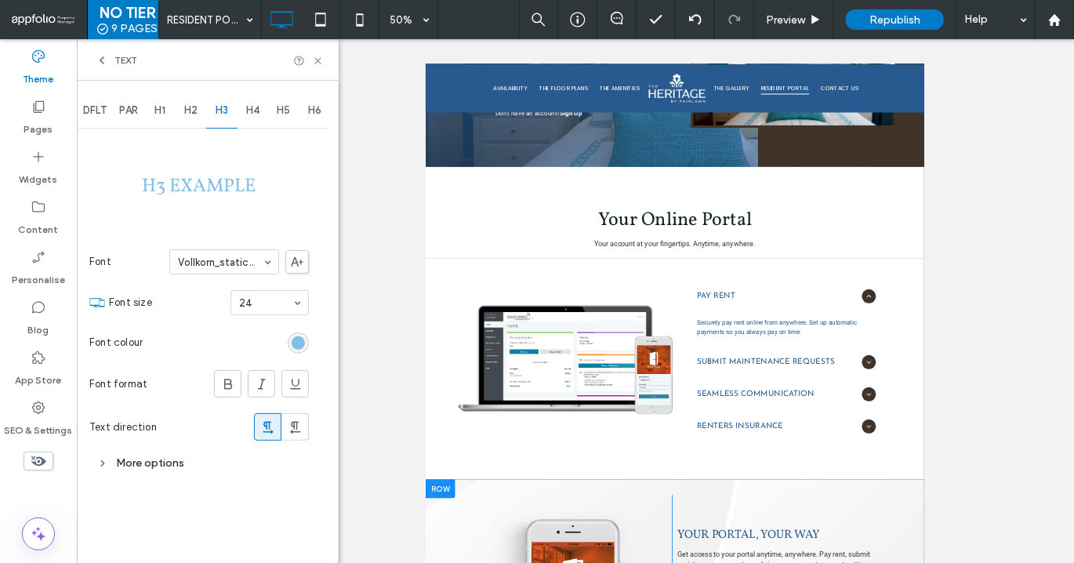
scroll to position [0, 0]
click at [297, 336] on div "rgb(127, 191, 233)" at bounding box center [298, 342] width 13 height 13
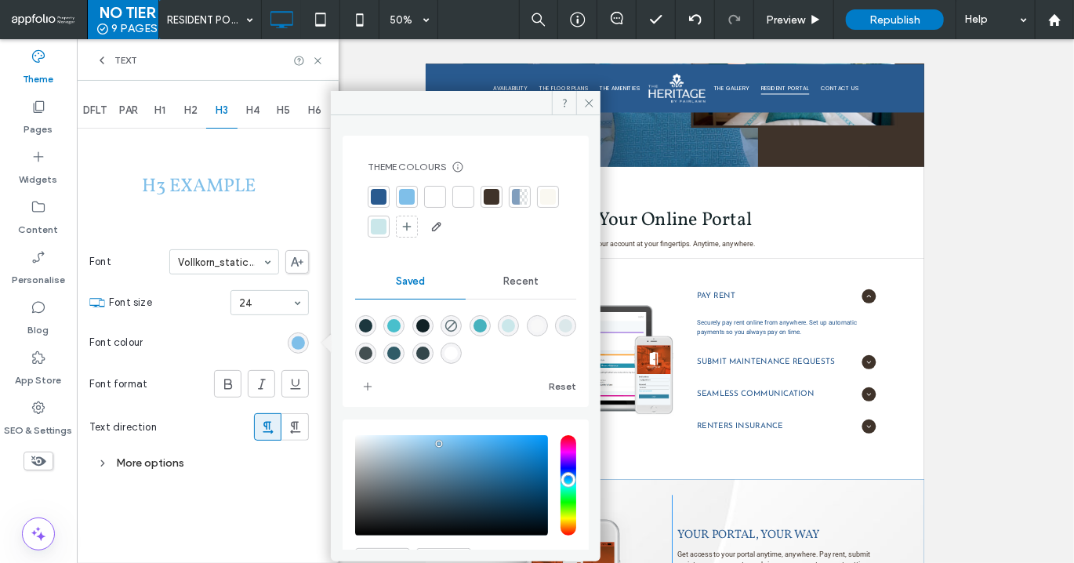
click at [380, 194] on div at bounding box center [379, 197] width 16 height 16
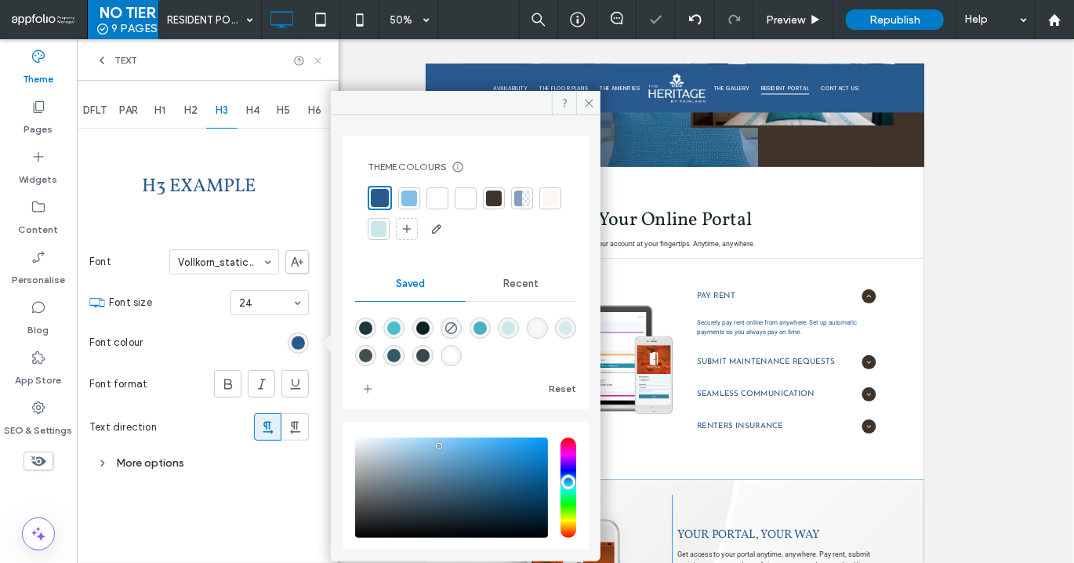
click at [319, 60] on icon at bounding box center [318, 61] width 12 height 12
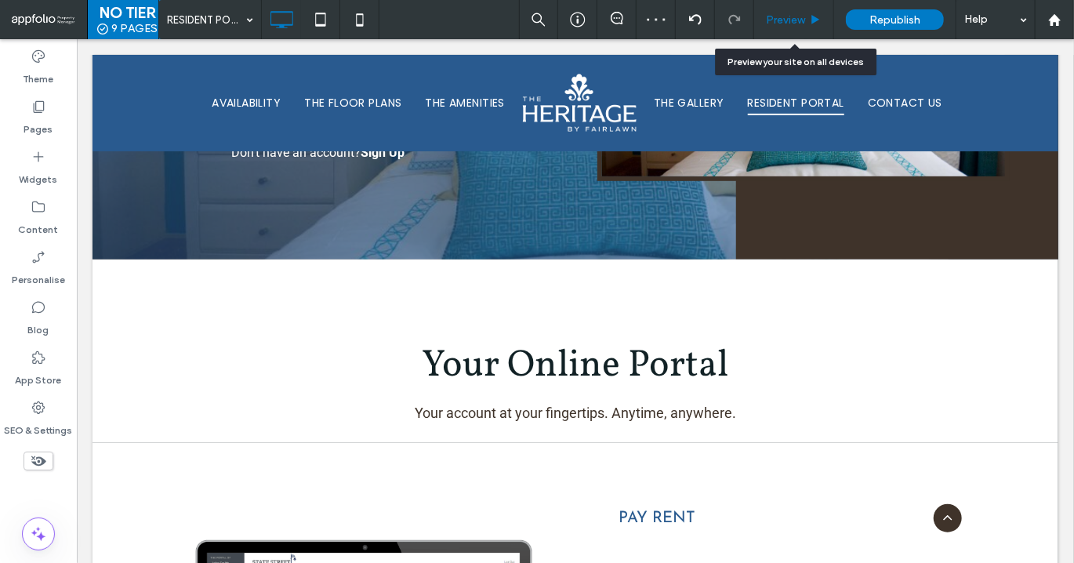
click at [807, 24] on div "Preview" at bounding box center [793, 19] width 79 height 13
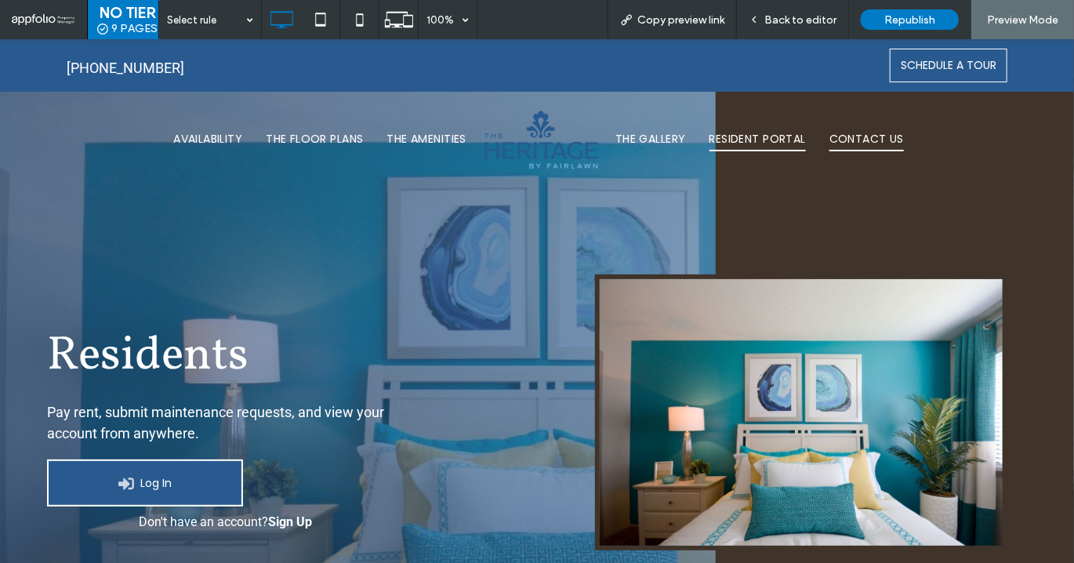
click at [871, 145] on span "CONTACT US" at bounding box center [867, 138] width 74 height 24
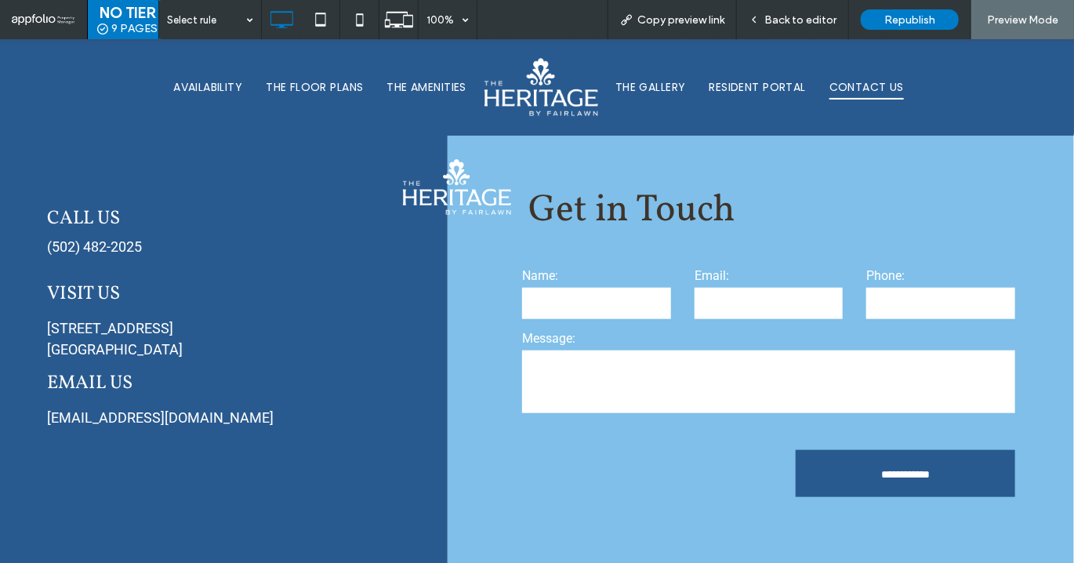
scroll to position [350, 0]
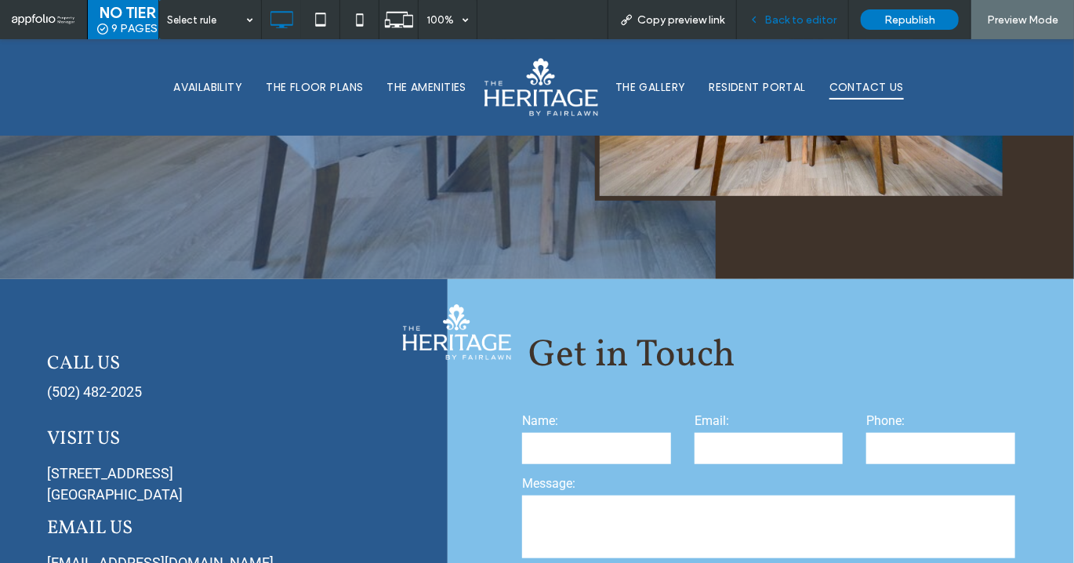
click at [801, 20] on span "Back to editor" at bounding box center [801, 19] width 72 height 13
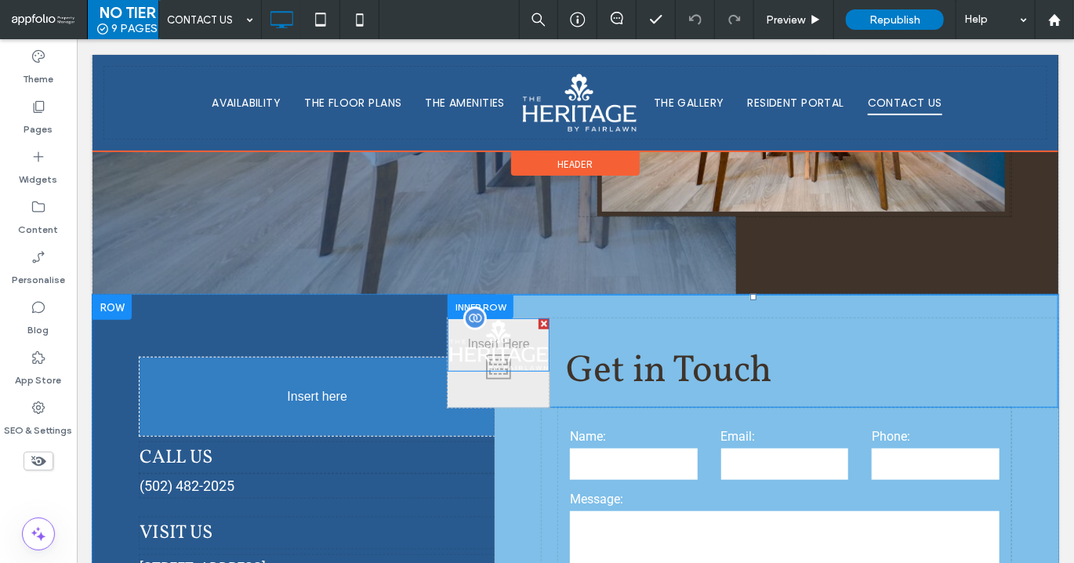
drag, startPoint x: 508, startPoint y: 351, endPoint x: 274, endPoint y: 375, distance: 234.8
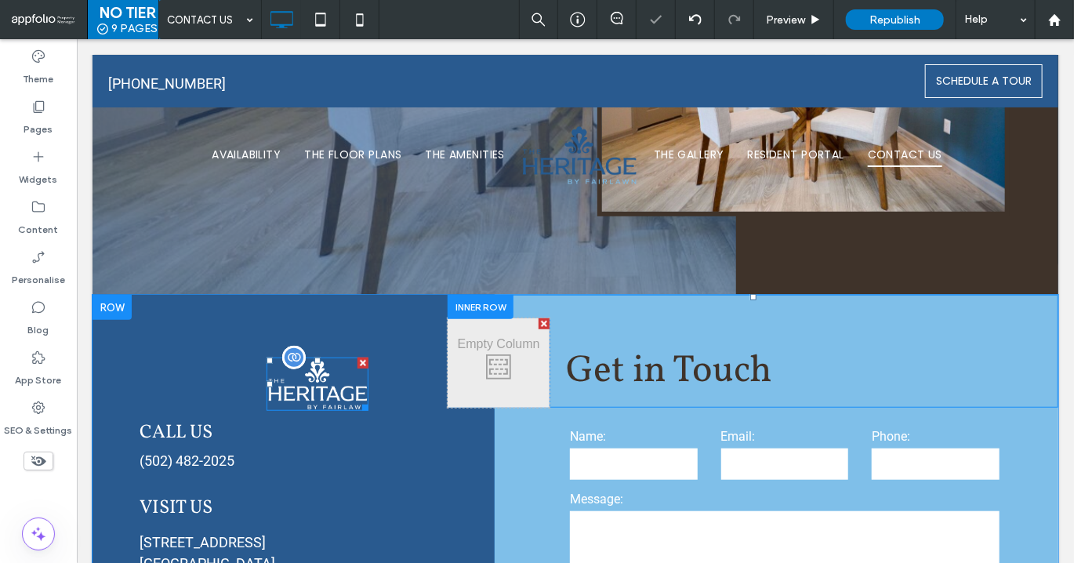
click at [321, 383] on img at bounding box center [317, 383] width 102 height 53
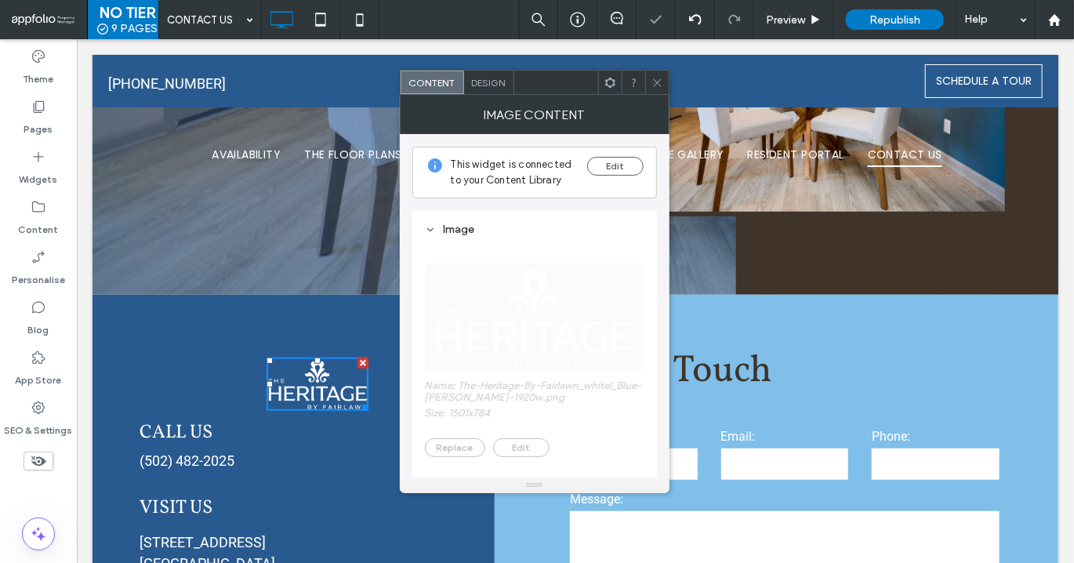
click at [615, 77] on icon at bounding box center [611, 83] width 12 height 12
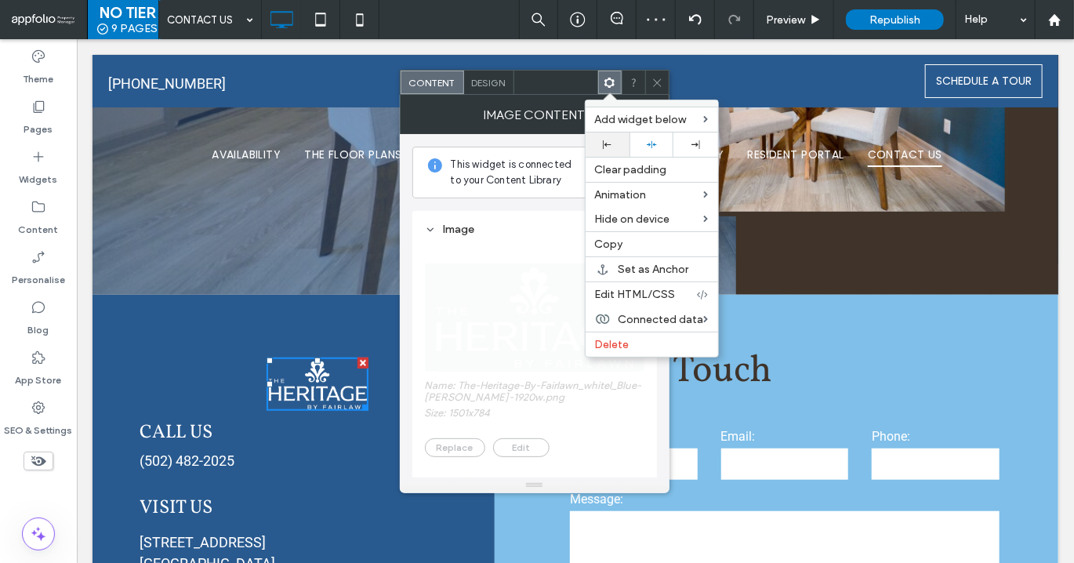
click at [602, 140] on div at bounding box center [608, 144] width 28 height 9
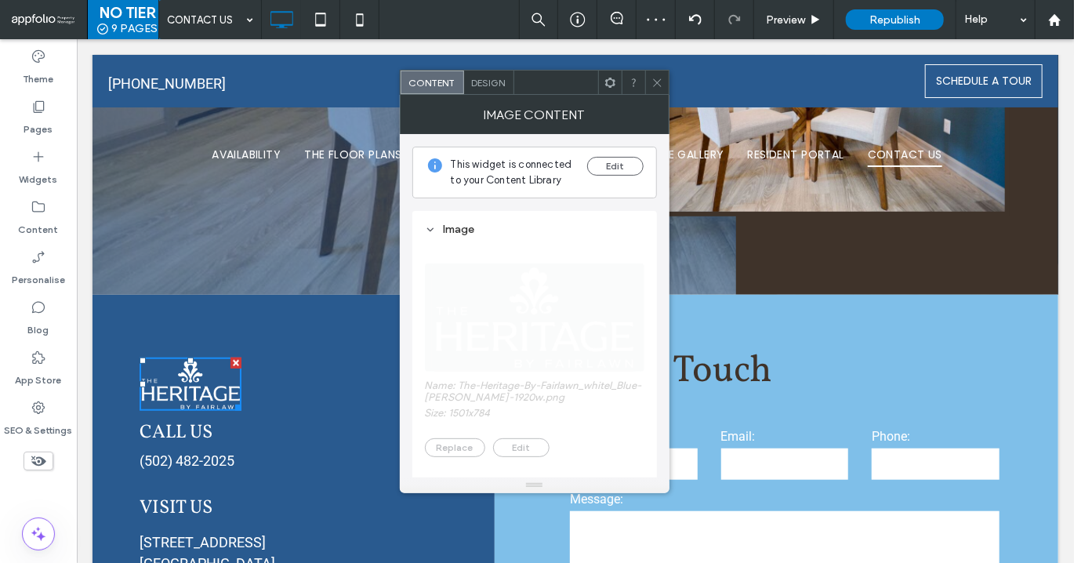
click at [653, 82] on icon at bounding box center [658, 83] width 12 height 12
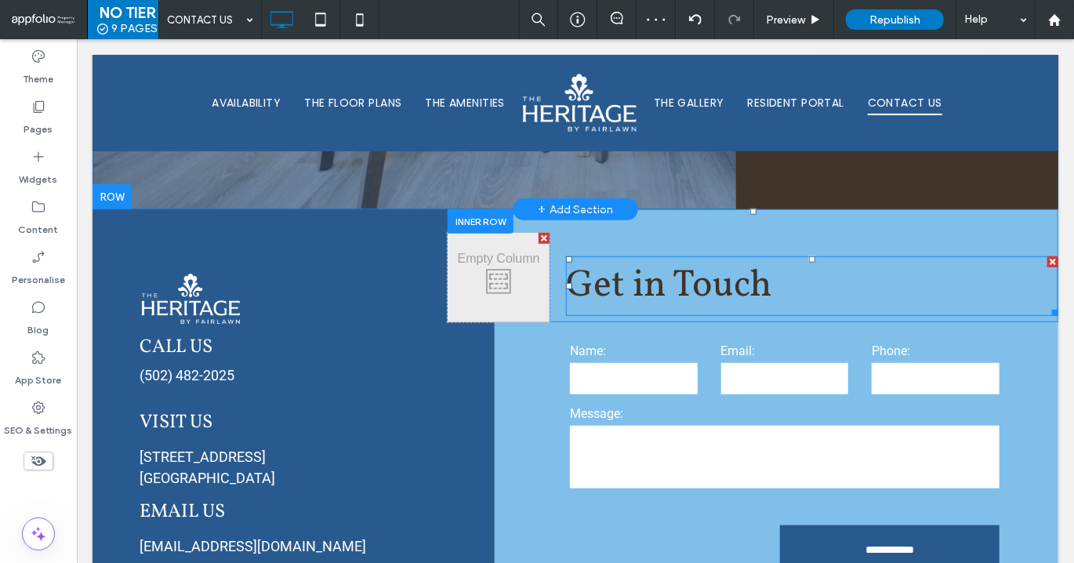
scroll to position [437, 0]
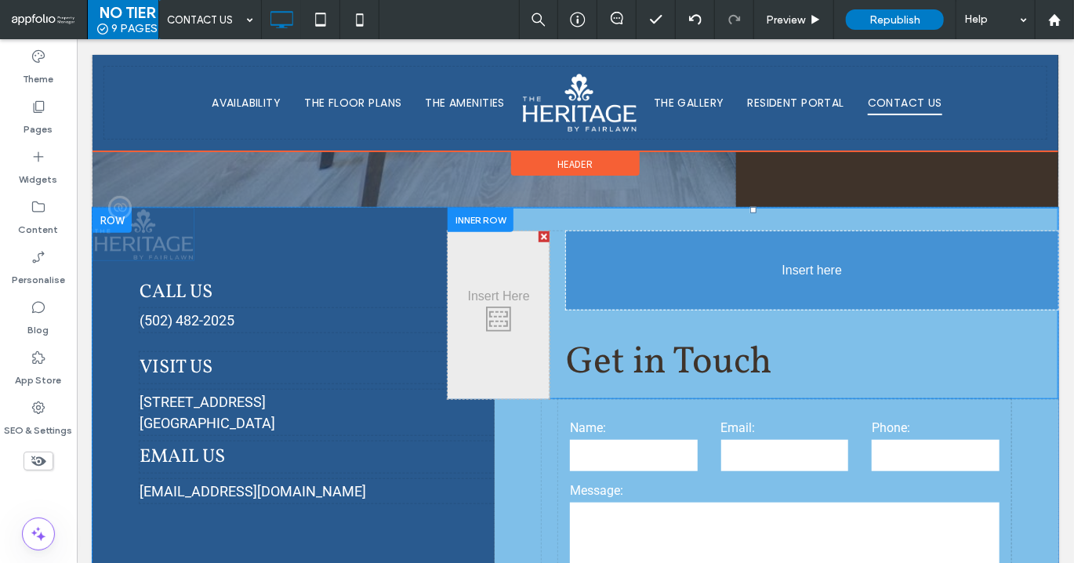
drag, startPoint x: 193, startPoint y: 296, endPoint x: 736, endPoint y: 303, distance: 543.4
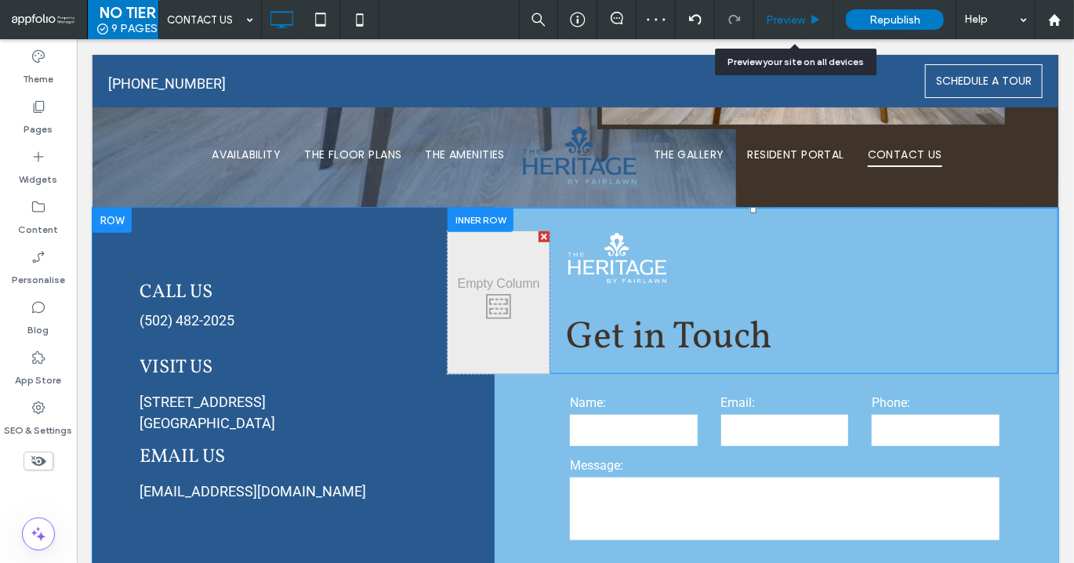
click at [813, 23] on use at bounding box center [816, 19] width 8 height 9
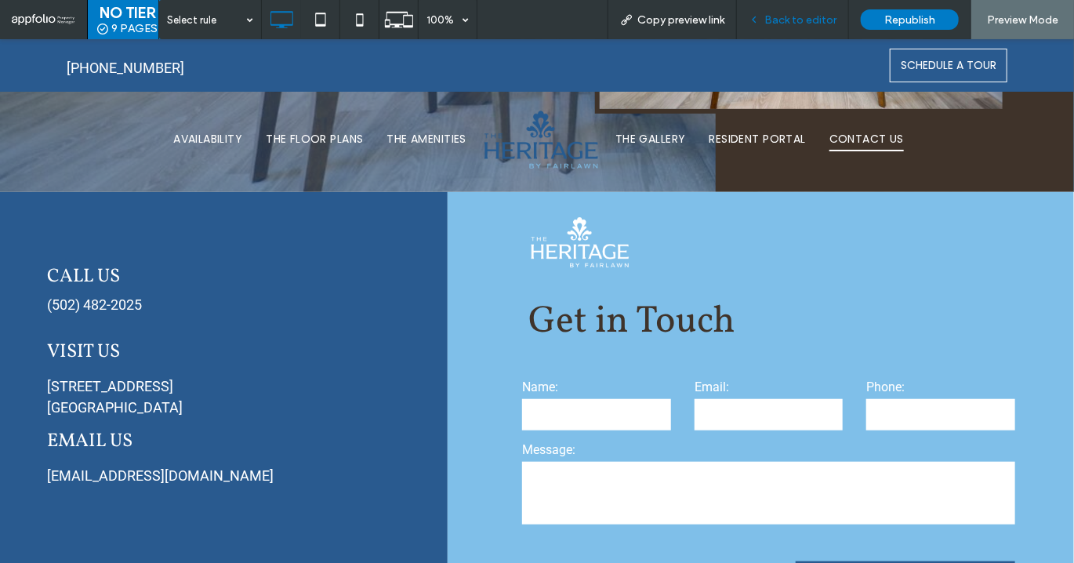
click at [795, 24] on span "Back to editor" at bounding box center [801, 19] width 72 height 13
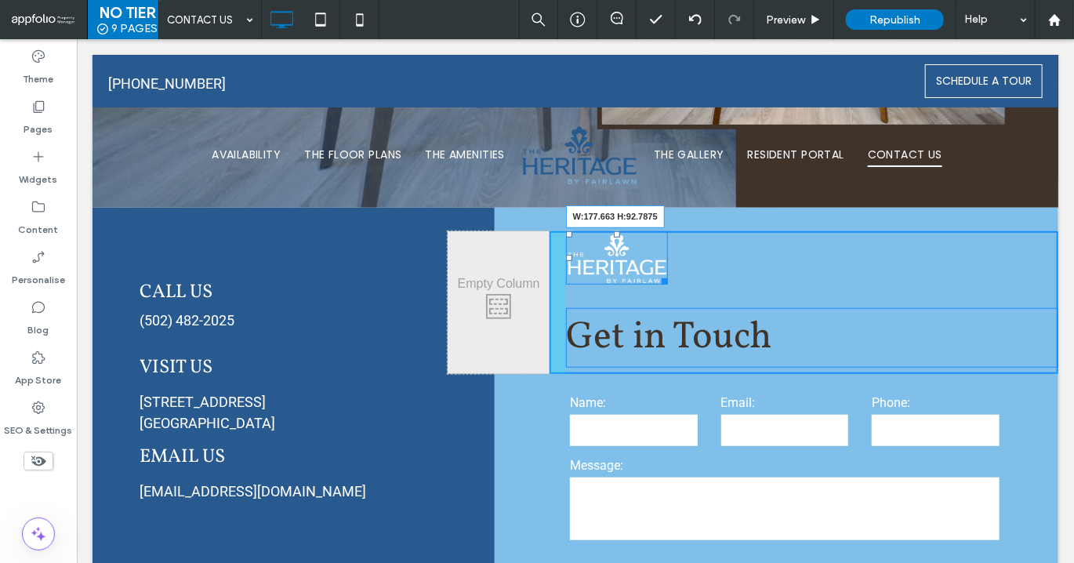
drag, startPoint x: 666, startPoint y: 279, endPoint x: 768, endPoint y: 298, distance: 104.4
click at [768, 298] on div "W:177.663 H:92.7875 Get in Touch Click To Paste" at bounding box center [803, 302] width 509 height 143
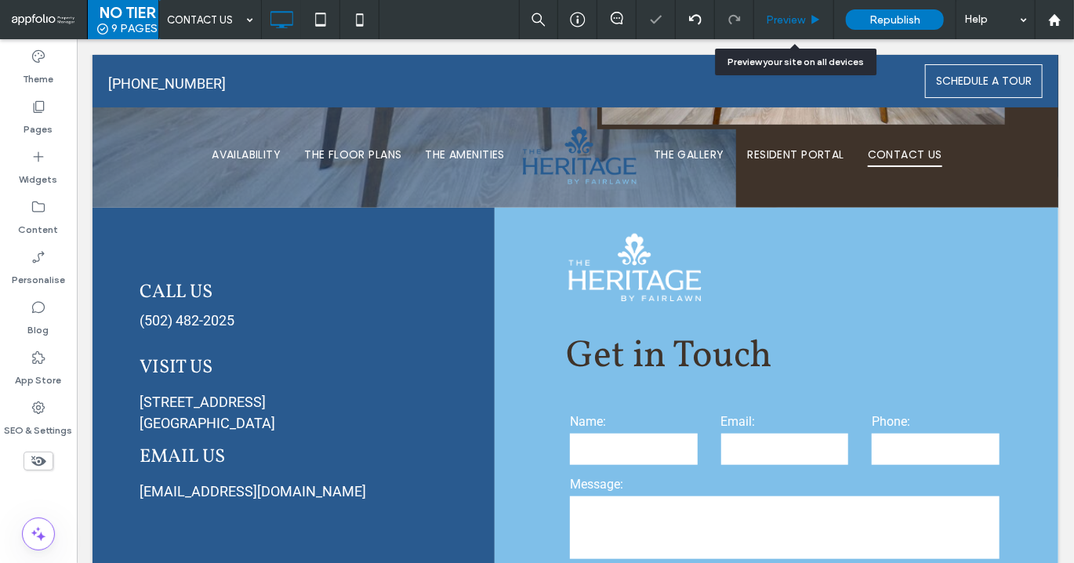
click at [790, 27] on div "Preview" at bounding box center [794, 19] width 80 height 39
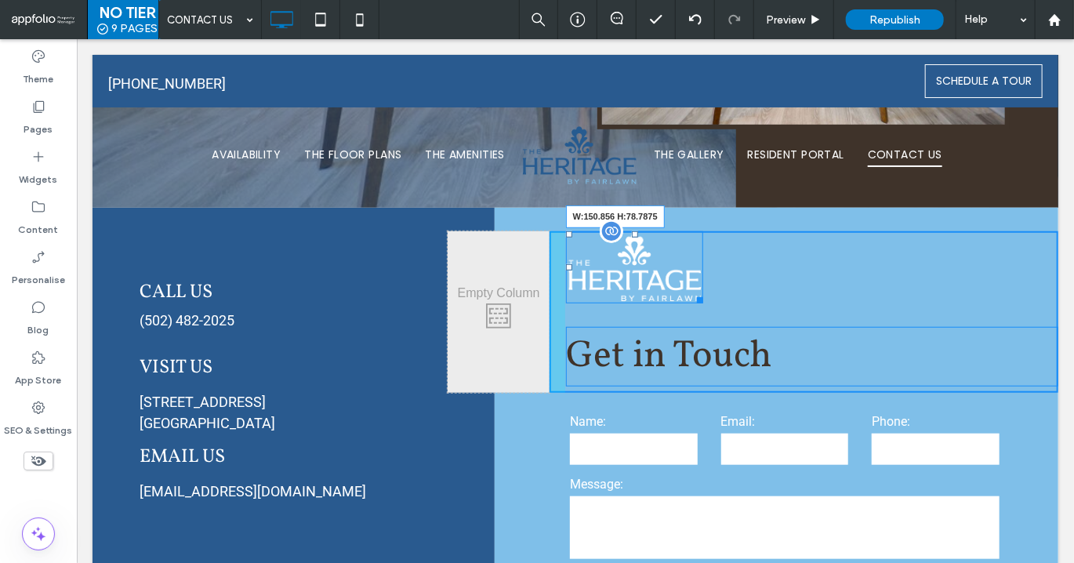
drag, startPoint x: 699, startPoint y: 302, endPoint x: 670, endPoint y: 291, distance: 31.0
click at [670, 291] on div "W:150.856 H:78.7875" at bounding box center [634, 267] width 138 height 72
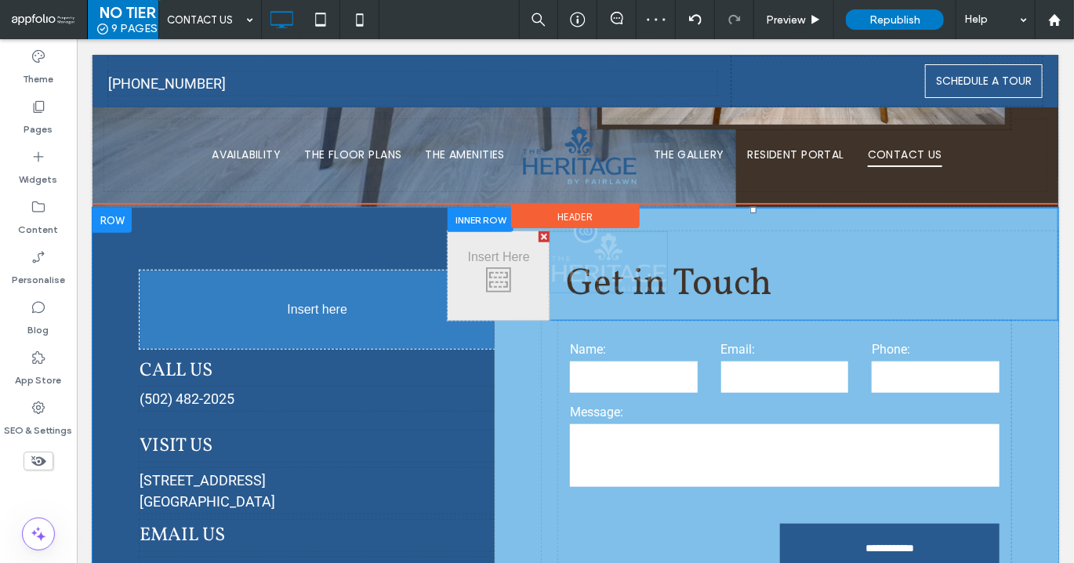
drag, startPoint x: 630, startPoint y: 245, endPoint x: 249, endPoint y: 282, distance: 383.7
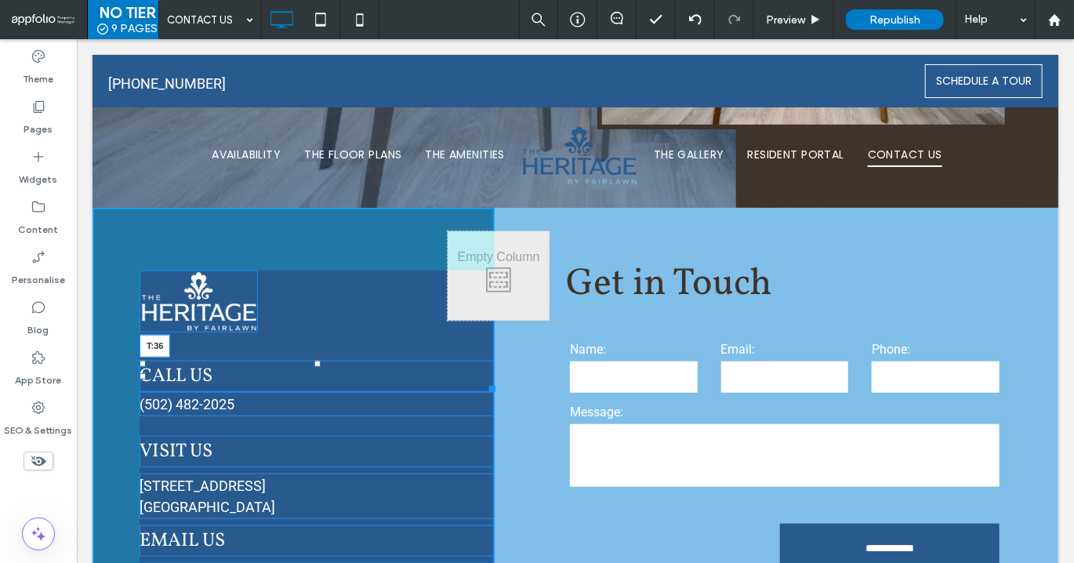
drag, startPoint x: 316, startPoint y: 338, endPoint x: 315, endPoint y: 361, distance: 22.8
click at [315, 361] on div at bounding box center [317, 363] width 6 height 6
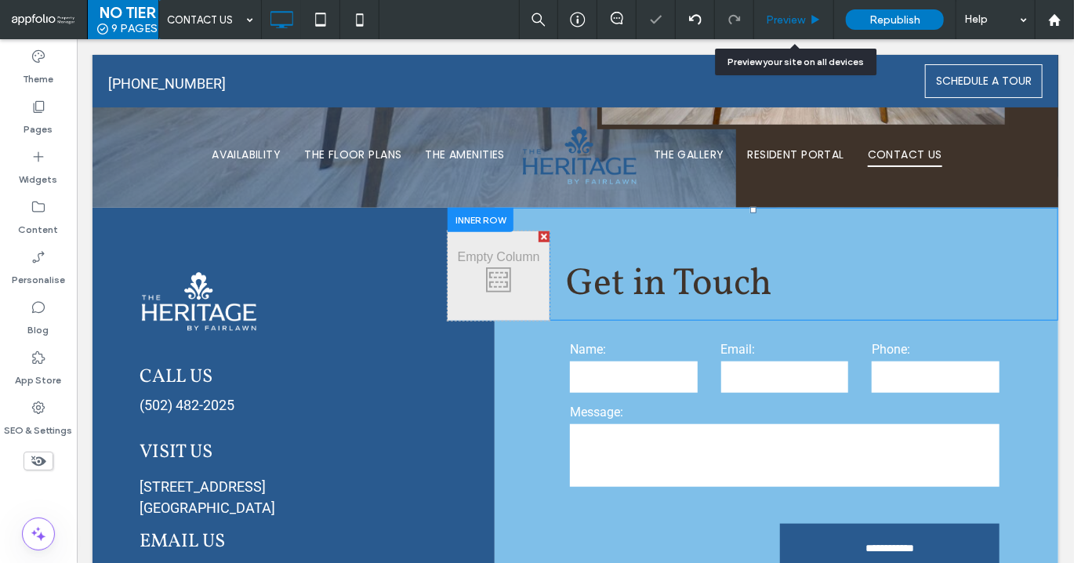
click at [790, 24] on span "Preview" at bounding box center [785, 19] width 39 height 13
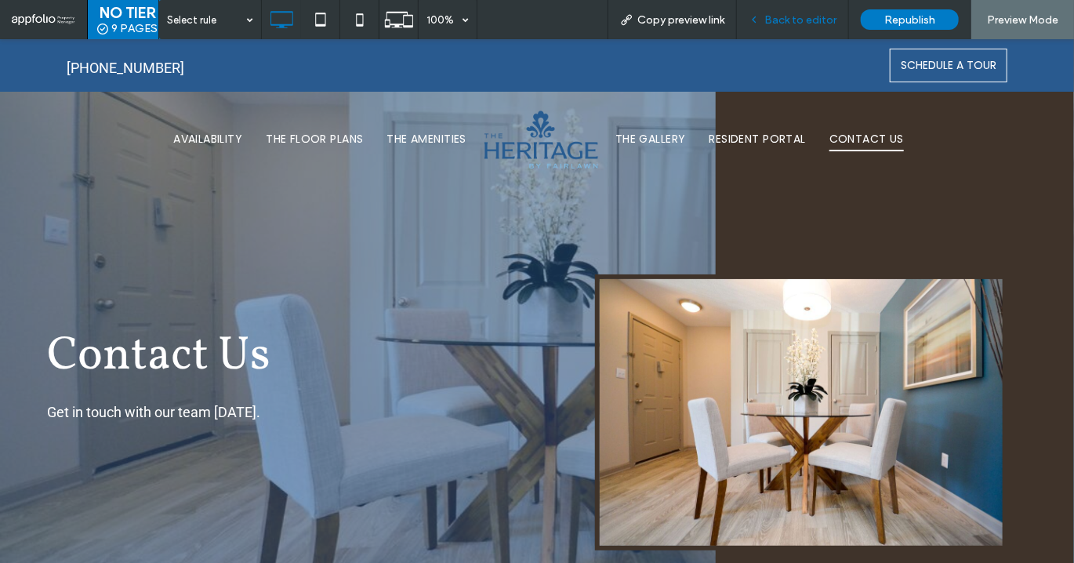
click at [824, 14] on span "Back to editor" at bounding box center [801, 19] width 72 height 13
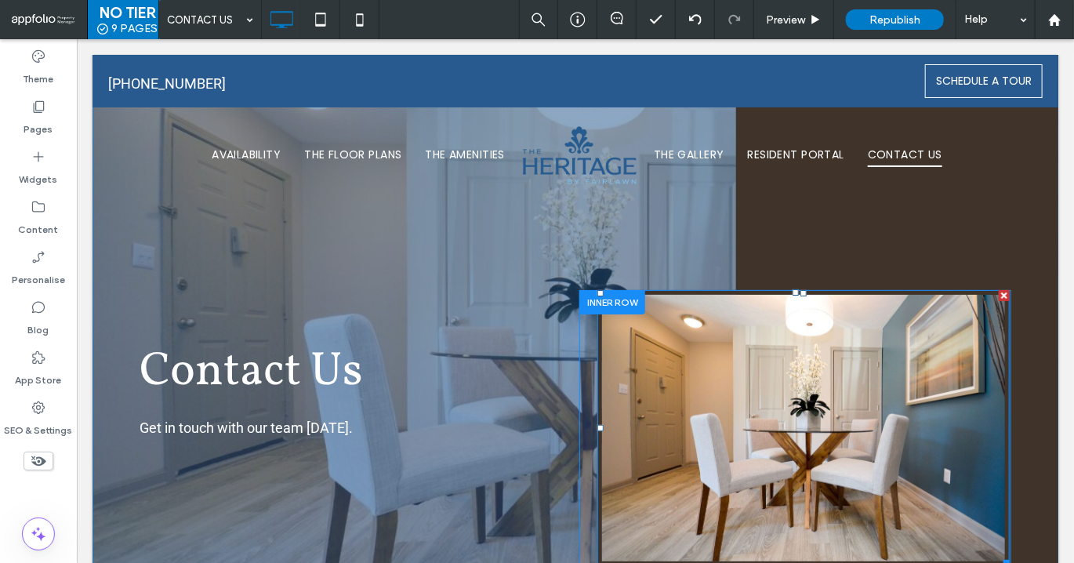
click at [830, 309] on img at bounding box center [803, 427] width 412 height 276
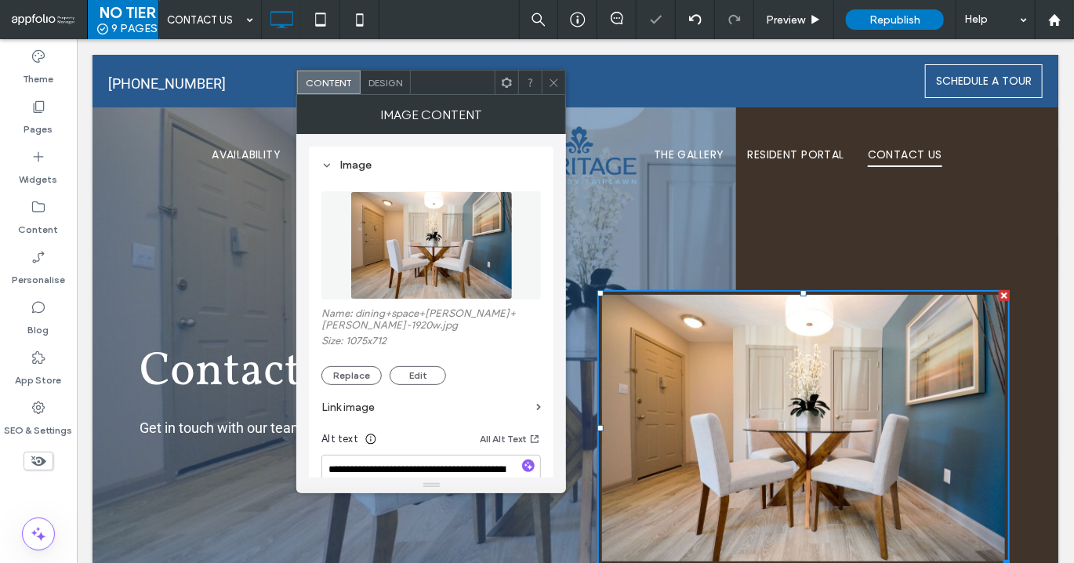
click at [378, 87] on span "Design" at bounding box center [386, 83] width 34 height 12
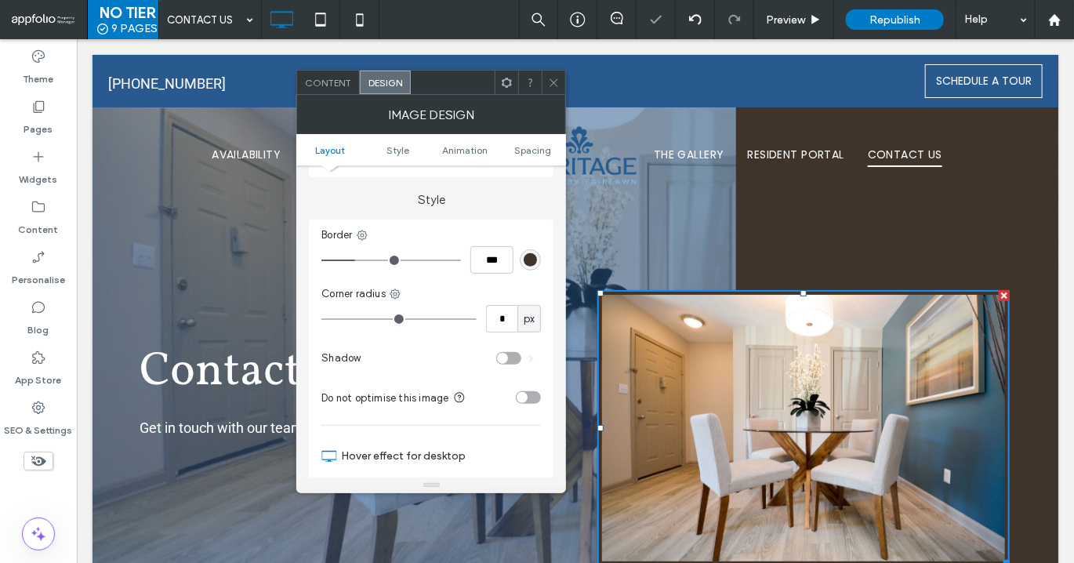
scroll to position [347, 0]
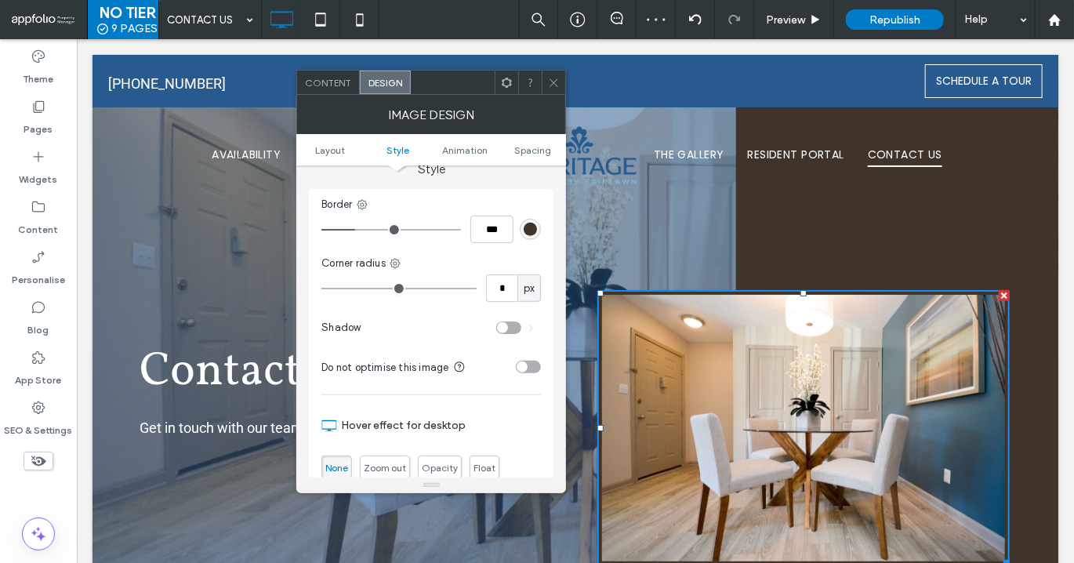
click at [532, 236] on div "rgb(63, 51, 42)" at bounding box center [530, 229] width 21 height 21
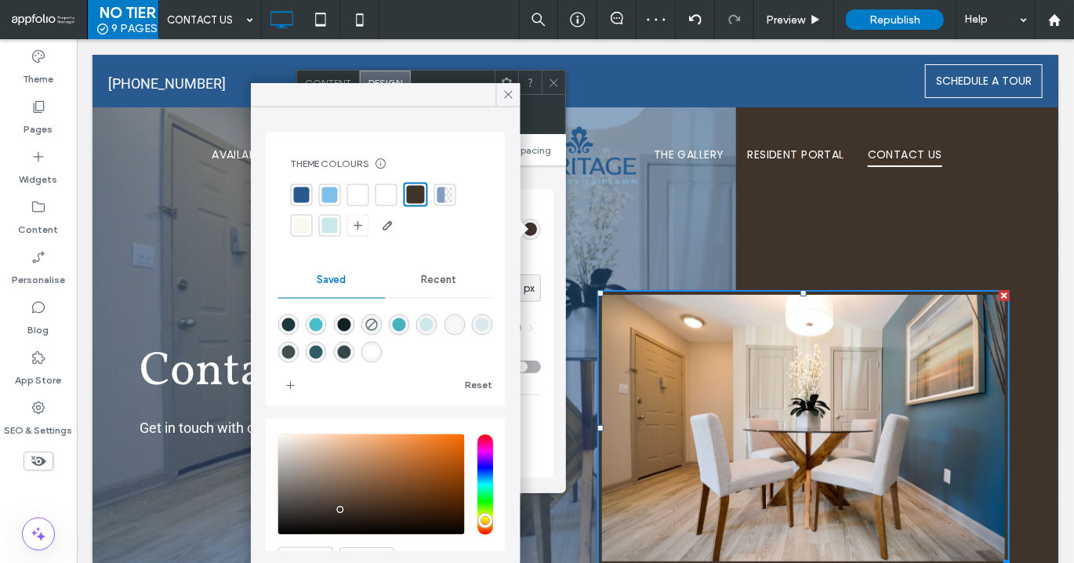
click at [332, 228] on div at bounding box center [330, 226] width 16 height 16
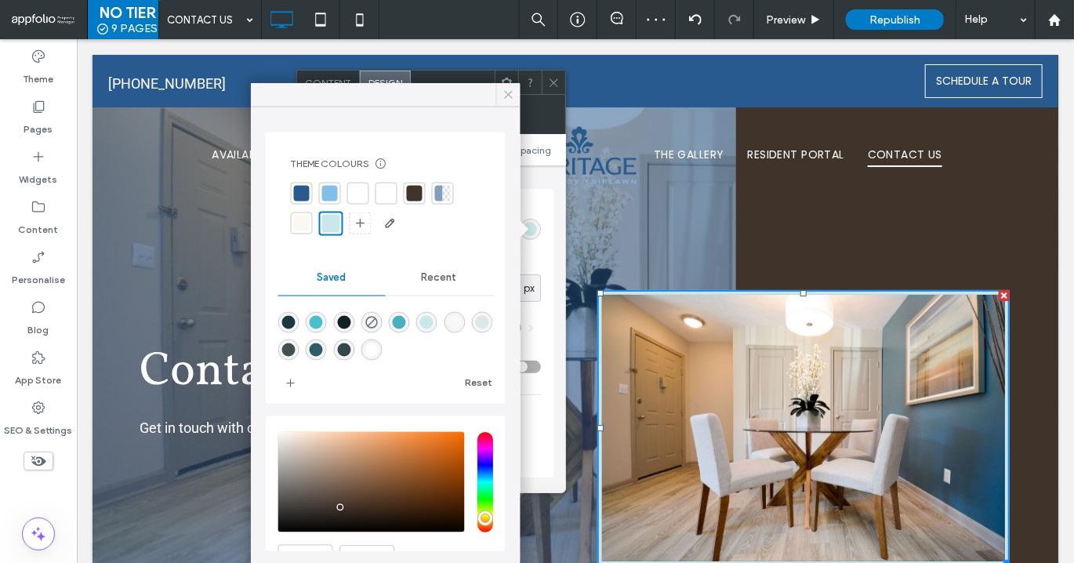
click at [507, 96] on icon at bounding box center [509, 95] width 14 height 14
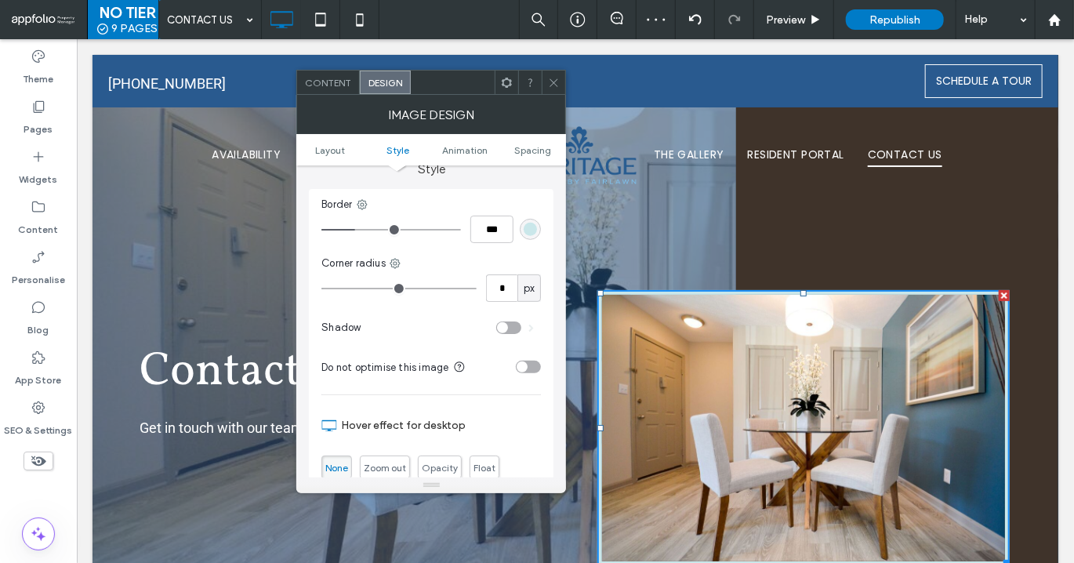
click at [559, 79] on icon at bounding box center [554, 83] width 12 height 12
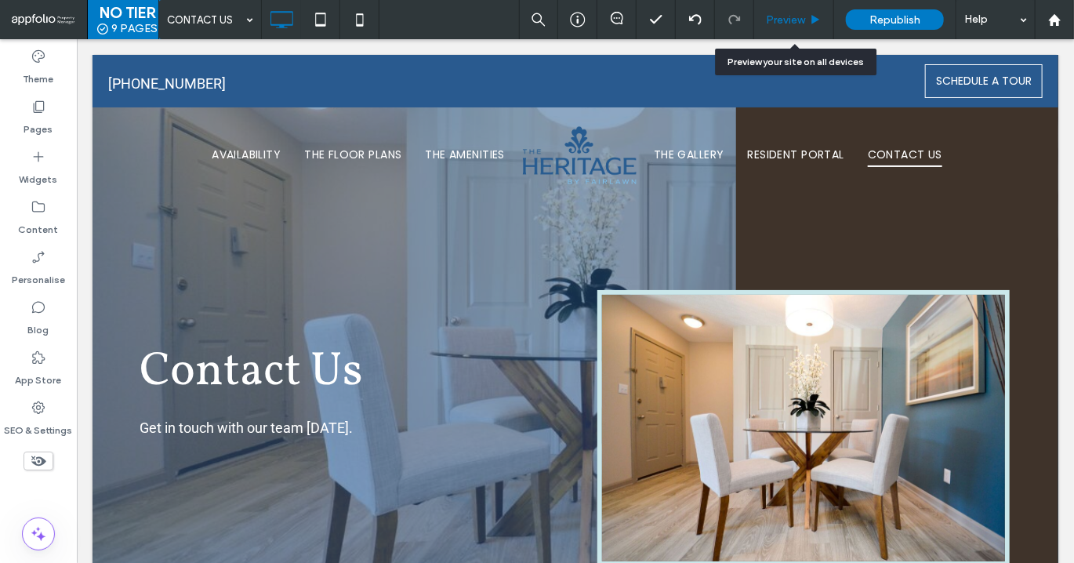
click at [795, 17] on span "Preview" at bounding box center [785, 19] width 39 height 13
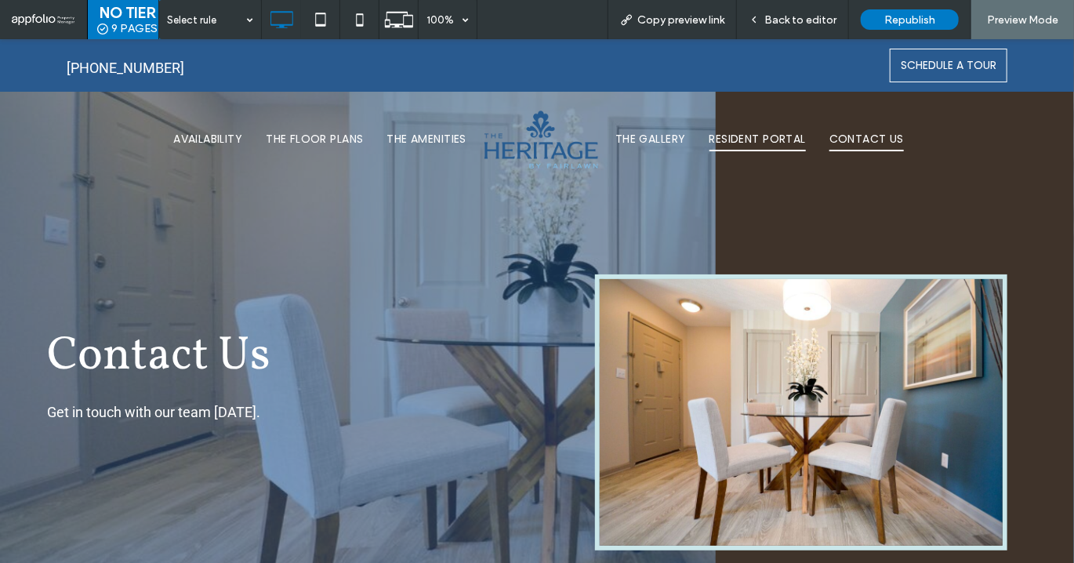
click at [768, 140] on span "RESIDENT PORTAL" at bounding box center [758, 138] width 96 height 24
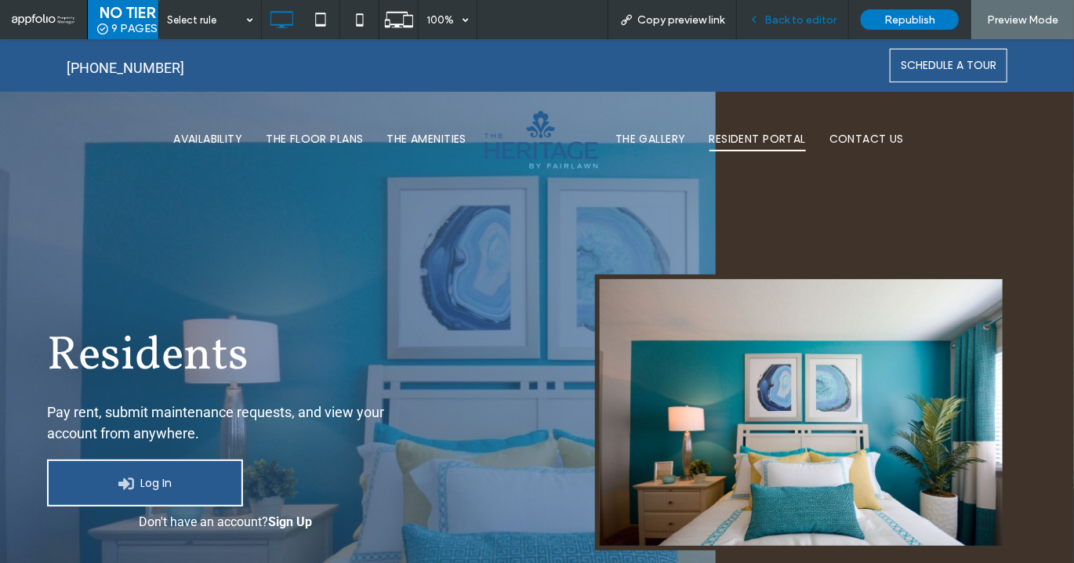
click at [805, 13] on span "Back to editor" at bounding box center [801, 19] width 72 height 13
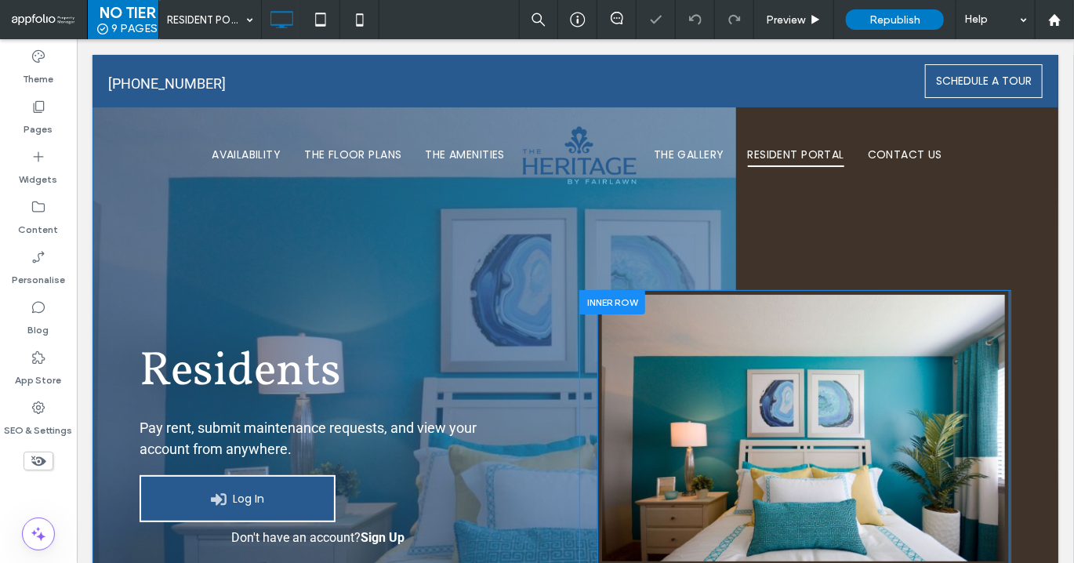
click at [733, 326] on img at bounding box center [803, 427] width 412 height 276
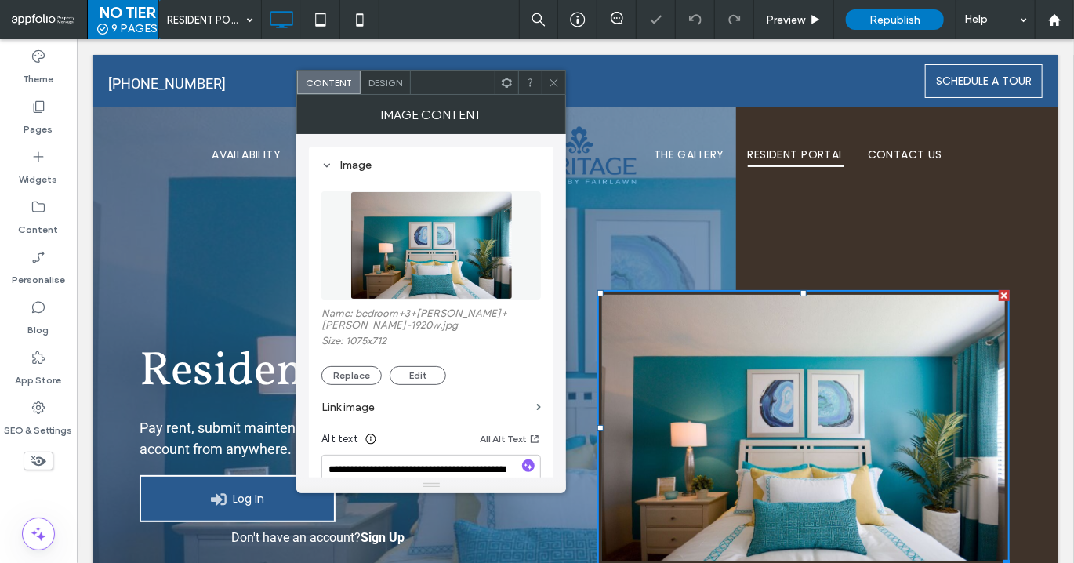
click at [376, 75] on div "Design" at bounding box center [386, 83] width 50 height 24
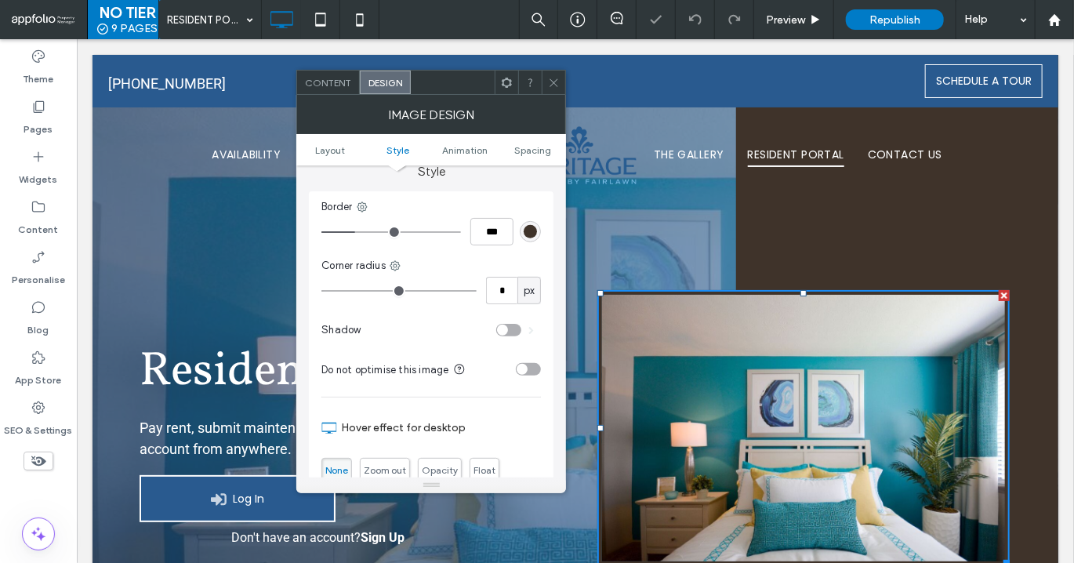
scroll to position [364, 0]
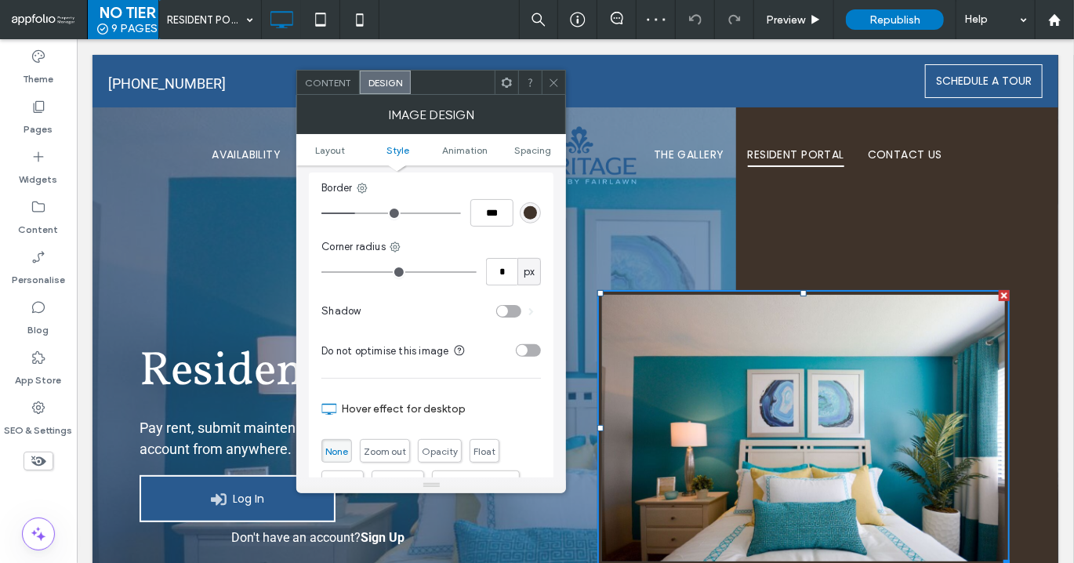
click at [525, 220] on div "rgb(63, 51, 42)" at bounding box center [530, 212] width 21 height 21
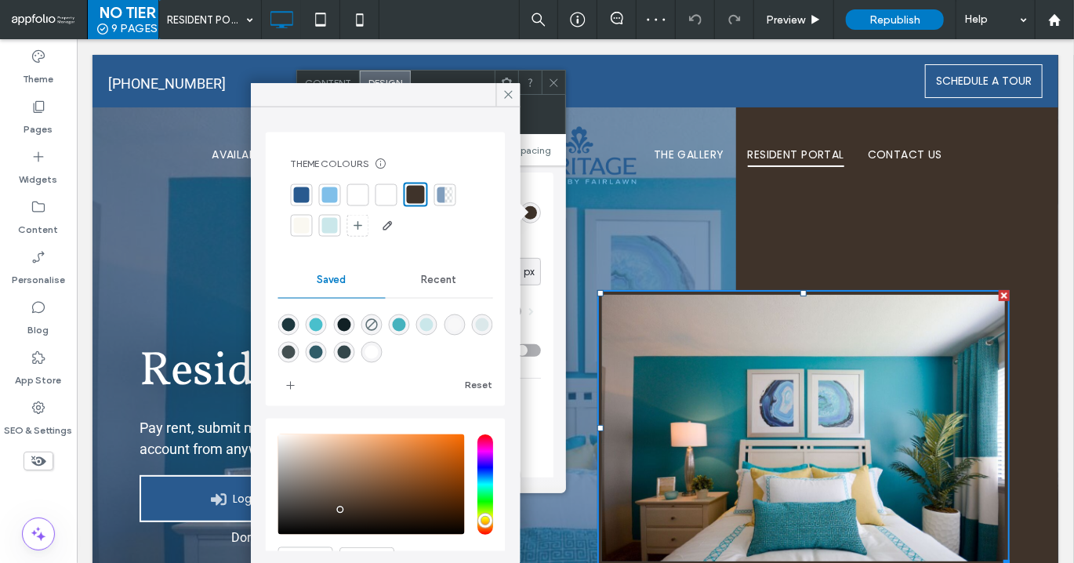
click at [325, 227] on div at bounding box center [330, 226] width 16 height 16
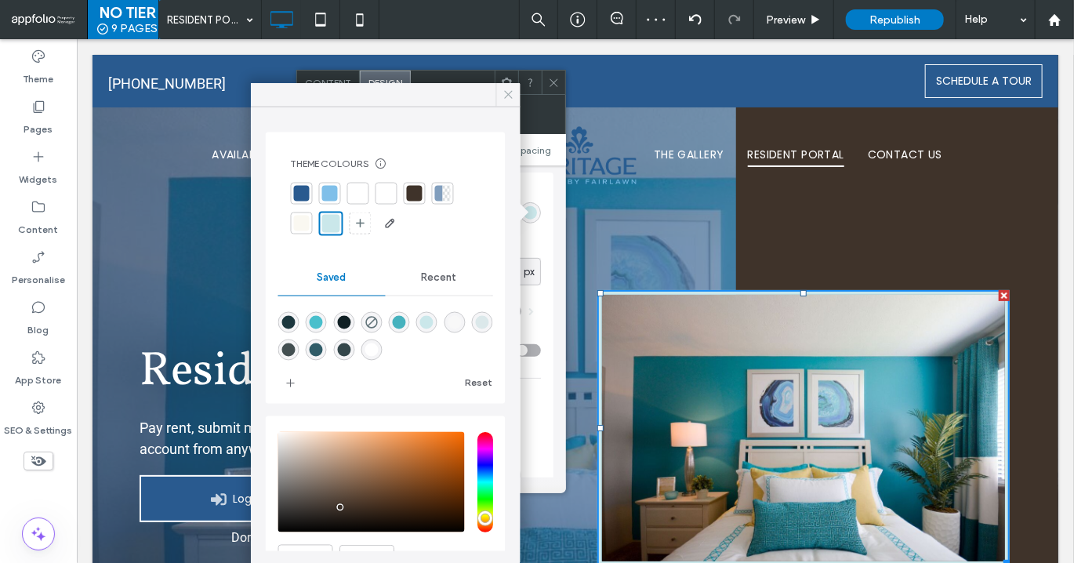
click at [504, 95] on icon at bounding box center [509, 95] width 14 height 14
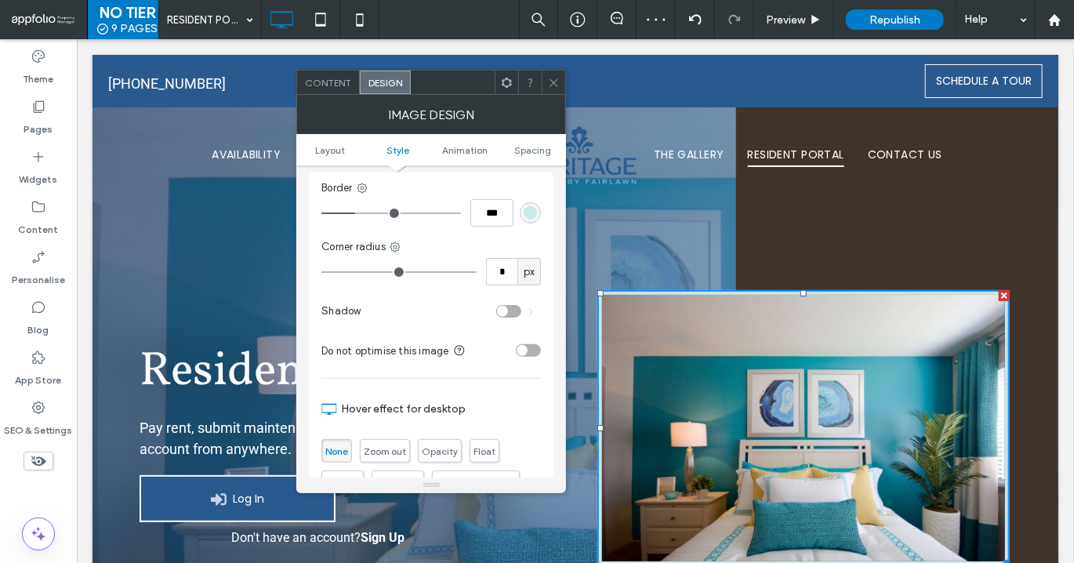
click at [549, 86] on icon at bounding box center [554, 83] width 12 height 12
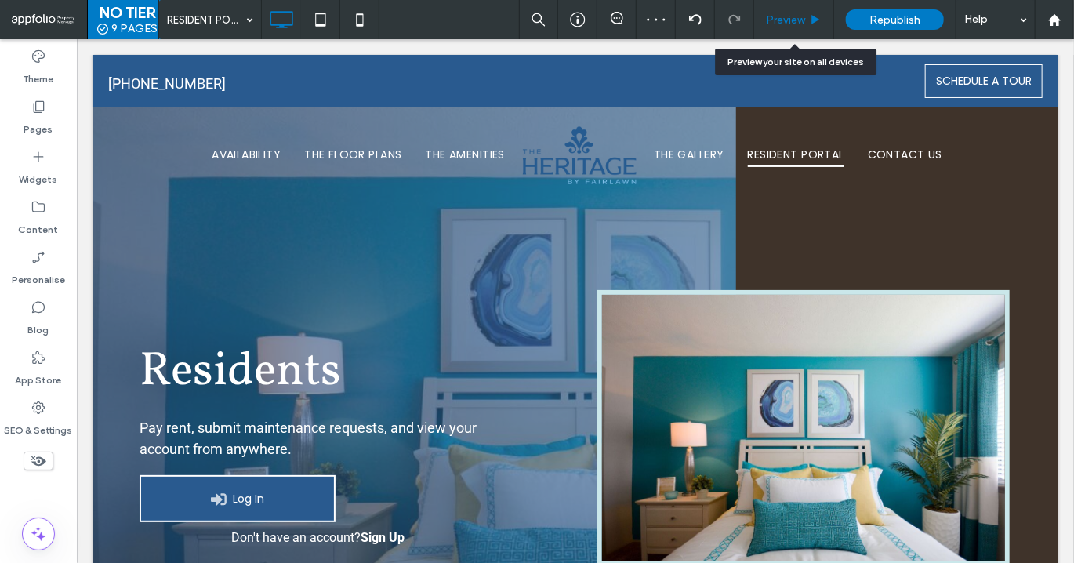
click at [783, 28] on div "Preview" at bounding box center [794, 19] width 80 height 39
click at [784, 20] on span "Preview" at bounding box center [785, 19] width 39 height 13
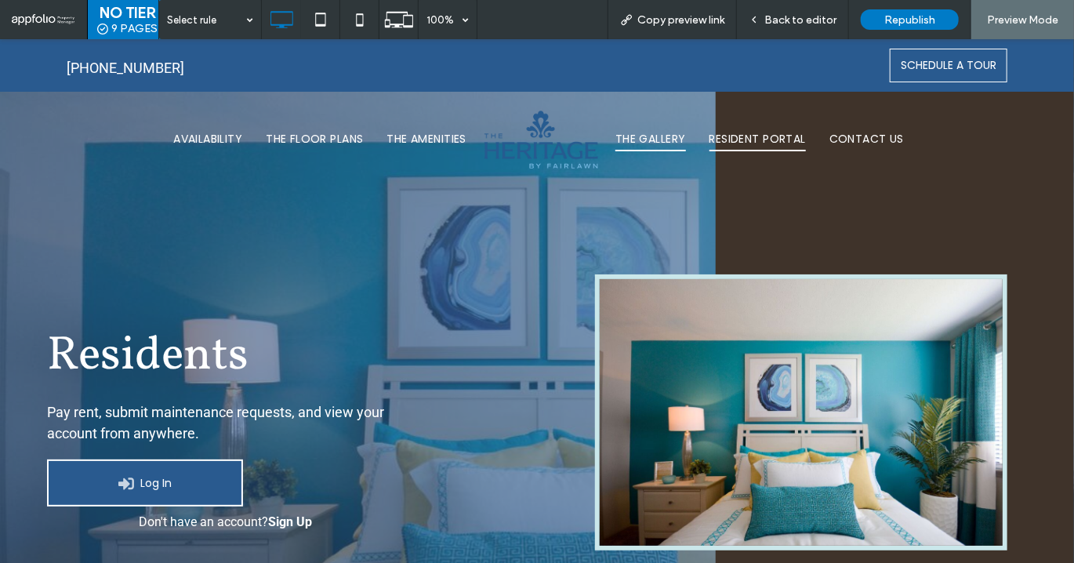
click at [663, 139] on span "THE GALLERY" at bounding box center [651, 138] width 71 height 24
click at [786, 20] on span "Back to editor" at bounding box center [801, 19] width 72 height 13
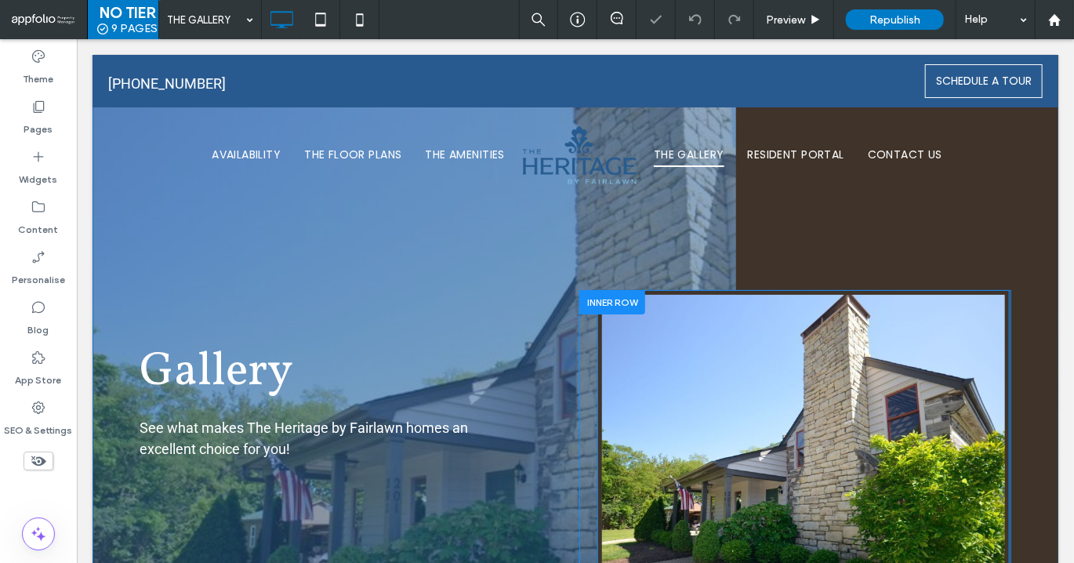
click at [705, 381] on img at bounding box center [803, 444] width 412 height 311
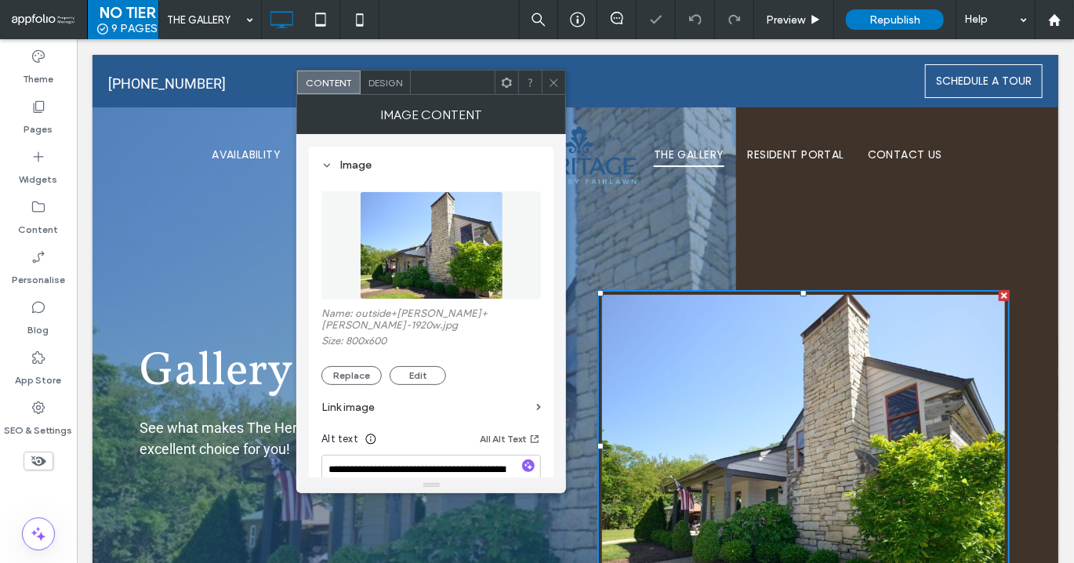
click at [375, 78] on span "Design" at bounding box center [386, 83] width 34 height 12
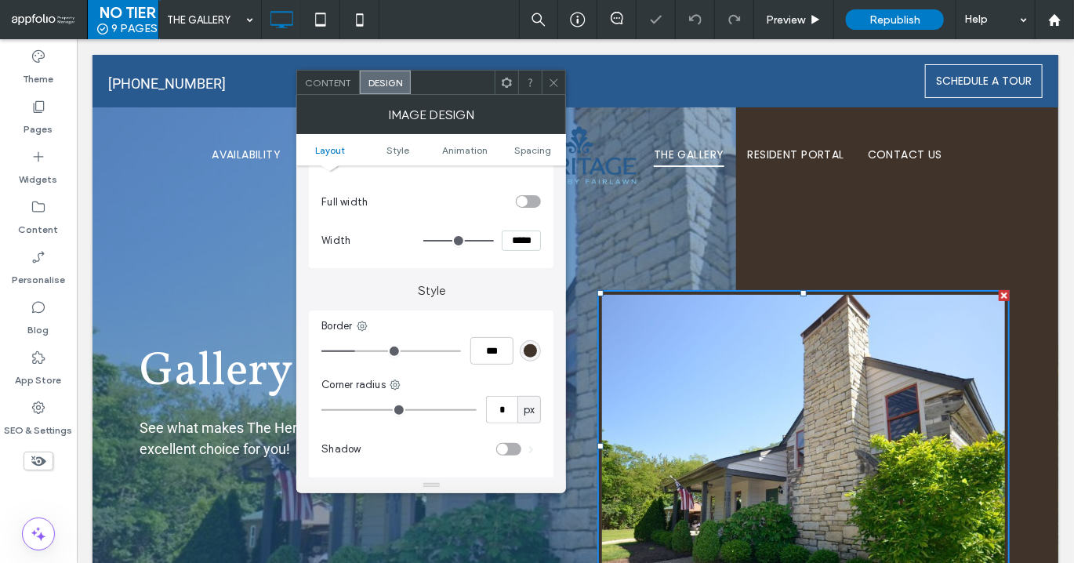
scroll to position [329, 0]
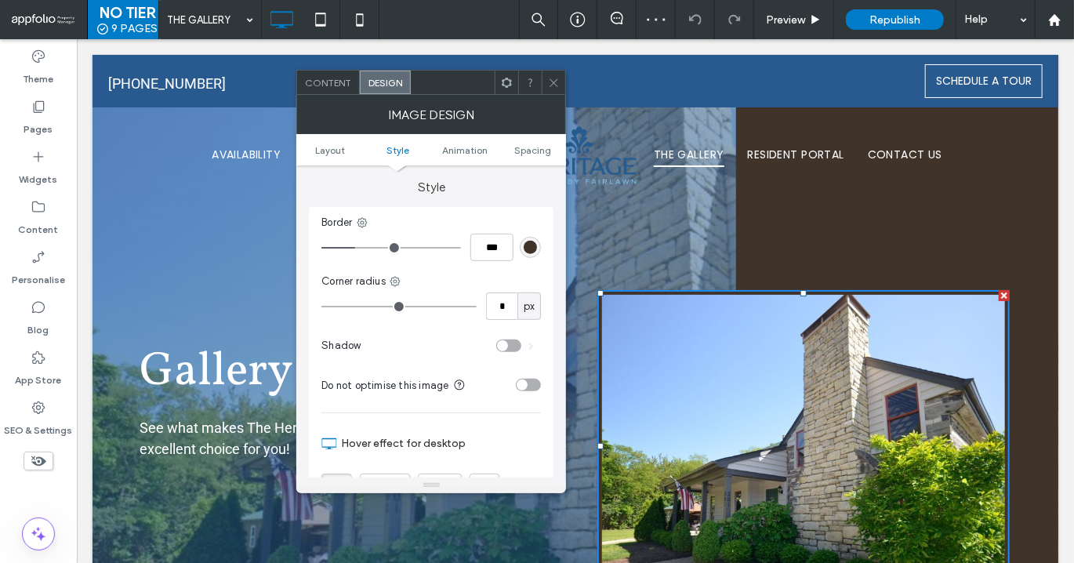
click at [536, 242] on div "rgb(63, 51, 42)" at bounding box center [530, 247] width 13 height 13
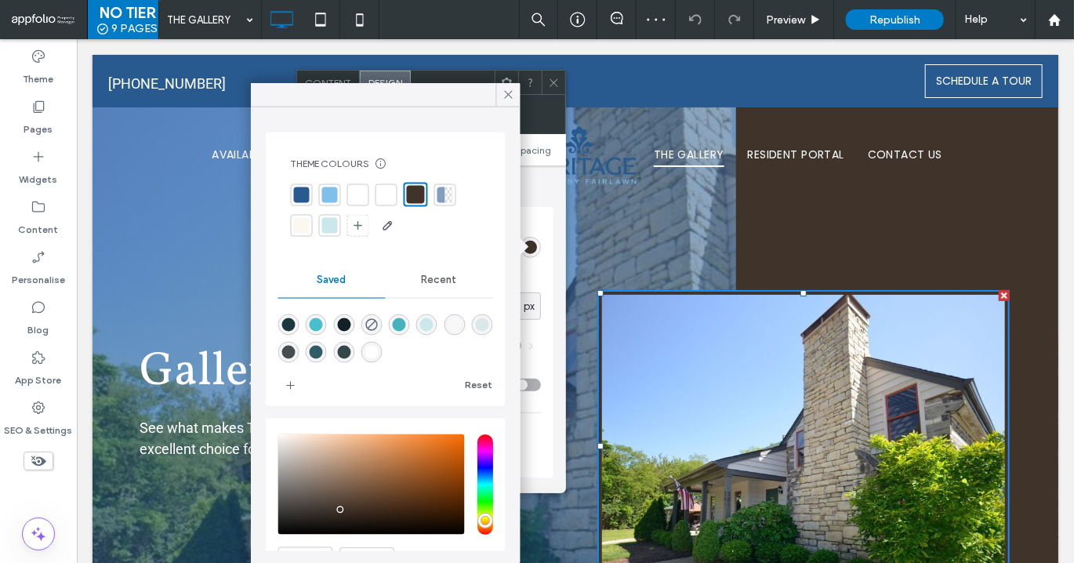
click at [324, 228] on div at bounding box center [330, 226] width 16 height 16
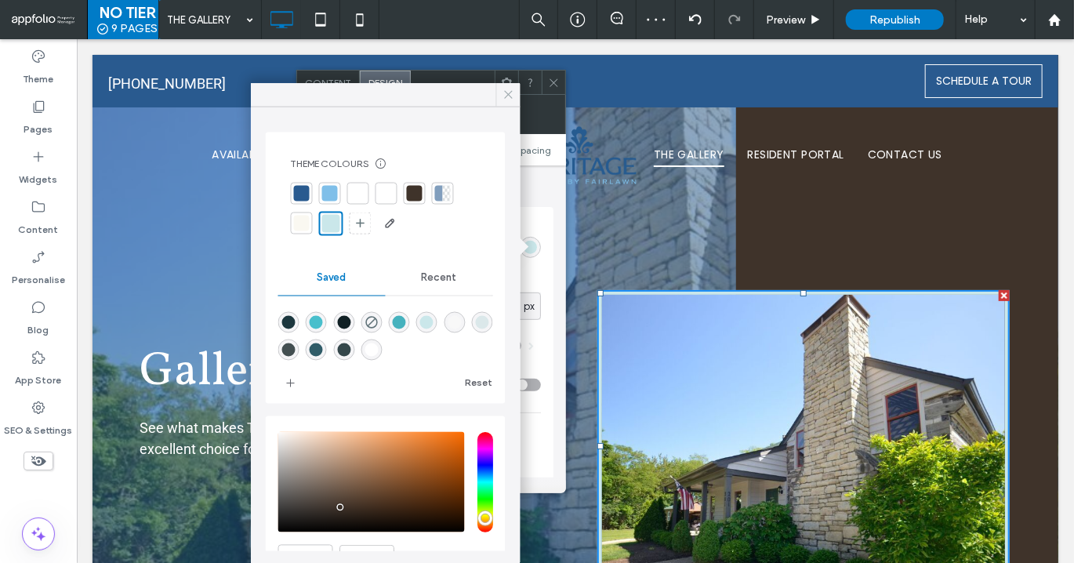
click at [502, 97] on icon at bounding box center [509, 95] width 14 height 14
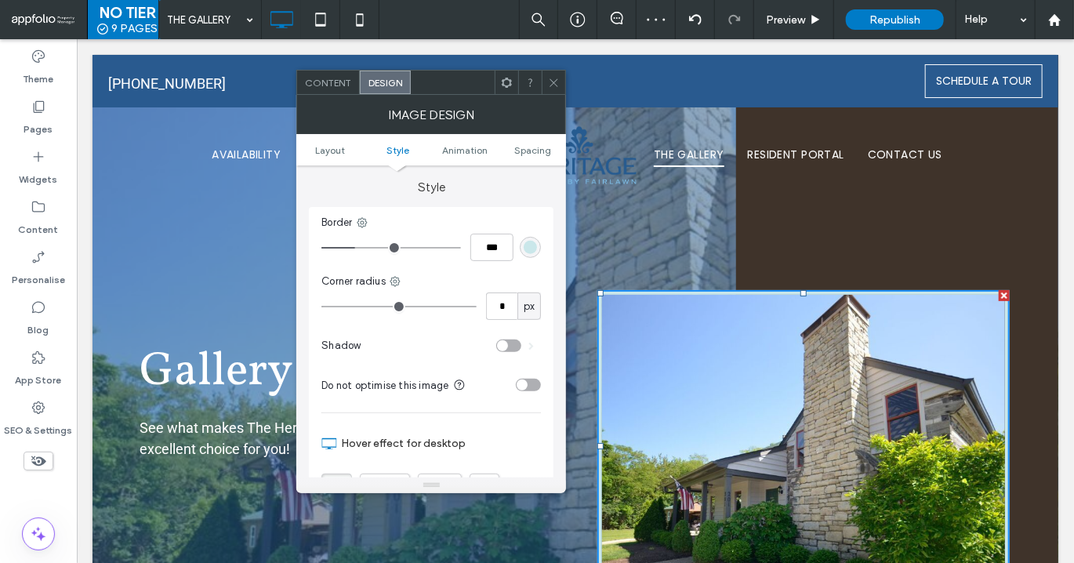
click at [557, 85] on use at bounding box center [554, 82] width 8 height 8
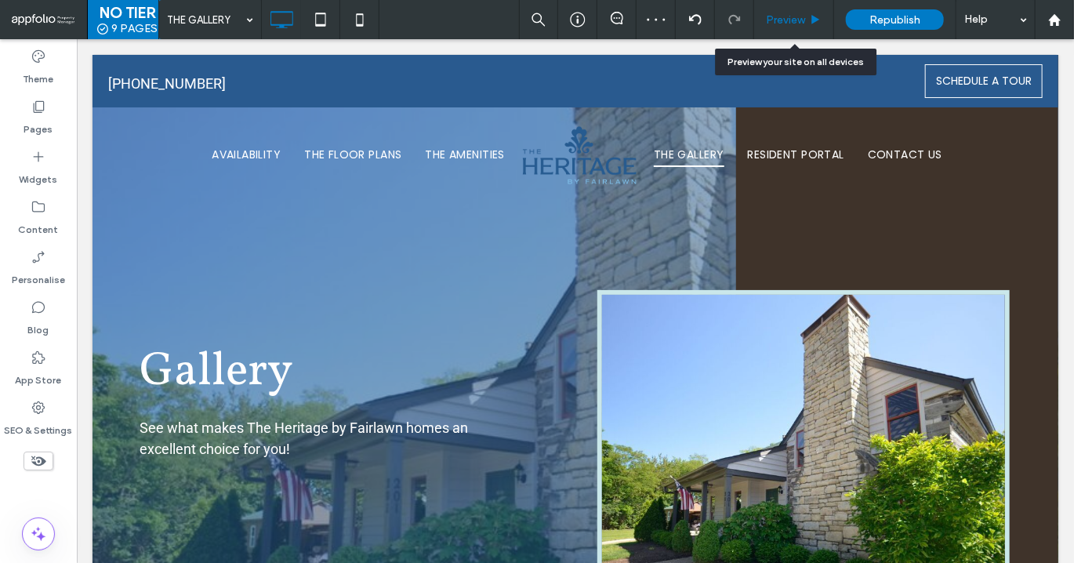
click at [804, 28] on div "Preview" at bounding box center [794, 19] width 80 height 39
click at [797, 23] on span "Preview" at bounding box center [785, 19] width 39 height 13
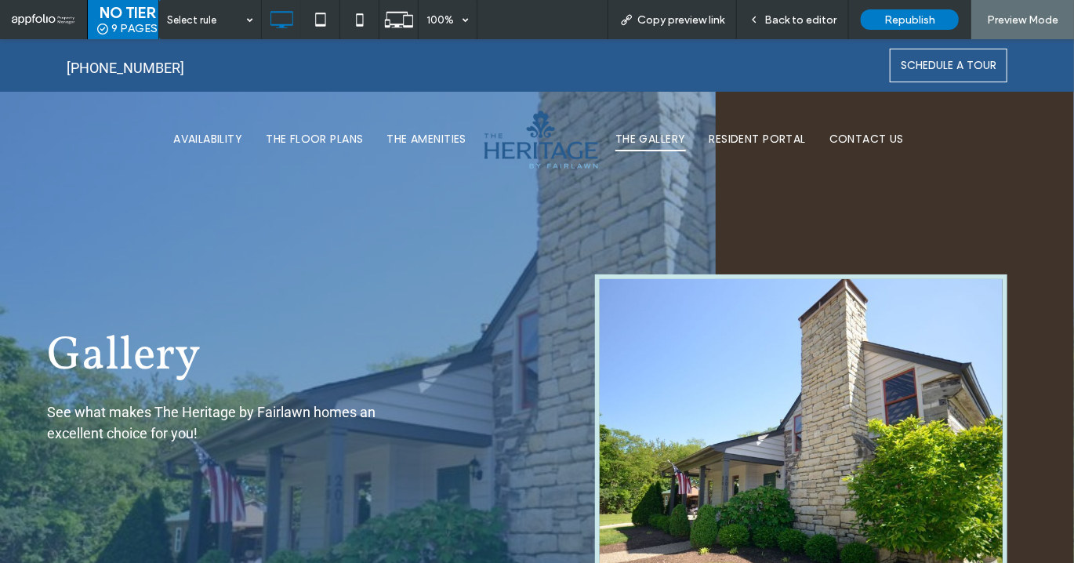
click at [416, 142] on span "THE AMENITIES" at bounding box center [426, 138] width 79 height 24
click at [811, 21] on span "Back to editor" at bounding box center [801, 19] width 72 height 13
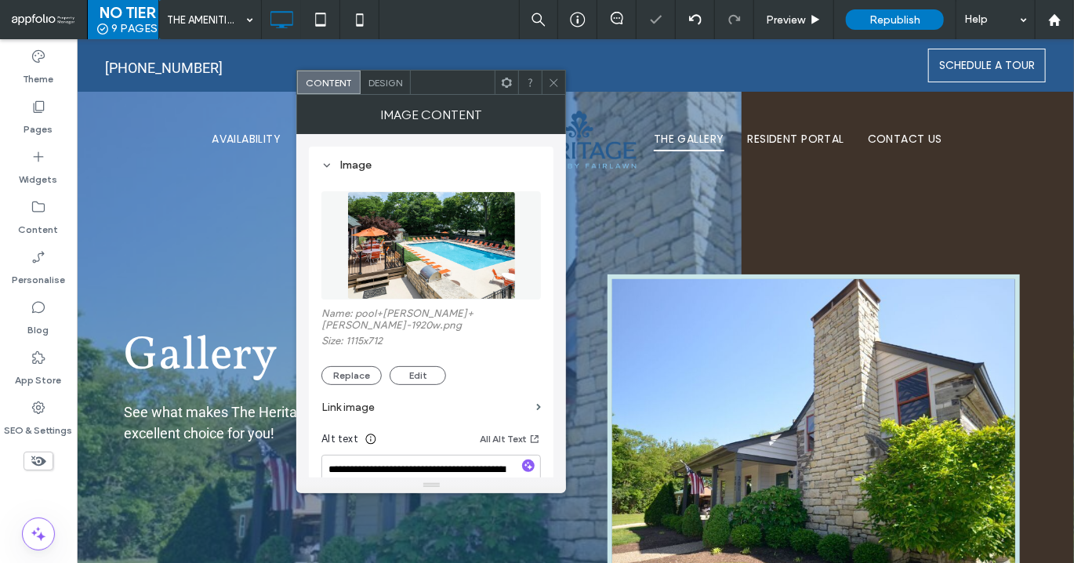
click at [376, 82] on span "Design" at bounding box center [386, 83] width 34 height 12
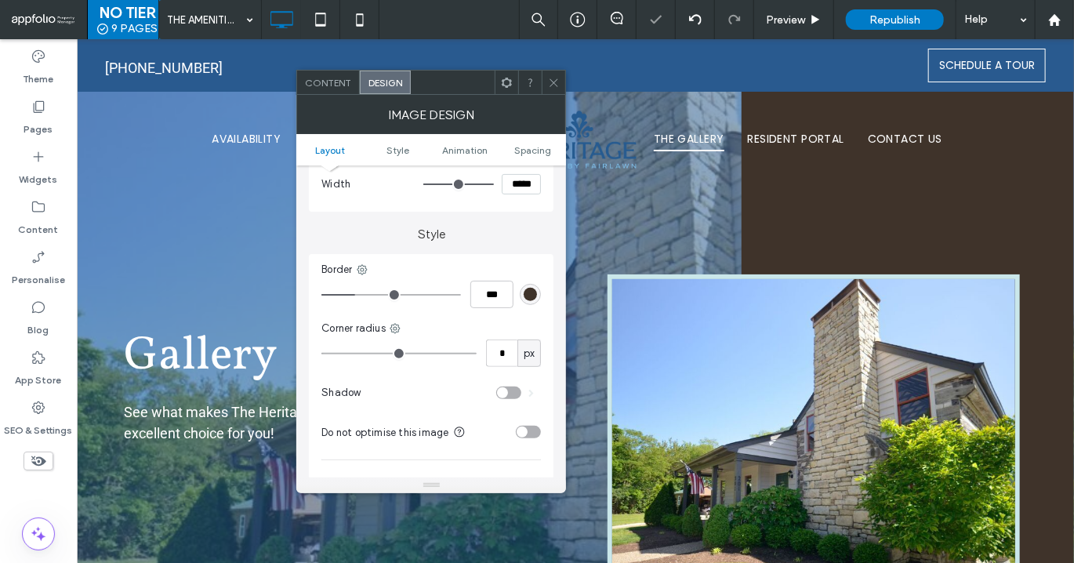
scroll to position [285, 0]
click at [531, 286] on div "rgb(63, 51, 42)" at bounding box center [530, 291] width 13 height 13
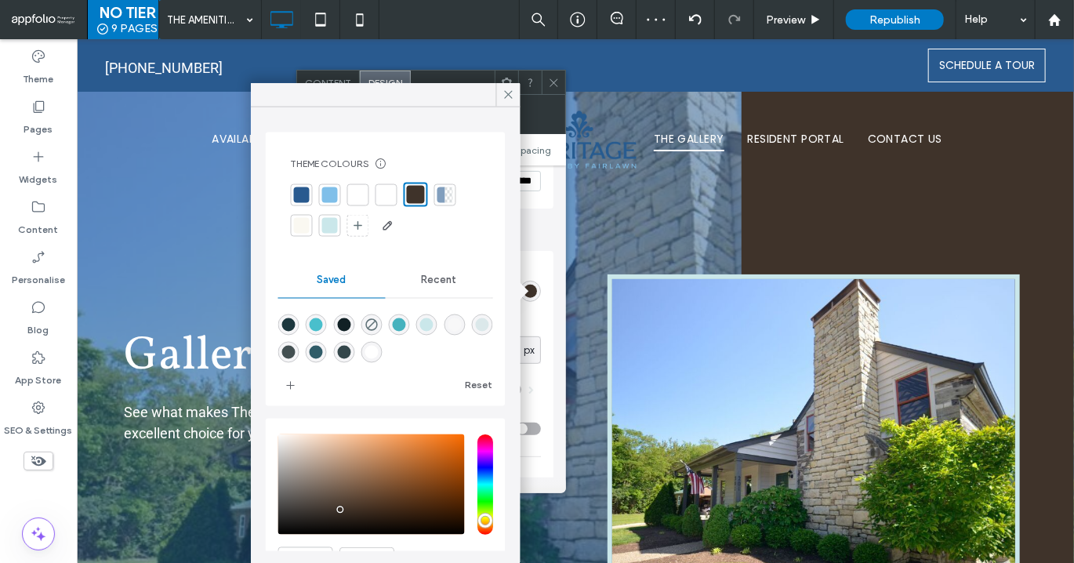
click at [330, 225] on div at bounding box center [330, 226] width 16 height 16
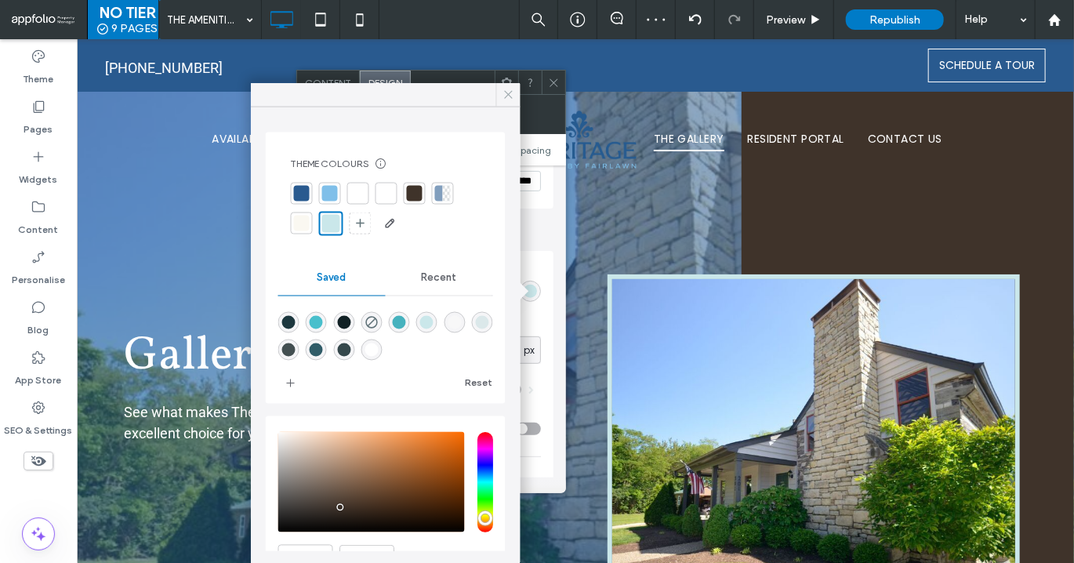
click at [510, 88] on icon at bounding box center [509, 95] width 14 height 14
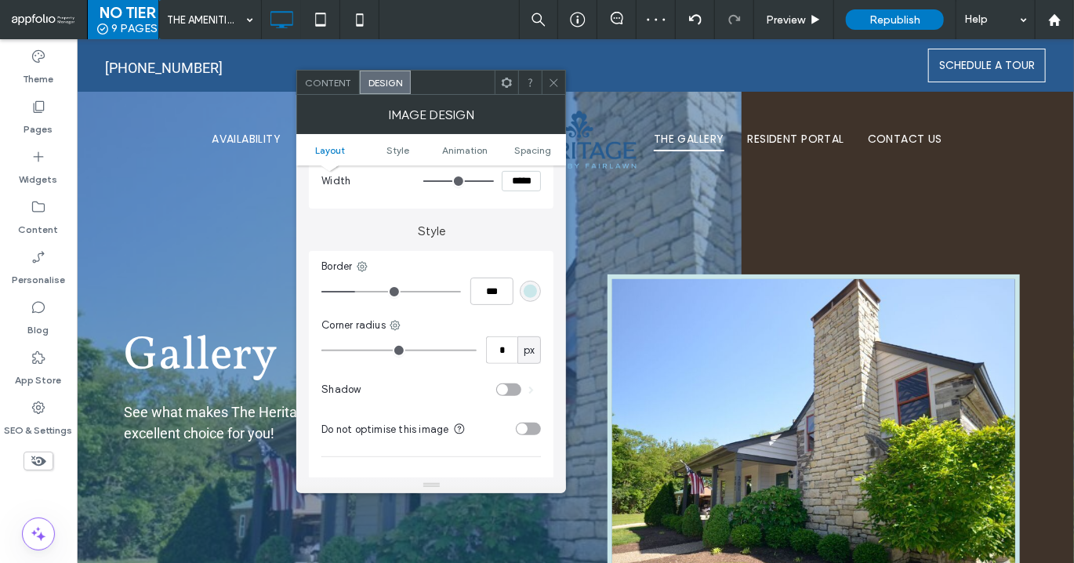
click at [553, 79] on icon at bounding box center [554, 83] width 12 height 12
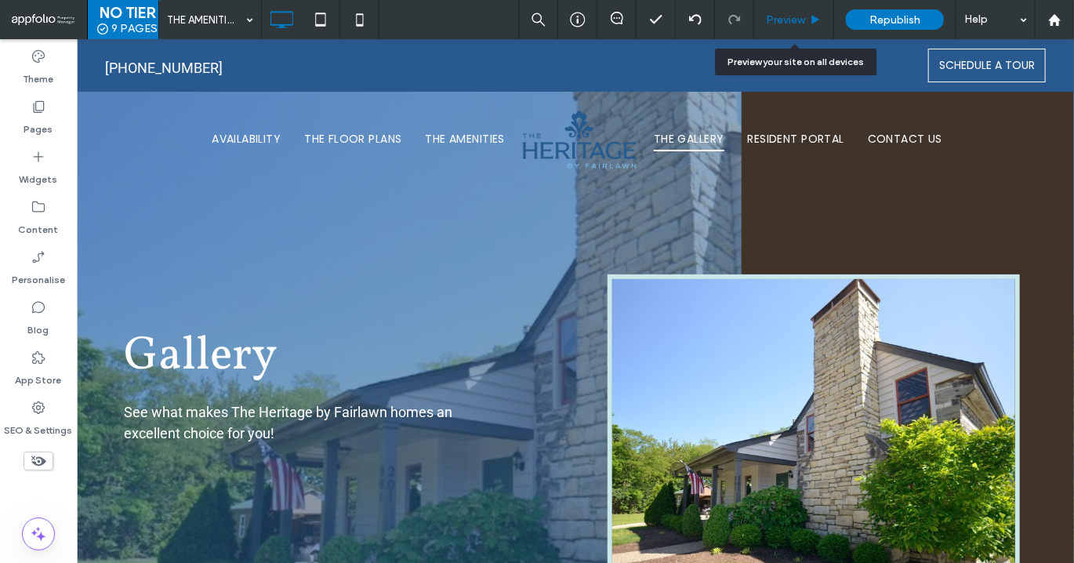
click at [805, 19] on span "Preview" at bounding box center [785, 19] width 39 height 13
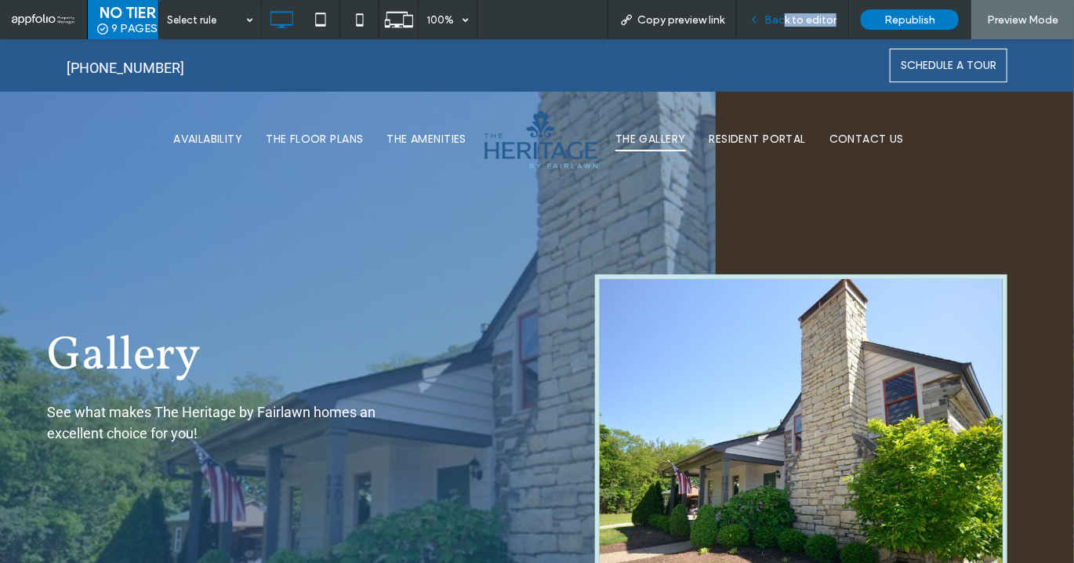
click at [787, 26] on div "Back to editor" at bounding box center [793, 19] width 112 height 39
click at [776, 27] on div "Back to editor" at bounding box center [793, 19] width 112 height 39
click at [778, 21] on span "Back to editor" at bounding box center [801, 19] width 72 height 13
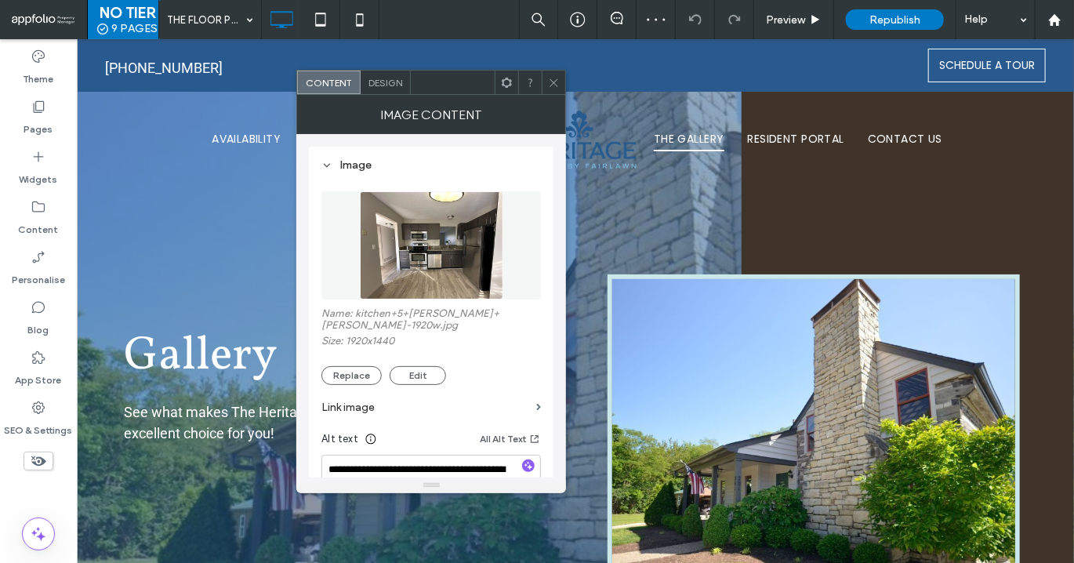
click at [377, 77] on span "Design" at bounding box center [386, 83] width 34 height 12
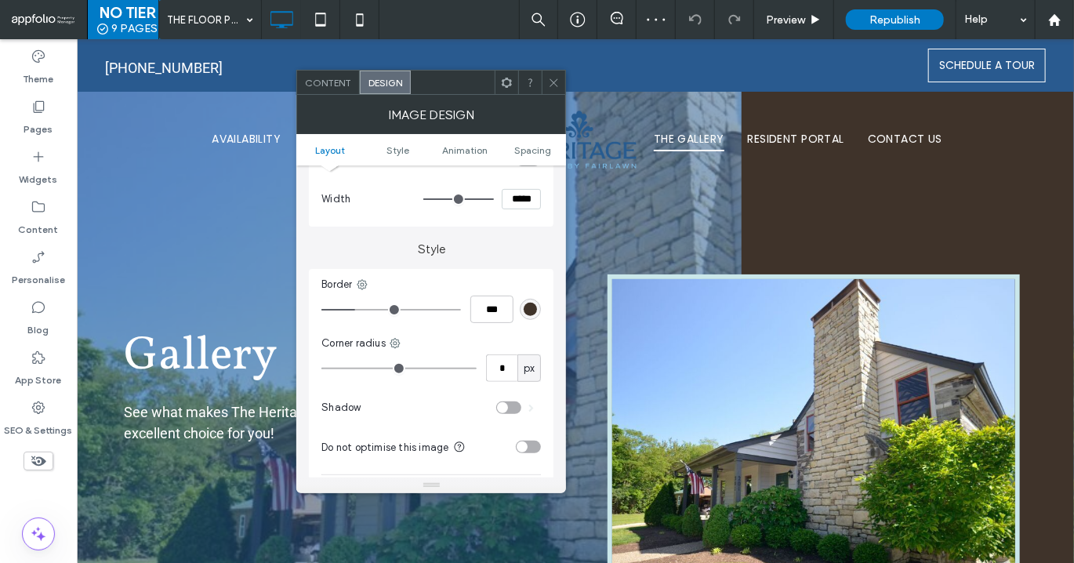
scroll to position [304, 0]
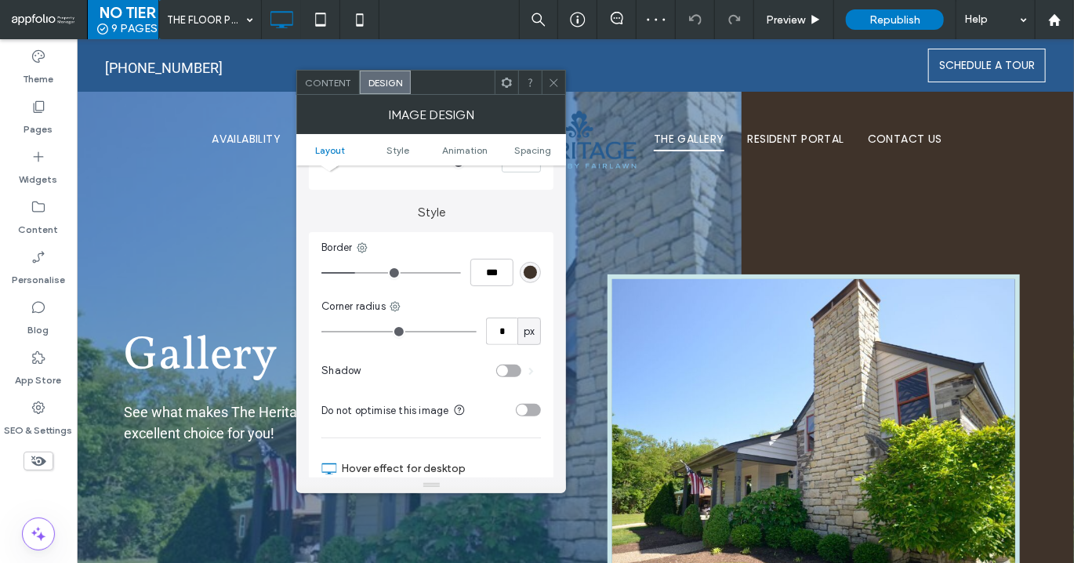
click at [528, 281] on div "rgb(63, 51, 42)" at bounding box center [530, 272] width 21 height 21
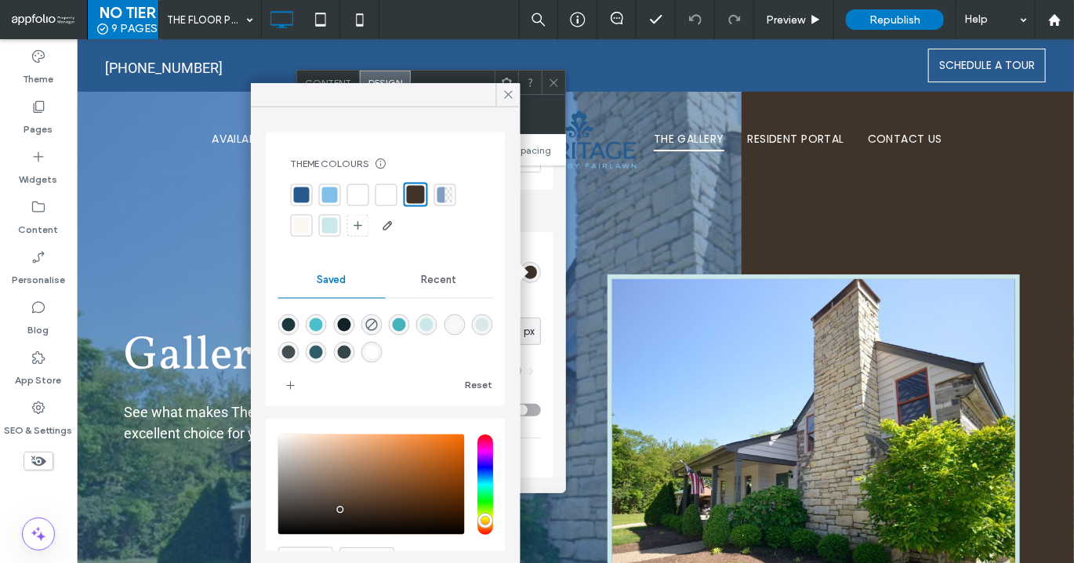
click at [332, 227] on div at bounding box center [330, 226] width 16 height 16
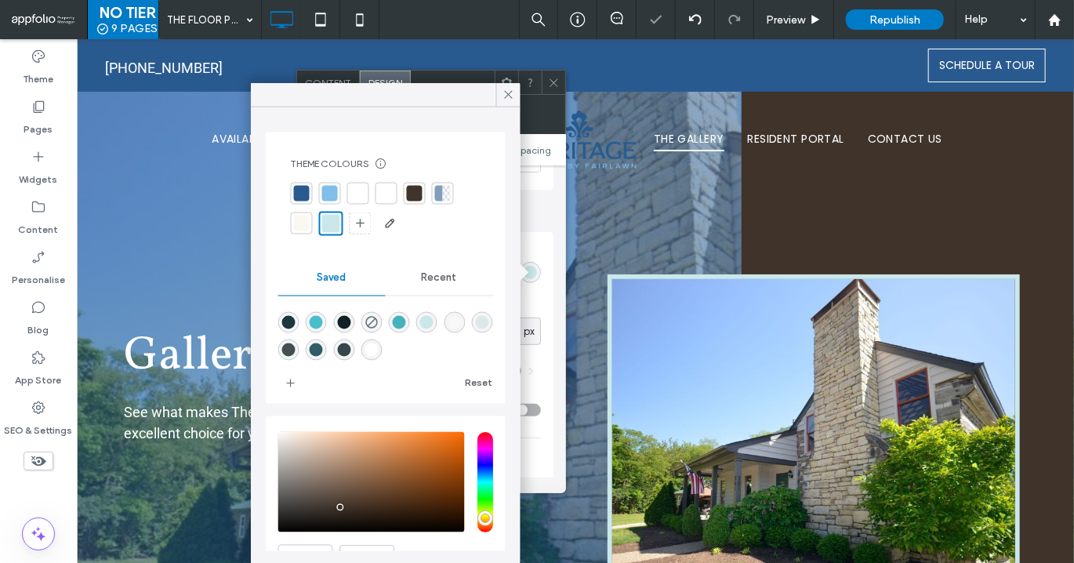
click at [508, 96] on icon at bounding box center [509, 95] width 14 height 14
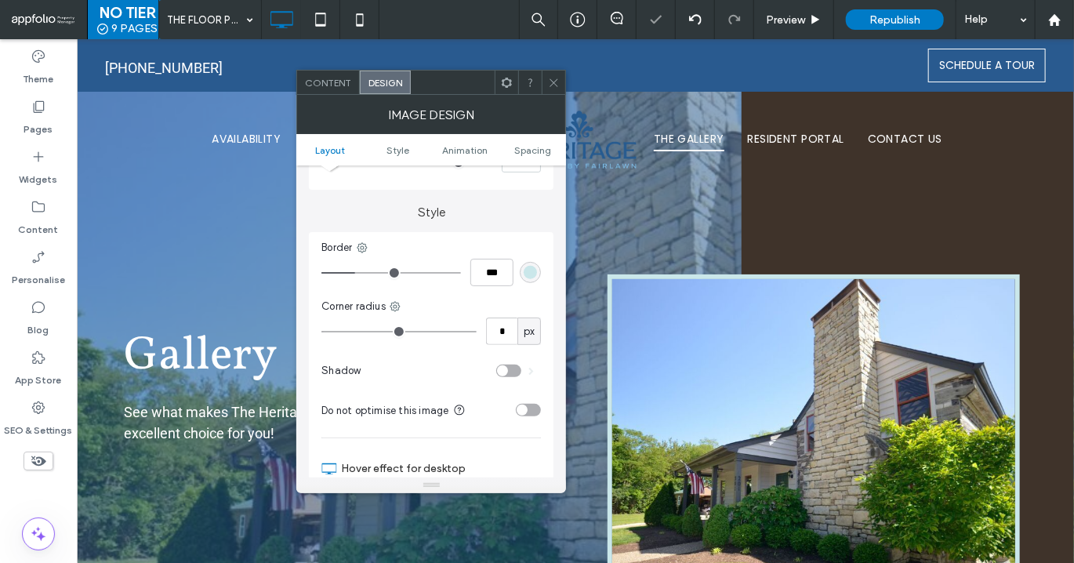
click at [563, 82] on div at bounding box center [554, 83] width 24 height 24
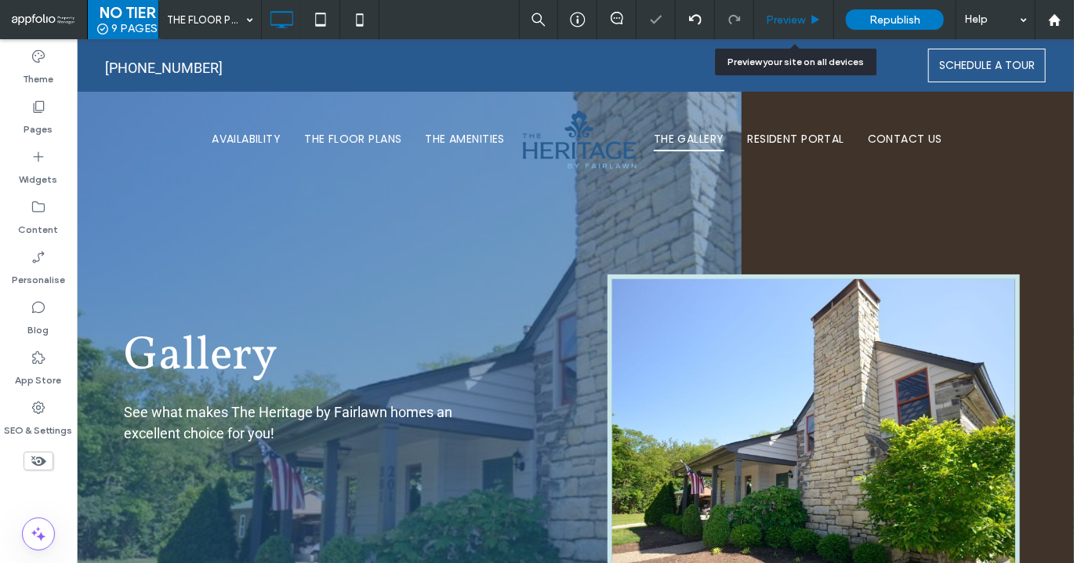
click at [790, 25] on span "Preview" at bounding box center [785, 19] width 39 height 13
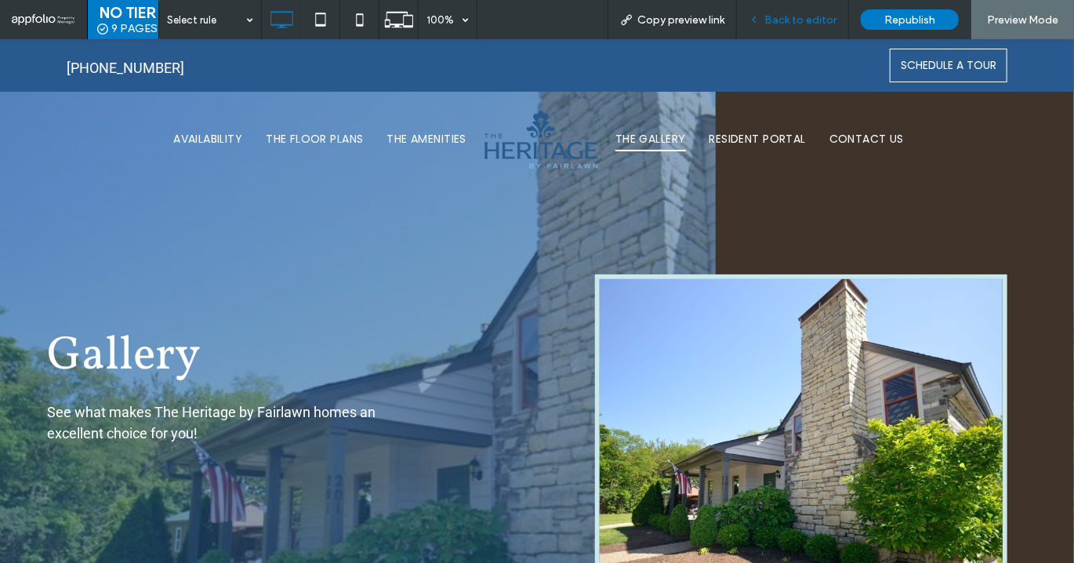
click at [801, 27] on div "Back to editor" at bounding box center [793, 19] width 112 height 39
click at [791, 20] on span "Back to editor" at bounding box center [801, 19] width 72 height 13
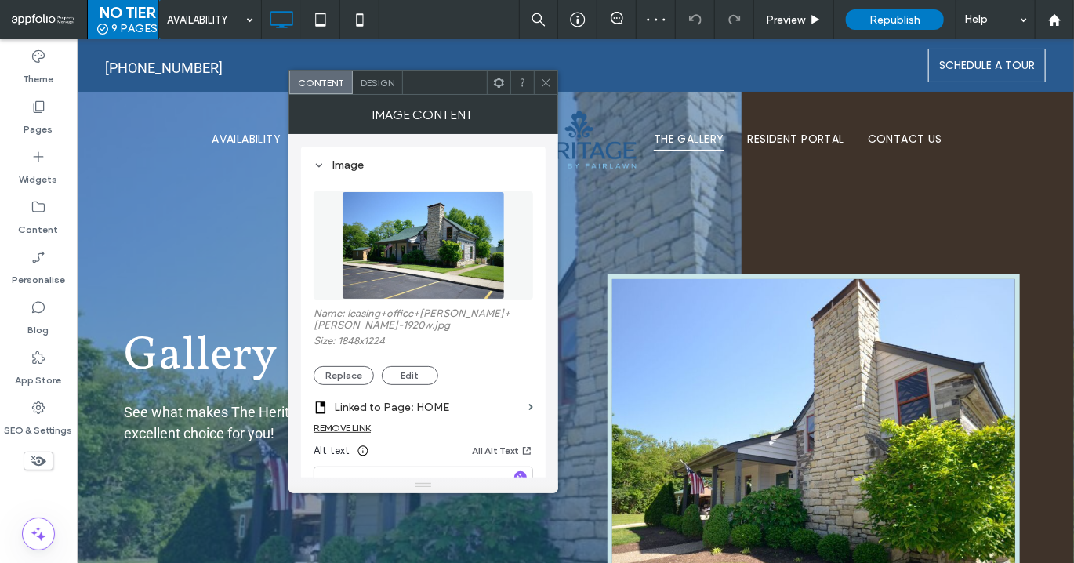
click at [379, 83] on span "Design" at bounding box center [378, 83] width 34 height 12
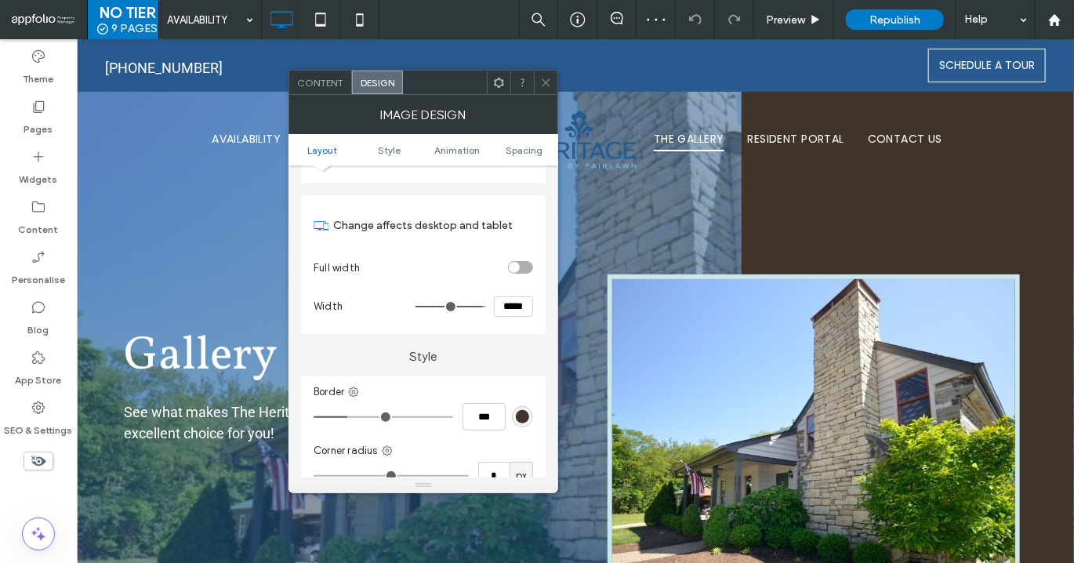
scroll to position [194, 0]
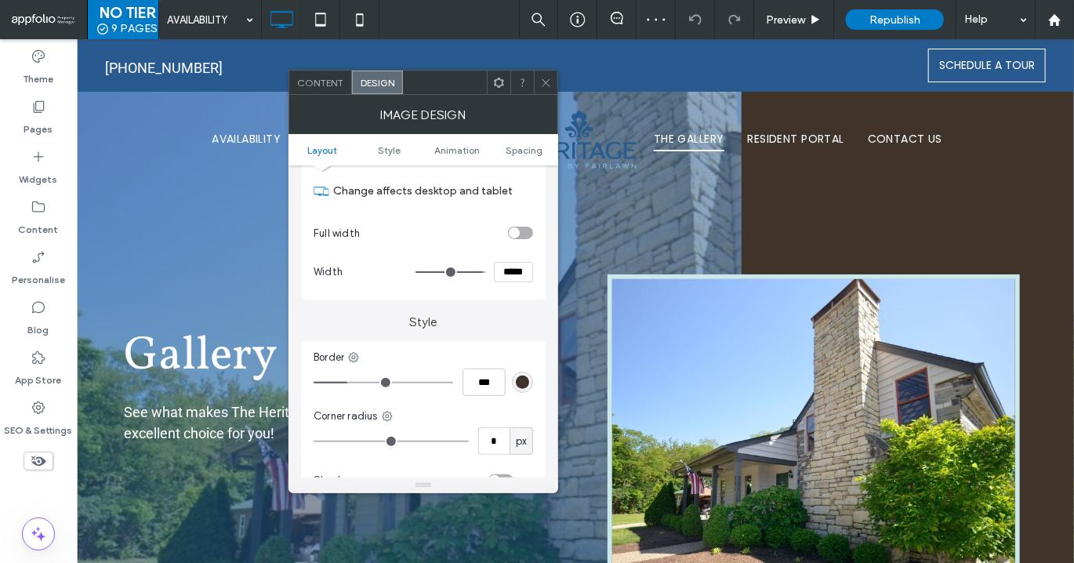
click at [521, 383] on div "rgb(63, 51, 42)" at bounding box center [522, 382] width 13 height 13
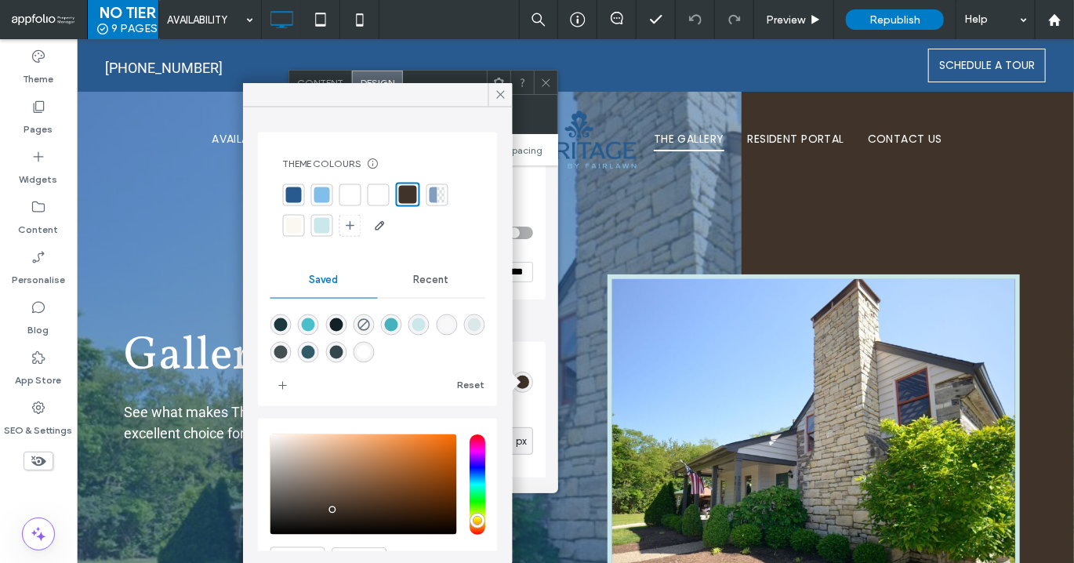
click at [315, 229] on div at bounding box center [322, 226] width 16 height 16
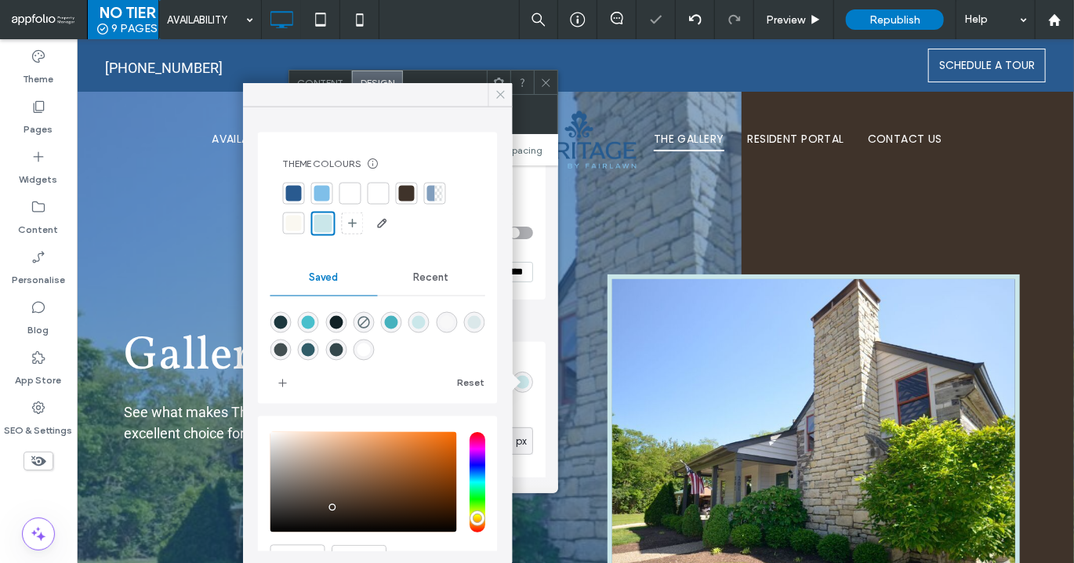
click at [490, 93] on div at bounding box center [501, 95] width 24 height 24
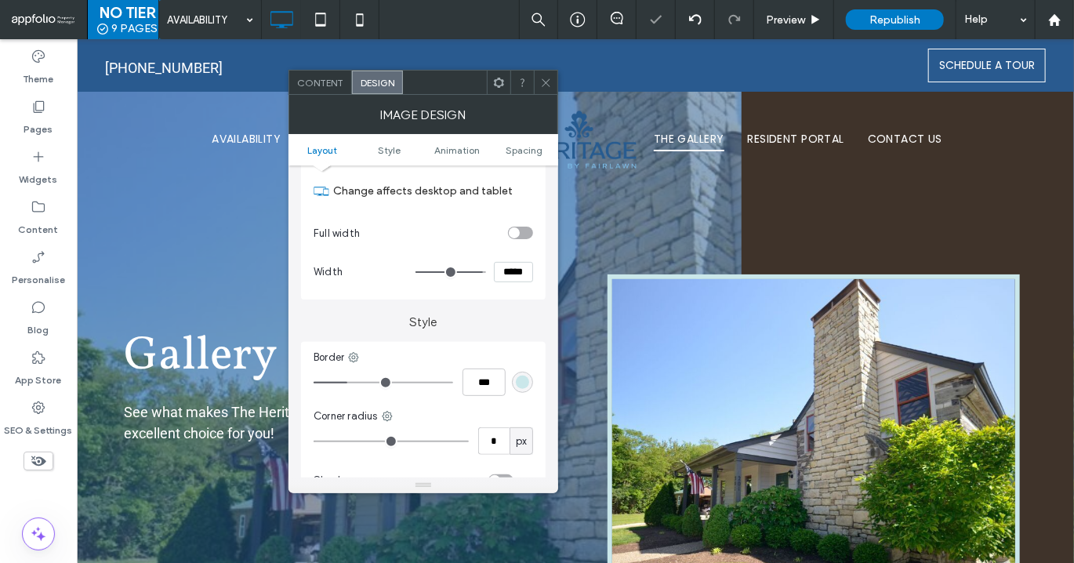
click at [554, 82] on div at bounding box center [546, 83] width 24 height 24
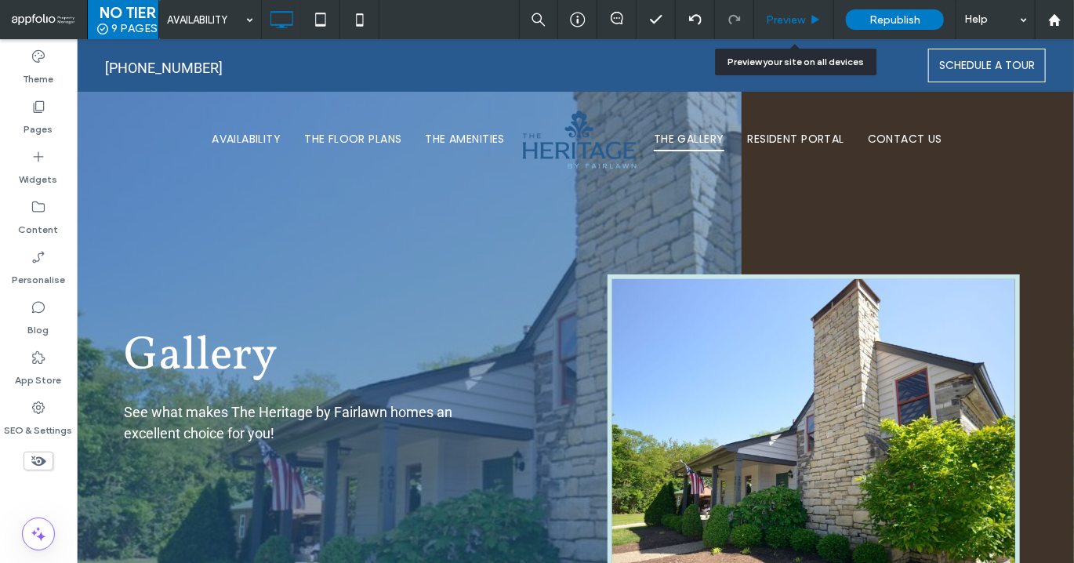
click at [813, 12] on div "Preview" at bounding box center [794, 19] width 80 height 39
click at [801, 24] on span "Preview" at bounding box center [785, 19] width 39 height 13
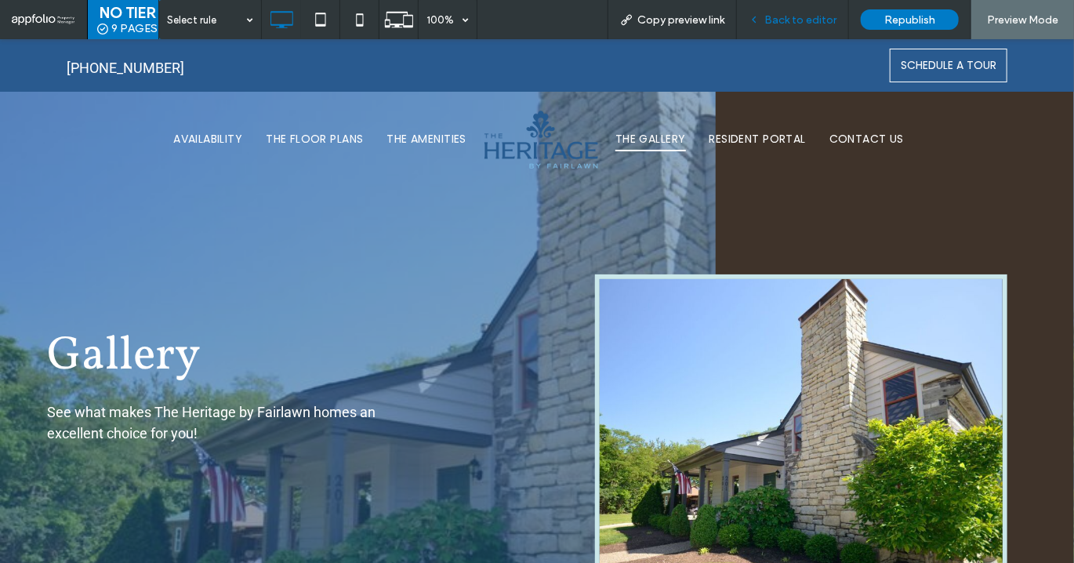
click at [830, 17] on span "Back to editor" at bounding box center [801, 19] width 72 height 13
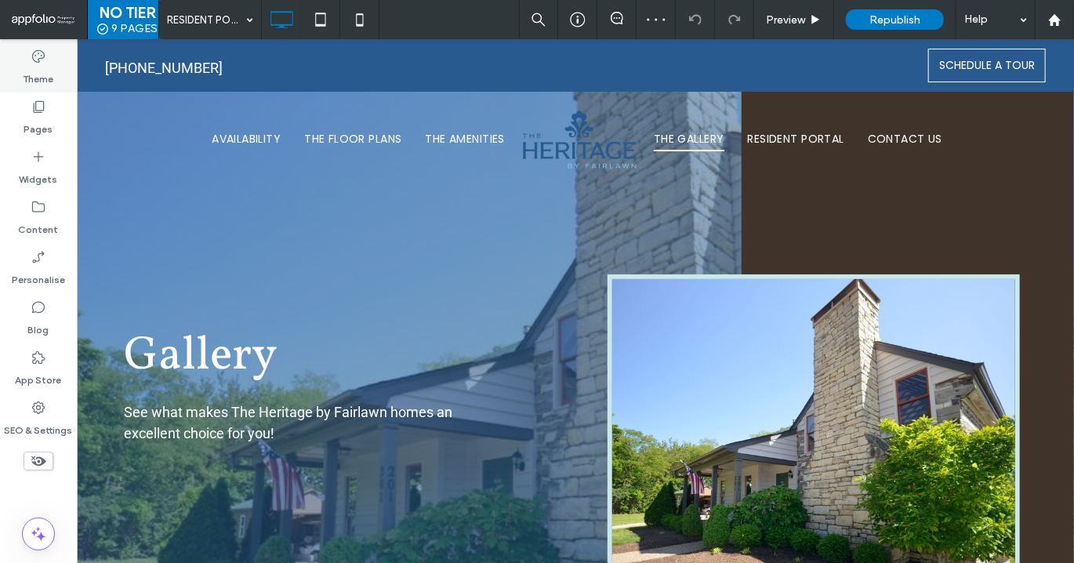
click at [39, 78] on label "Theme" at bounding box center [39, 75] width 31 height 22
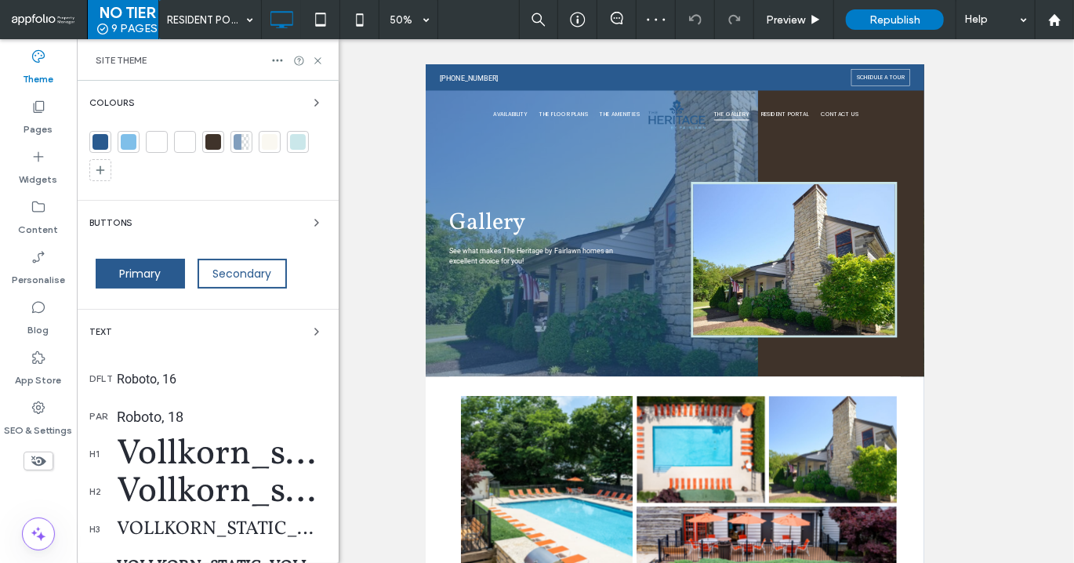
click at [211, 143] on div at bounding box center [213, 142] width 16 height 16
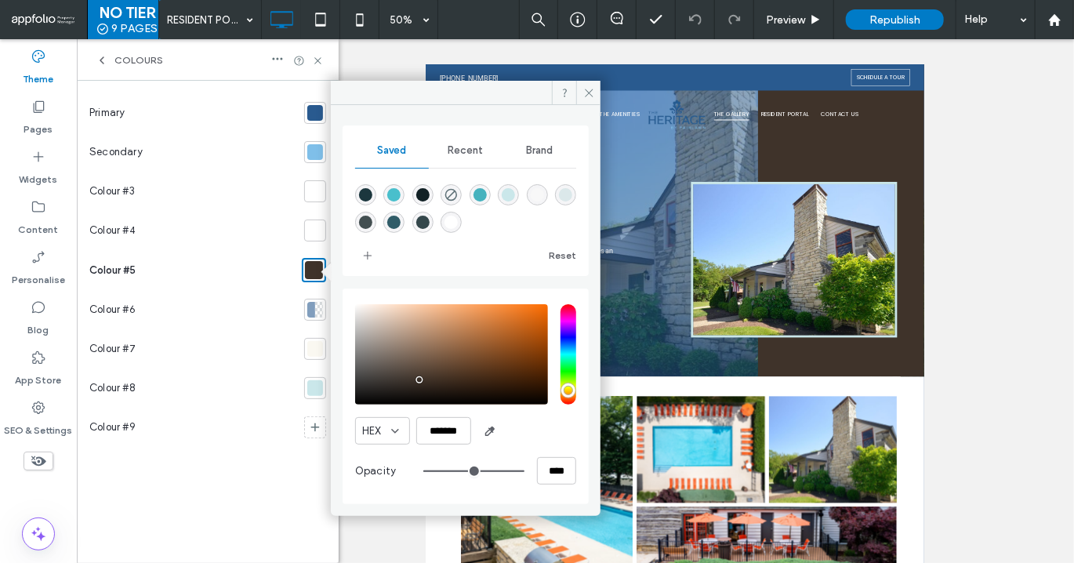
click at [304, 104] on div at bounding box center [315, 113] width 22 height 22
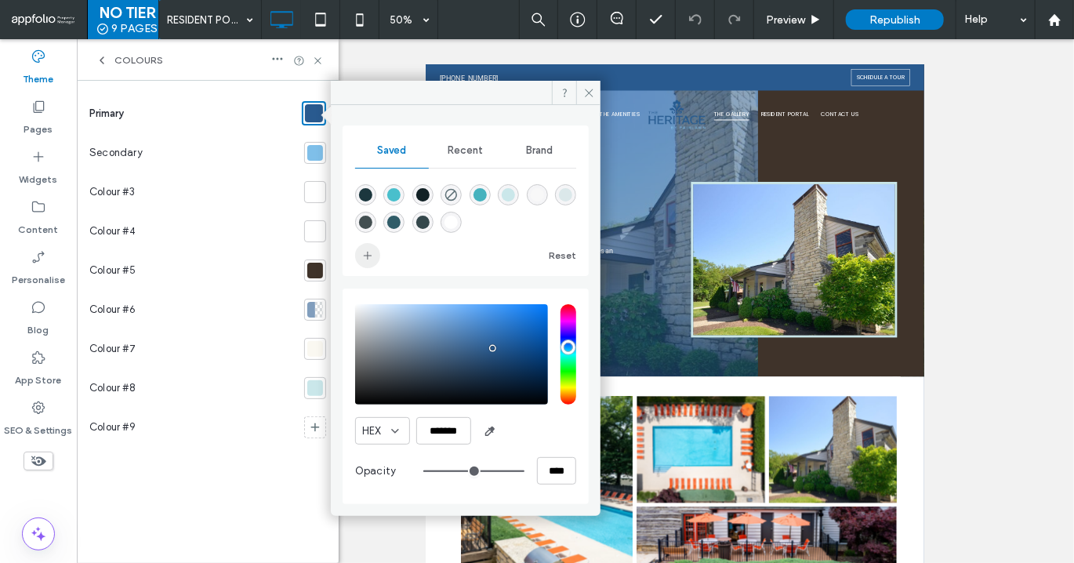
click at [367, 252] on icon "add color" at bounding box center [367, 255] width 13 height 13
click at [314, 267] on div at bounding box center [315, 271] width 16 height 16
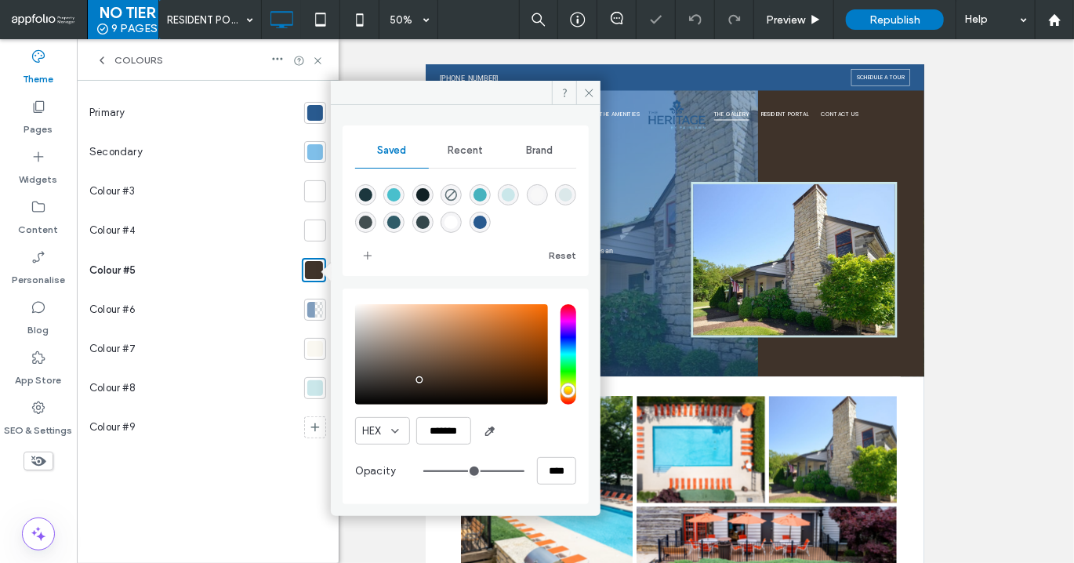
click at [491, 223] on div at bounding box center [465, 205] width 221 height 59
click at [477, 220] on div "rgba(41,90,143,1)" at bounding box center [480, 222] width 13 height 13
type input "*******"
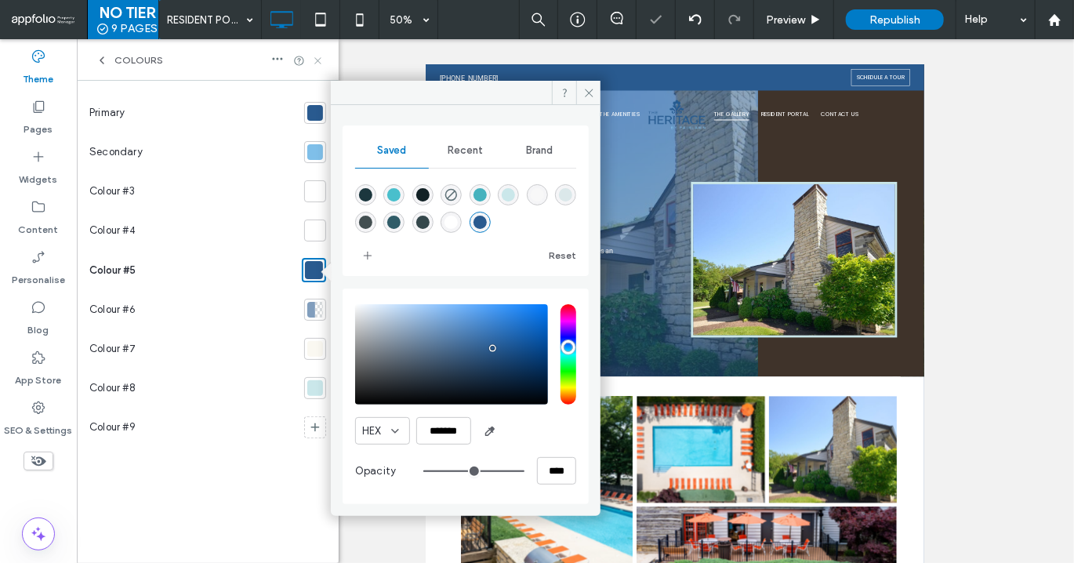
click at [317, 63] on icon at bounding box center [318, 61] width 12 height 12
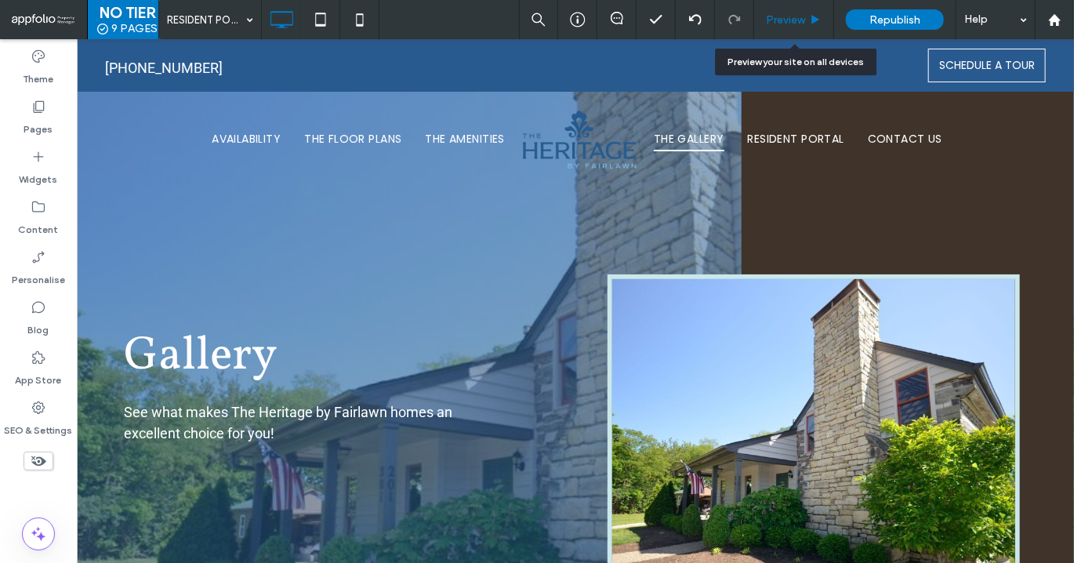
click at [807, 24] on div "Preview" at bounding box center [793, 19] width 79 height 13
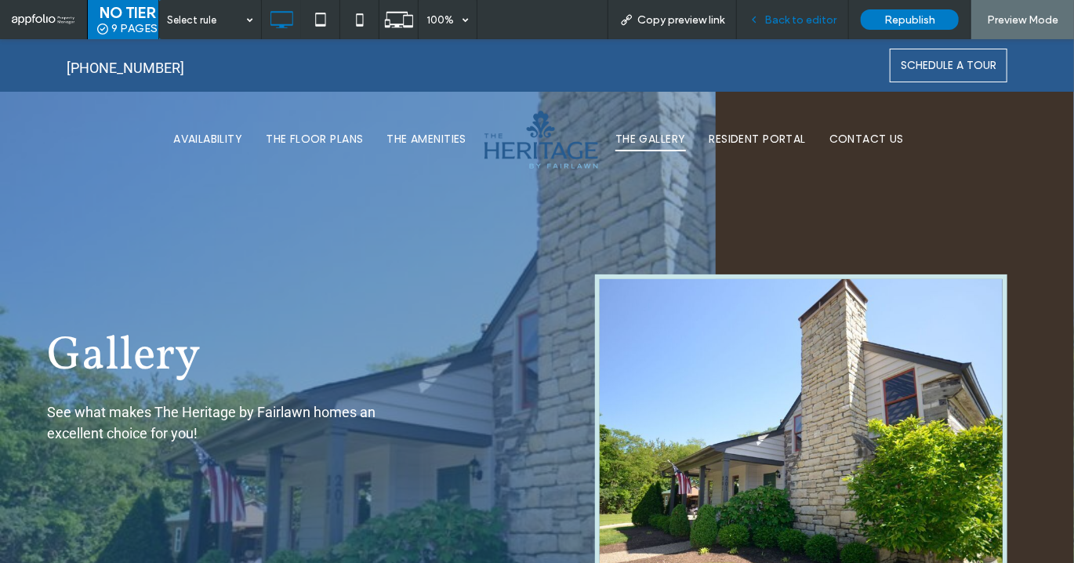
click at [784, 20] on span "Back to editor" at bounding box center [801, 19] width 72 height 13
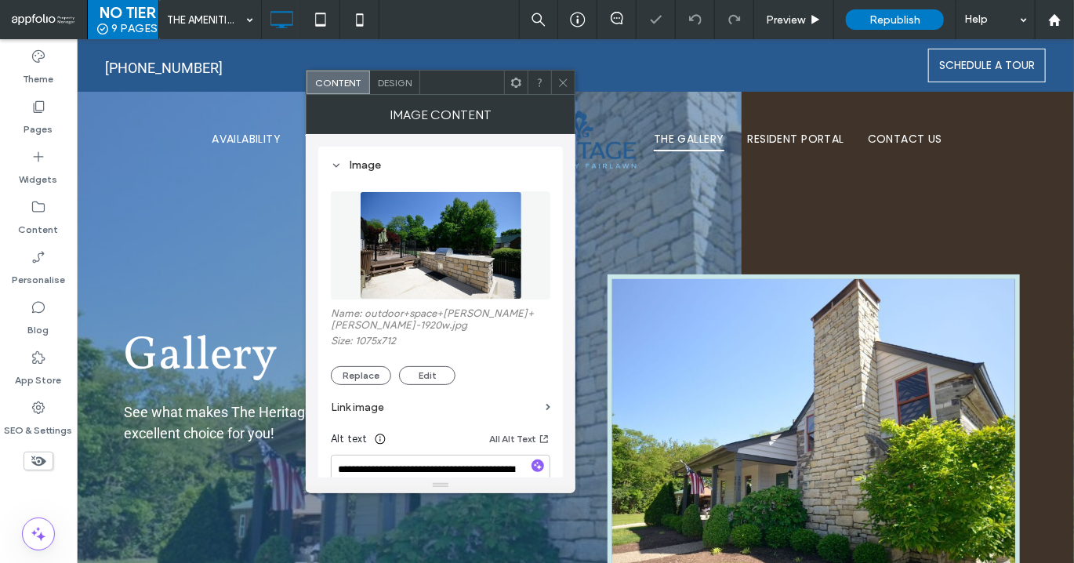
click at [372, 72] on div "Design" at bounding box center [395, 83] width 50 height 24
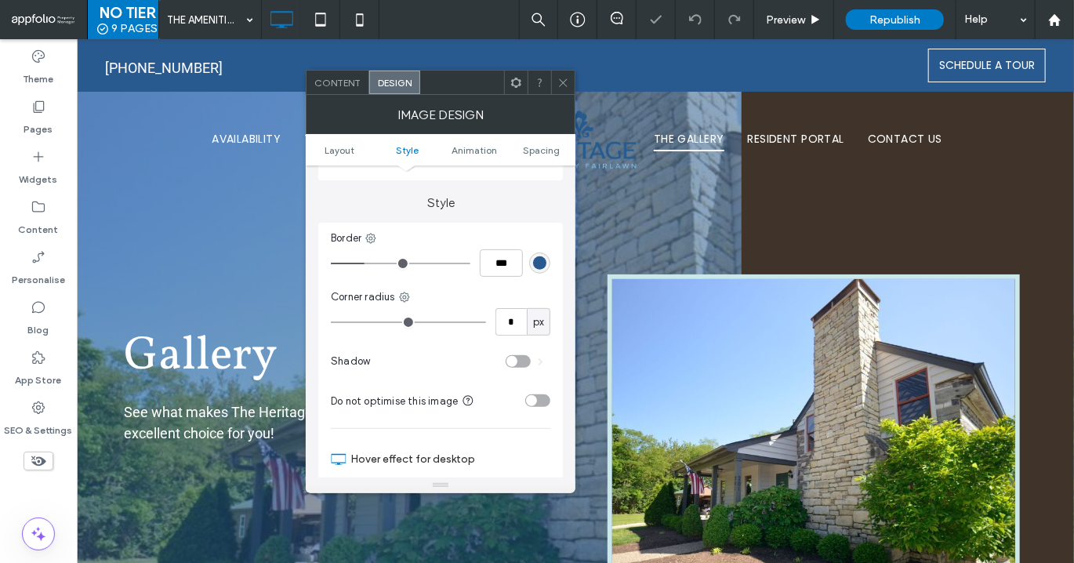
scroll to position [353, 0]
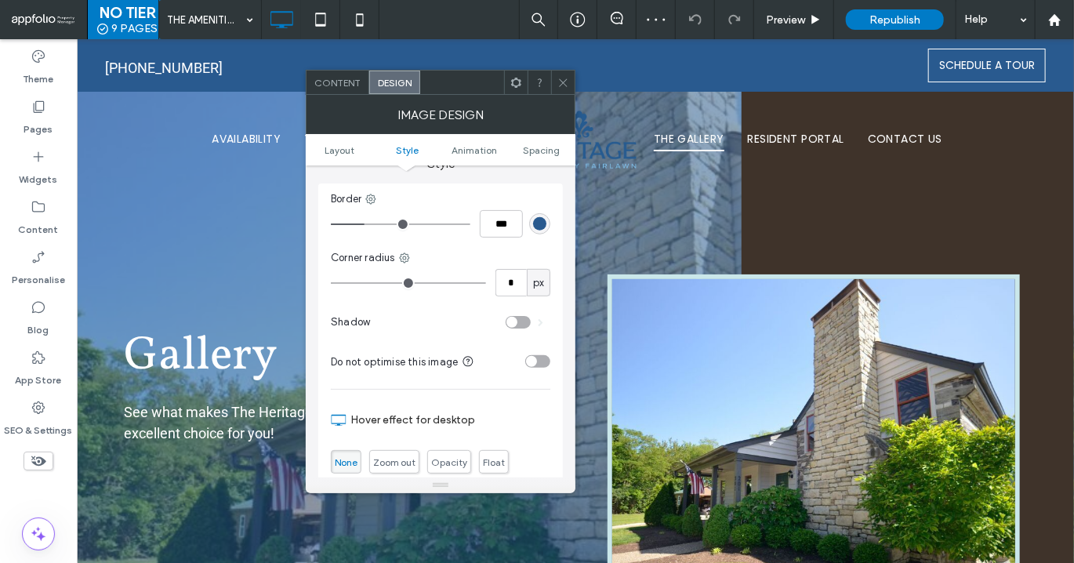
click at [536, 228] on div "rgb(41, 90, 143)" at bounding box center [539, 223] width 13 height 13
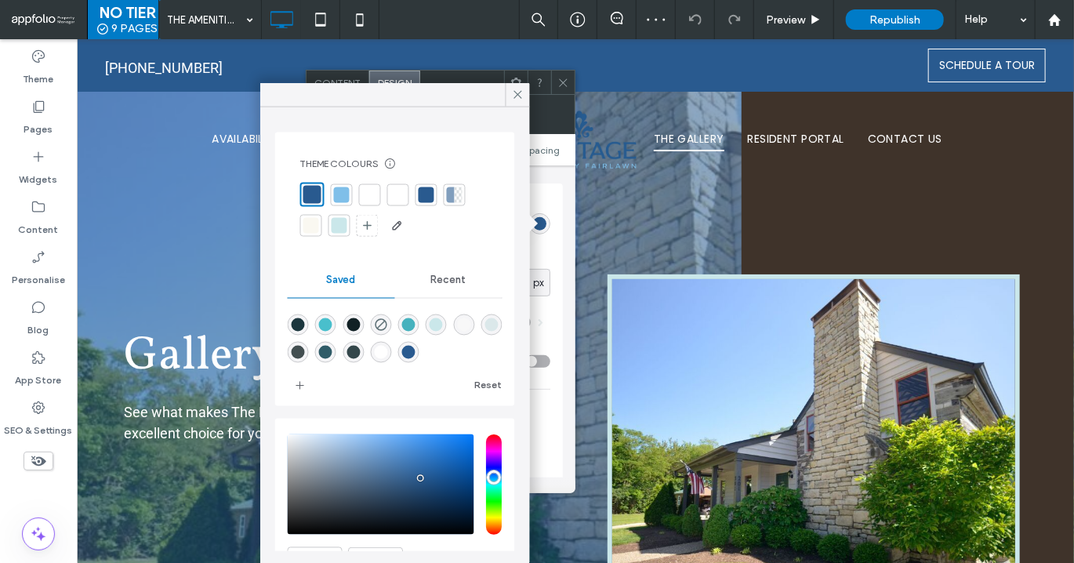
click at [339, 230] on div at bounding box center [340, 226] width 16 height 16
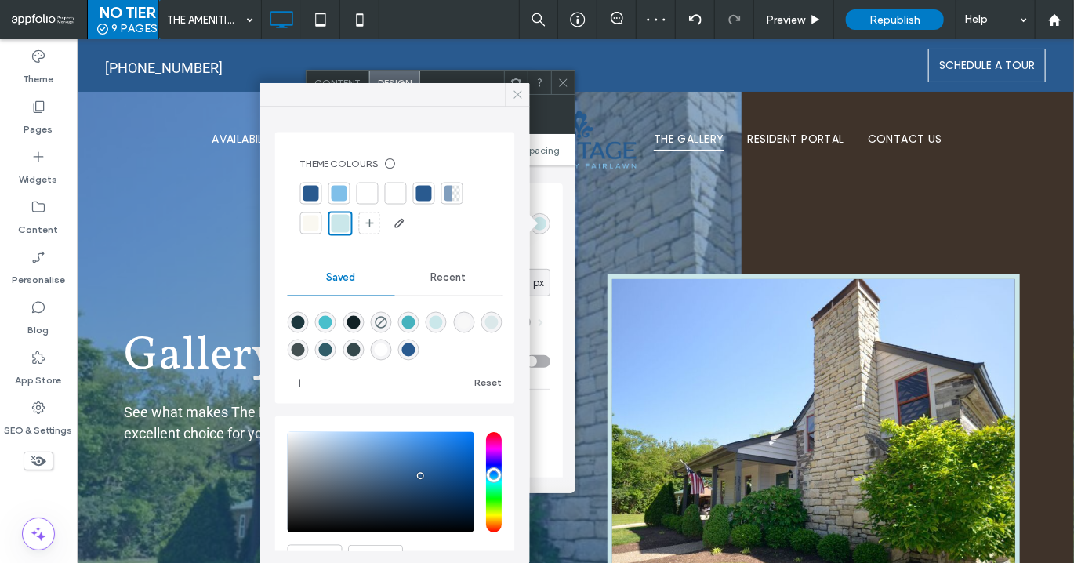
click at [514, 96] on icon at bounding box center [518, 95] width 14 height 14
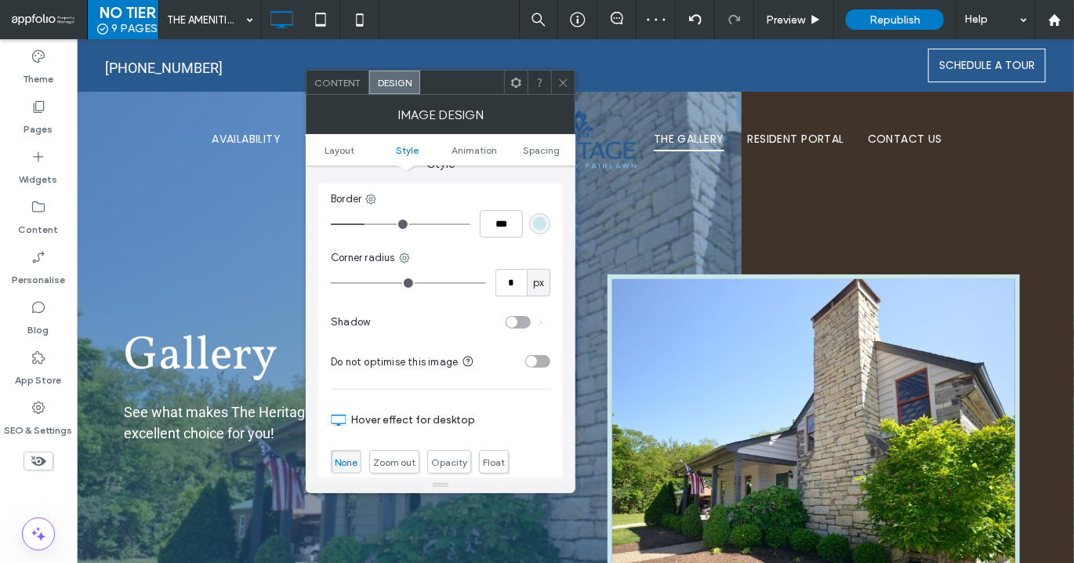
click at [557, 82] on div at bounding box center [563, 83] width 24 height 24
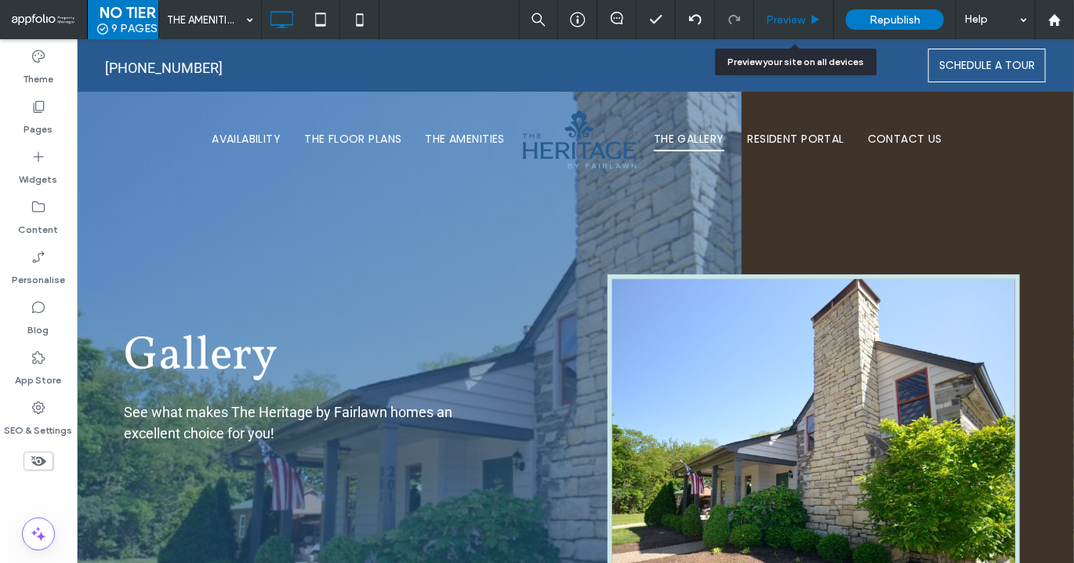
click at [782, 20] on span "Preview" at bounding box center [785, 19] width 39 height 13
